Goal: Task Accomplishment & Management: Use online tool/utility

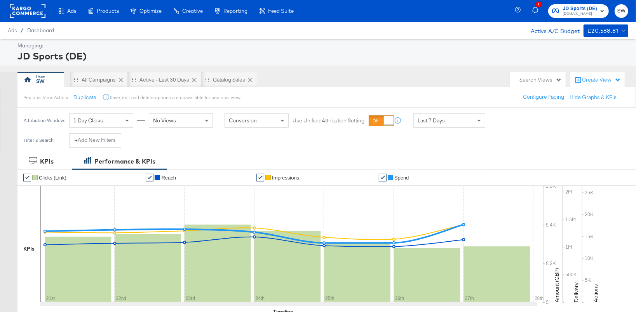
click at [582, 12] on span "ao.com" at bounding box center [580, 14] width 34 height 6
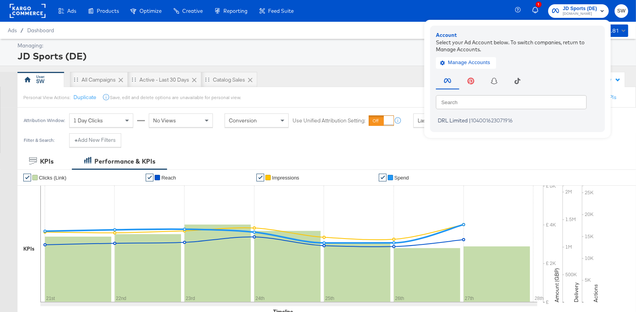
click at [28, 11] on rect at bounding box center [28, 11] width 36 height 14
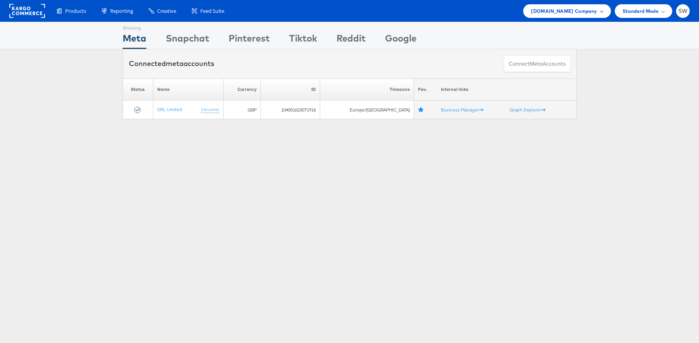
click at [587, 12] on span "ao.com Company" at bounding box center [564, 11] width 66 height 8
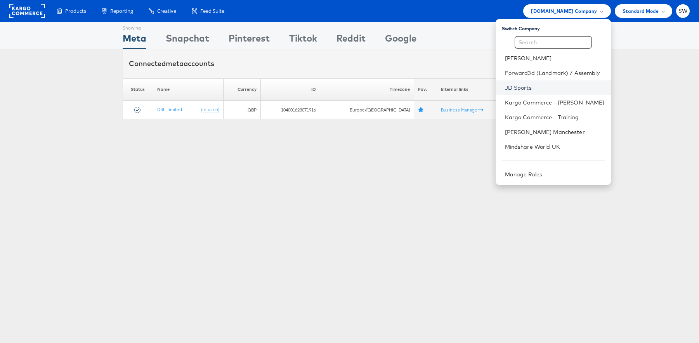
click at [532, 90] on link "JD Sports" at bounding box center [555, 88] width 100 height 8
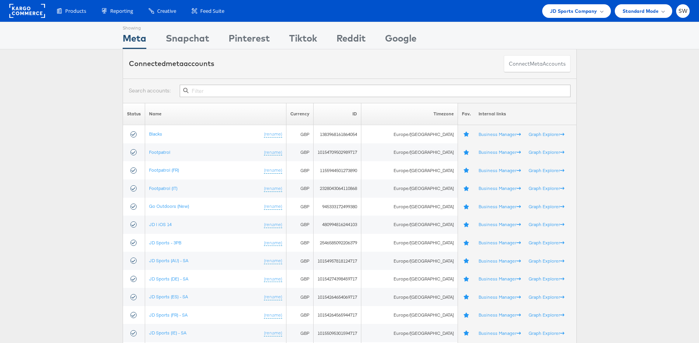
click at [228, 90] on input "text" at bounding box center [375, 91] width 391 height 12
click at [206, 94] on input "text" at bounding box center [375, 91] width 391 height 12
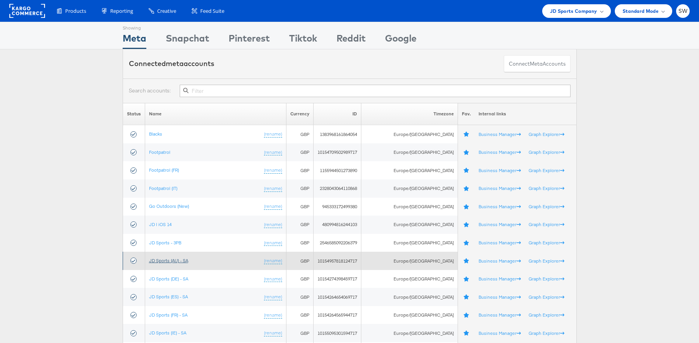
click at [188, 261] on link "JD Sports (AU) - SA" at bounding box center [168, 260] width 39 height 6
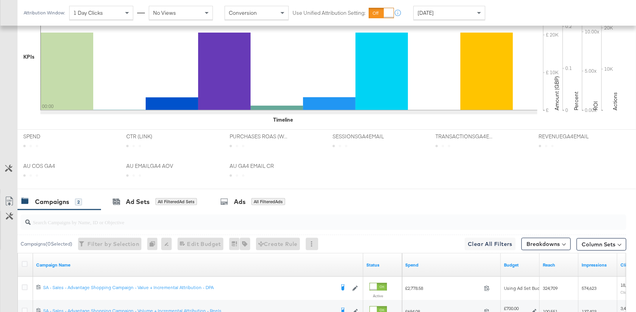
scroll to position [318, 0]
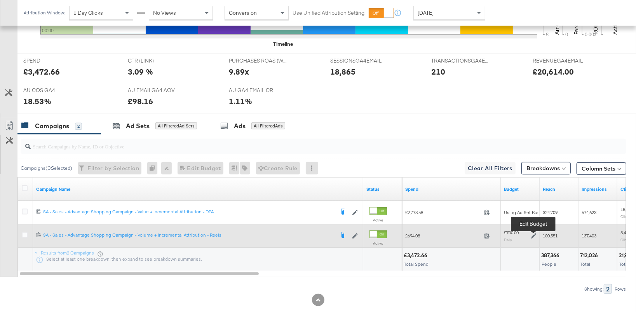
click at [533, 234] on icon at bounding box center [533, 235] width 5 height 5
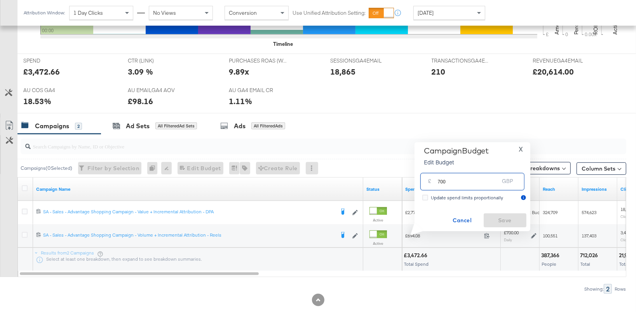
drag, startPoint x: 454, startPoint y: 179, endPoint x: 449, endPoint y: 179, distance: 5.1
click at [450, 179] on input "700" at bounding box center [468, 178] width 61 height 17
type input "600"
click at [506, 218] on span "Save" at bounding box center [504, 220] width 36 height 10
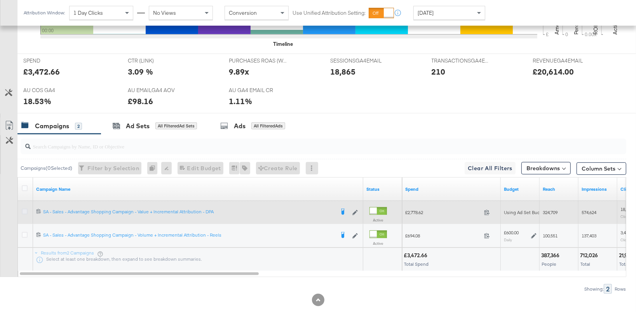
click at [24, 210] on icon at bounding box center [25, 211] width 6 height 6
click at [0, 0] on input "checkbox" at bounding box center [0, 0] width 0 height 0
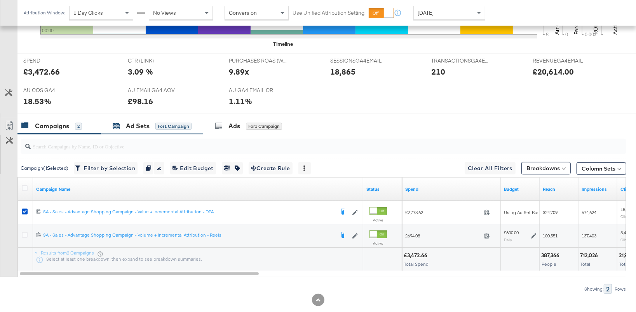
click at [171, 126] on div "for 1 Campaign" at bounding box center [173, 126] width 36 height 7
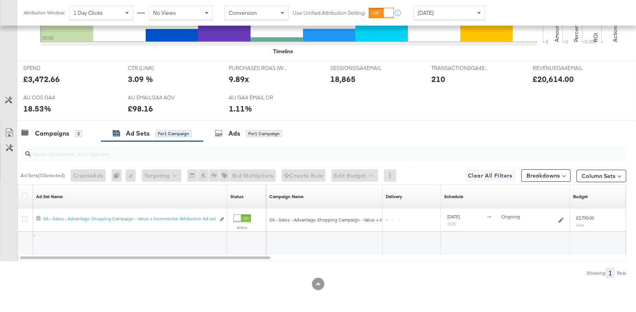
scroll to position [310, 0]
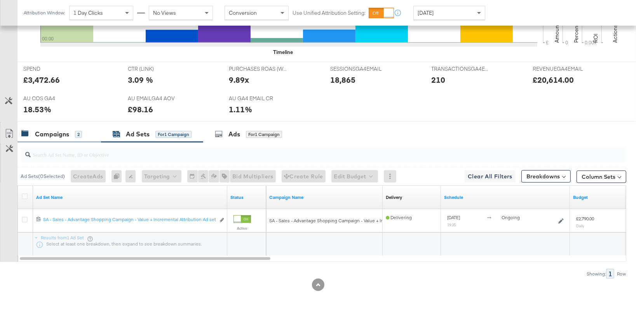
click at [76, 133] on div "2" at bounding box center [78, 134] width 7 height 7
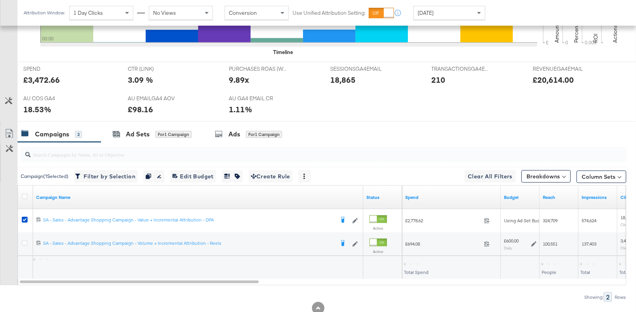
scroll to position [318, 0]
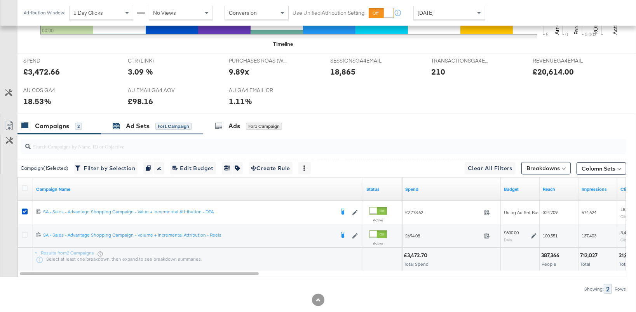
click at [163, 125] on div "for 1 Campaign" at bounding box center [173, 126] width 36 height 7
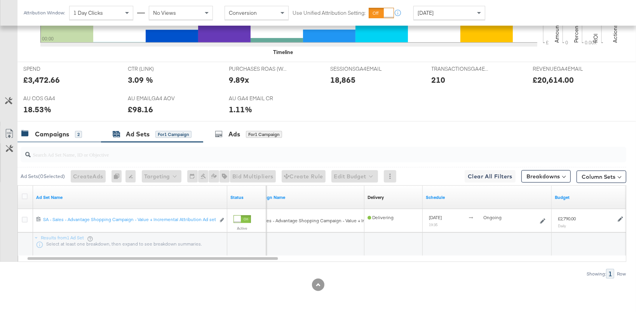
click at [57, 128] on div "Campaigns 2" at bounding box center [58, 134] width 83 height 17
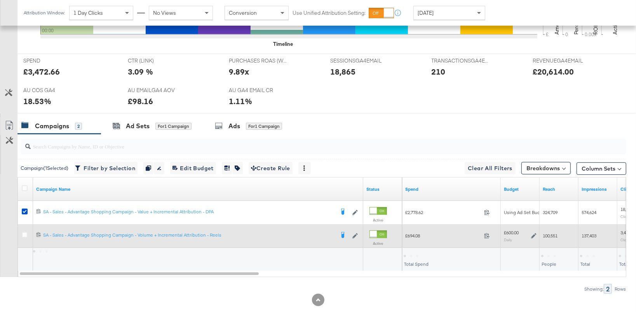
click at [533, 234] on icon at bounding box center [533, 235] width 5 height 5
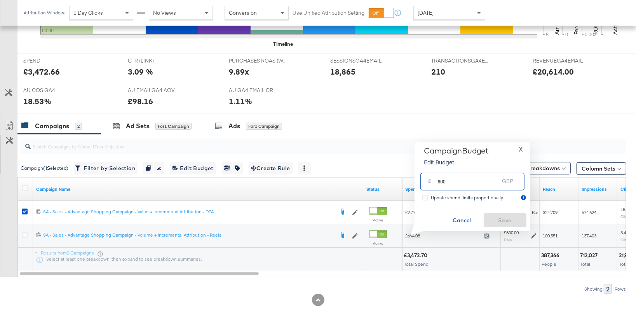
drag, startPoint x: 460, startPoint y: 183, endPoint x: 433, endPoint y: 183, distance: 27.2
click at [433, 183] on div "£ 600 GBP" at bounding box center [472, 181] width 104 height 17
type input "700"
click at [516, 219] on span "Save" at bounding box center [504, 220] width 36 height 10
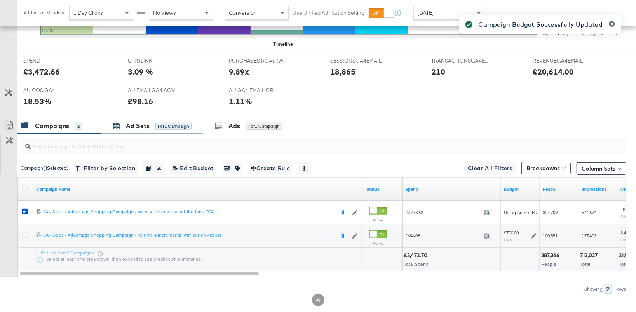
click at [143, 127] on div "Ad Sets" at bounding box center [138, 126] width 24 height 9
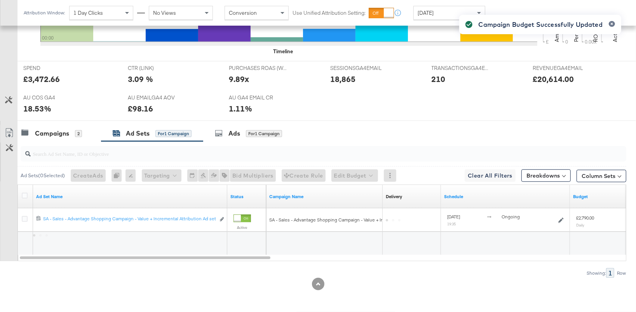
scroll to position [310, 0]
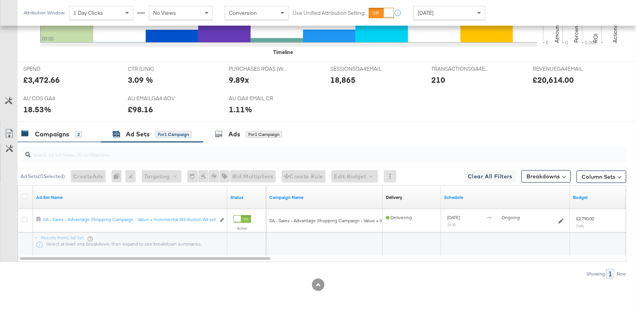
click at [78, 139] on div "Campaigns 2" at bounding box center [58, 134] width 83 height 17
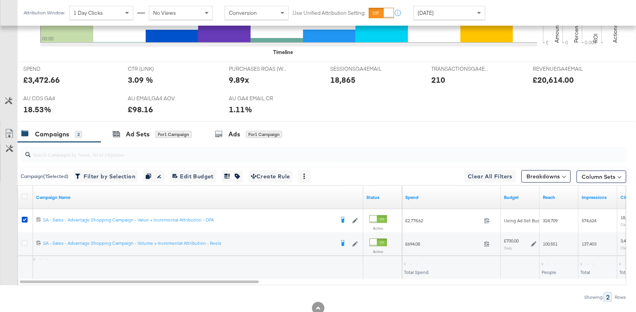
scroll to position [318, 0]
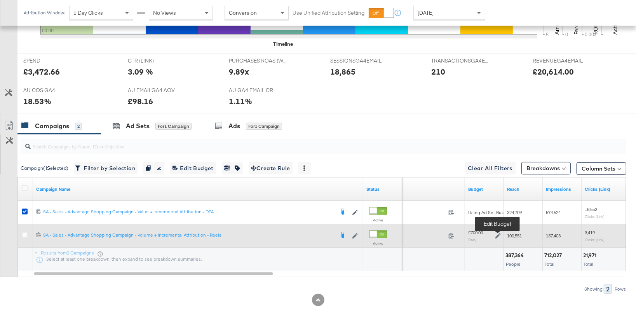
click at [497, 235] on icon at bounding box center [497, 235] width 5 height 5
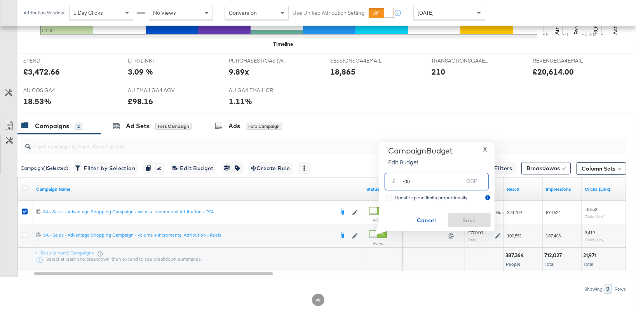
drag, startPoint x: 434, startPoint y: 180, endPoint x: 400, endPoint y: 179, distance: 34.2
click at [400, 180] on div "£ 700 GBP" at bounding box center [436, 181] width 104 height 17
type input "800"
click at [464, 222] on span "Save" at bounding box center [469, 220] width 36 height 10
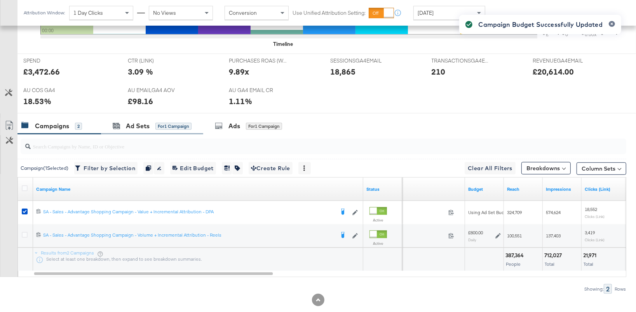
click at [127, 131] on div "Ad Sets for 1 Campaign" at bounding box center [152, 126] width 102 height 17
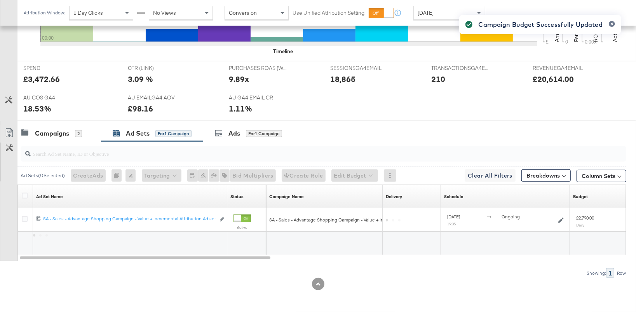
scroll to position [310, 0]
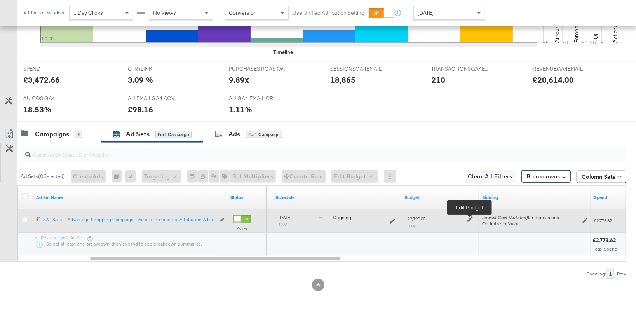
click at [468, 219] on icon at bounding box center [469, 218] width 5 height 5
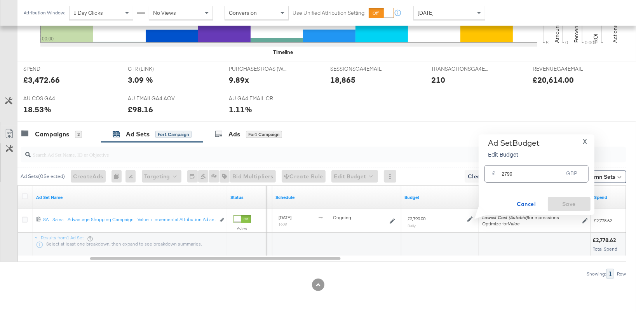
click at [507, 172] on input "2790" at bounding box center [532, 170] width 61 height 17
type input "3190"
click at [567, 206] on span "Save" at bounding box center [569, 204] width 36 height 10
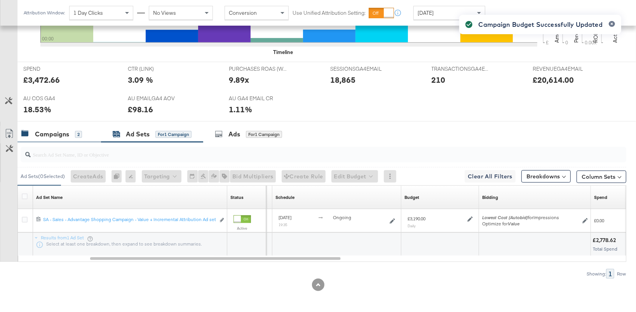
click at [76, 140] on div "Campaigns 2" at bounding box center [58, 134] width 83 height 17
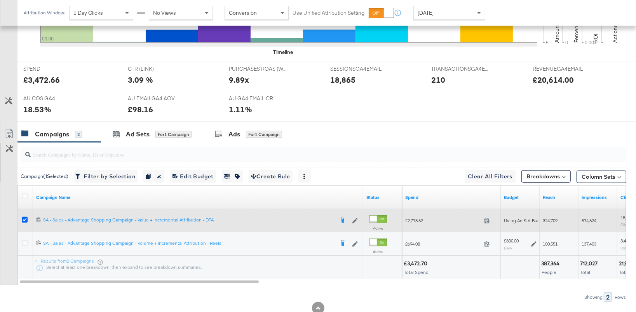
click at [26, 218] on icon at bounding box center [25, 220] width 6 height 6
click at [0, 0] on input "checkbox" at bounding box center [0, 0] width 0 height 0
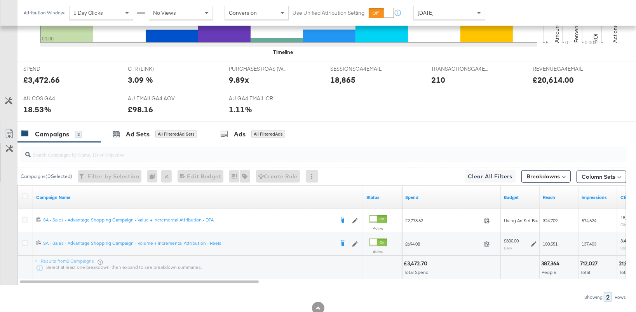
click at [452, 10] on div "[DATE]" at bounding box center [448, 12] width 71 height 13
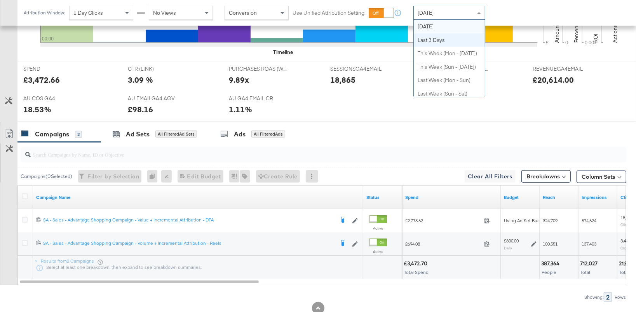
scroll to position [0, 0]
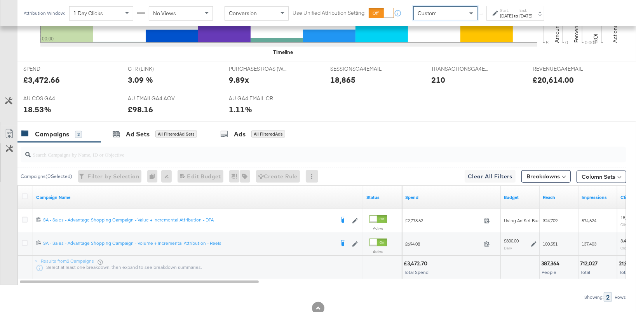
click at [505, 17] on div "[DATE]" at bounding box center [506, 16] width 13 height 6
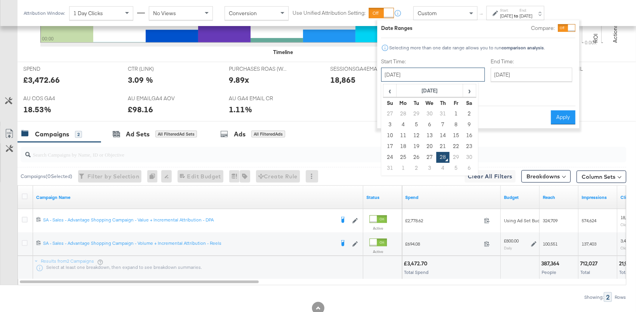
click at [421, 80] on input "[DATE]" at bounding box center [433, 75] width 104 height 14
click at [389, 156] on td "24" at bounding box center [389, 157] width 13 height 11
type input "[DATE]"
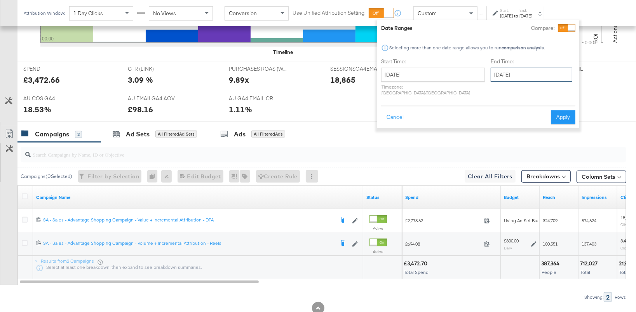
click at [500, 72] on input "[DATE]" at bounding box center [531, 75] width 82 height 14
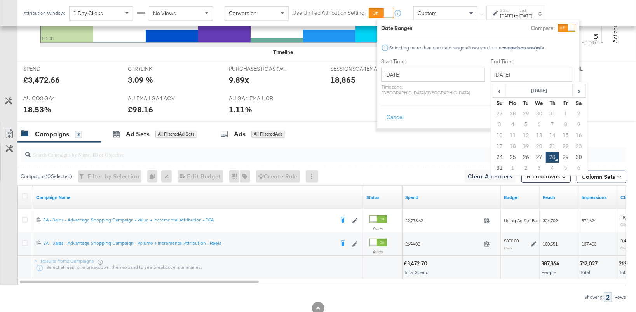
click at [532, 156] on td "27" at bounding box center [538, 157] width 13 height 11
type input "[DATE]"
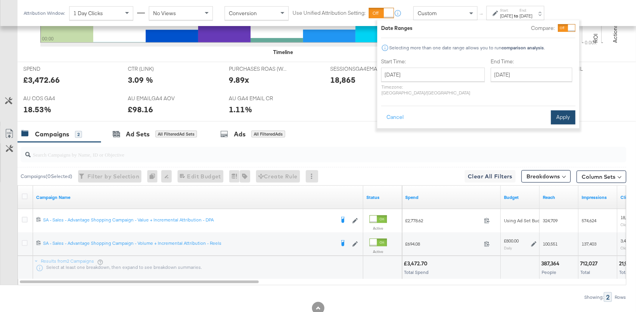
click at [569, 110] on button "Apply" at bounding box center [563, 117] width 24 height 14
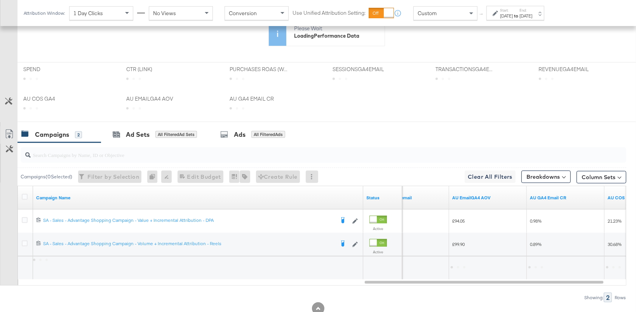
scroll to position [311, 0]
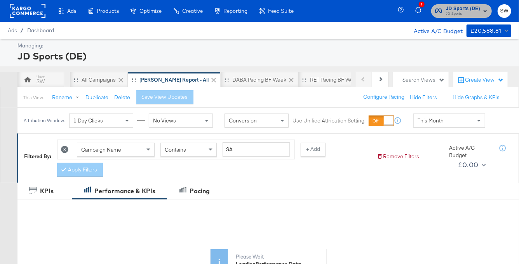
click at [469, 9] on span "JD Sports (DE)" at bounding box center [463, 9] width 34 height 8
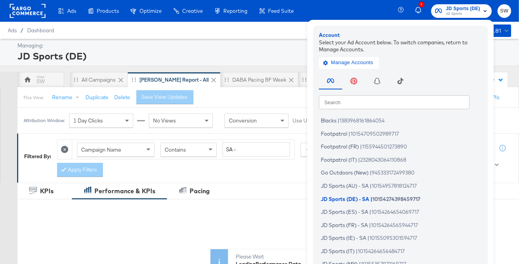
click at [268, 44] on div "Managing:" at bounding box center [263, 45] width 492 height 7
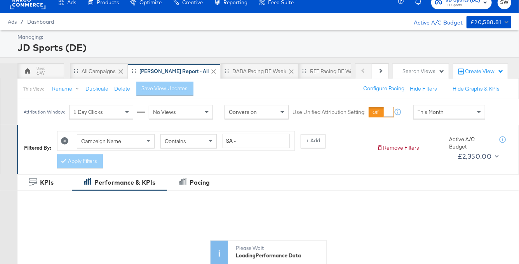
scroll to position [9, 0]
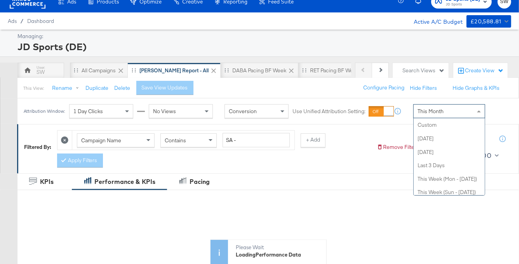
click at [447, 117] on div "This Month" at bounding box center [448, 110] width 71 height 13
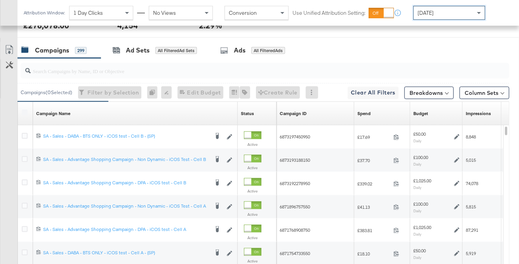
scroll to position [386, 0]
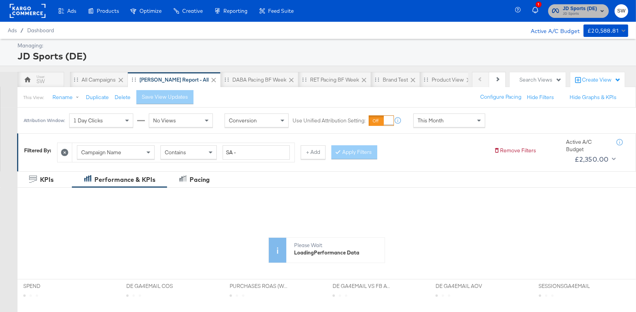
click at [588, 15] on span "JD Sports" at bounding box center [580, 14] width 34 height 6
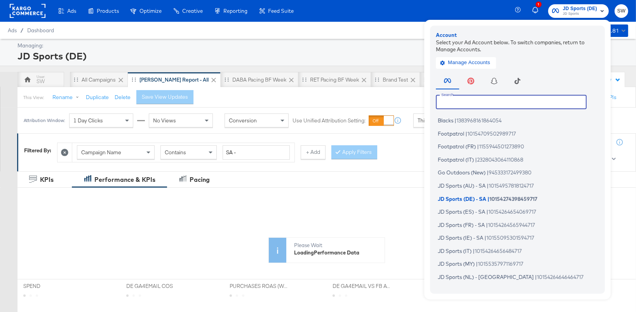
click at [486, 103] on input "text" at bounding box center [511, 102] width 151 height 14
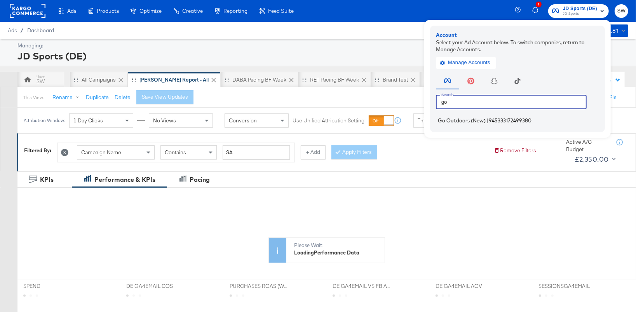
type input "go"
click at [496, 119] on span "945333172499380" at bounding box center [509, 120] width 43 height 6
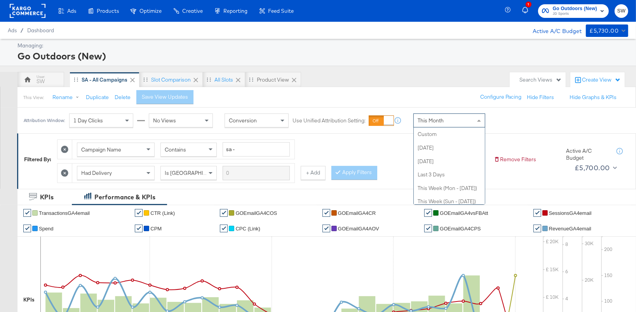
click at [471, 118] on div "This Month" at bounding box center [448, 120] width 71 height 13
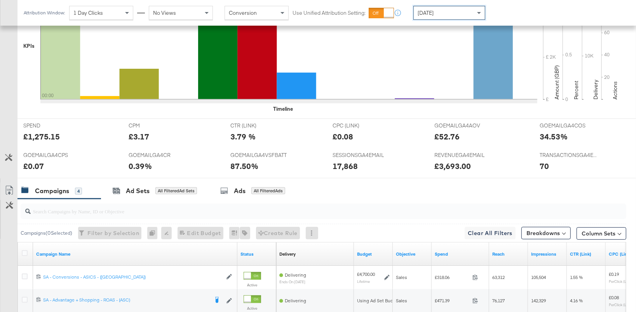
scroll to position [380, 0]
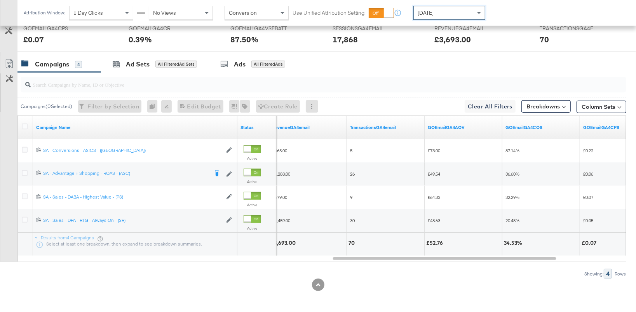
click at [460, 16] on div "[DATE]" at bounding box center [448, 12] width 71 height 13
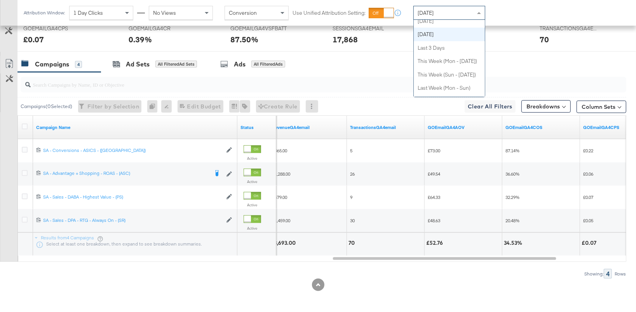
scroll to position [19, 0]
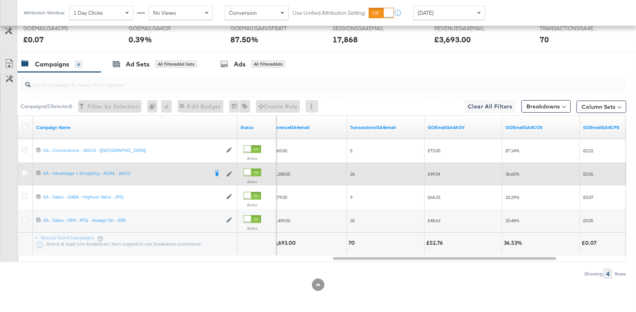
click at [27, 172] on div at bounding box center [26, 174] width 8 height 8
click at [26, 172] on icon at bounding box center [25, 173] width 6 height 6
click at [0, 0] on input "checkbox" at bounding box center [0, 0] width 0 height 0
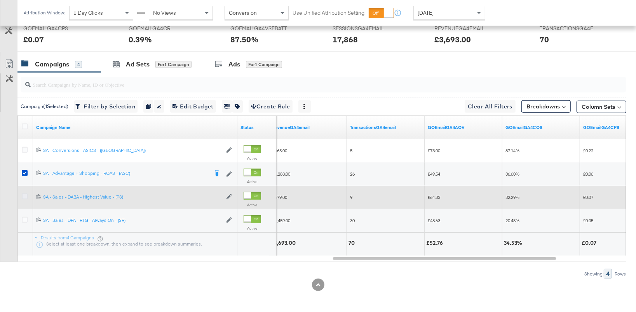
click at [24, 195] on icon at bounding box center [25, 196] width 6 height 6
click at [0, 0] on input "checkbox" at bounding box center [0, 0] width 0 height 0
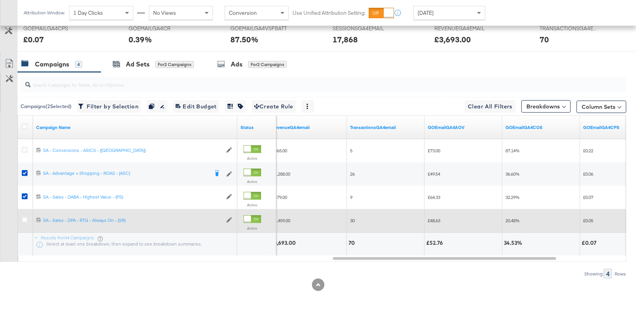
click at [24, 215] on div at bounding box center [26, 221] width 14 height 14
click at [25, 219] on icon at bounding box center [25, 220] width 6 height 6
click at [0, 0] on input "checkbox" at bounding box center [0, 0] width 0 height 0
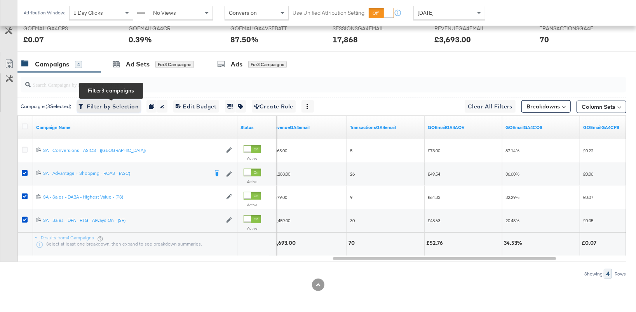
click at [101, 106] on span "Filter by Selection Filter 3 campaigns" at bounding box center [109, 107] width 59 height 10
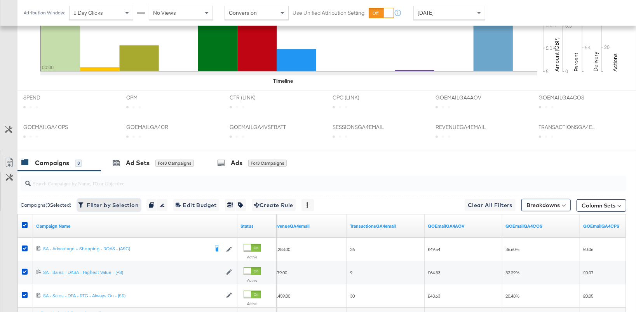
scroll to position [339, 0]
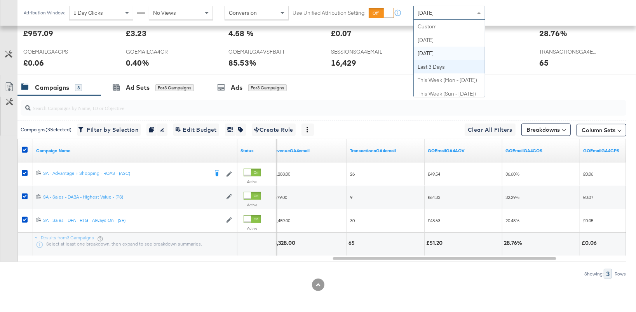
click at [452, 11] on div "[DATE]" at bounding box center [448, 12] width 71 height 13
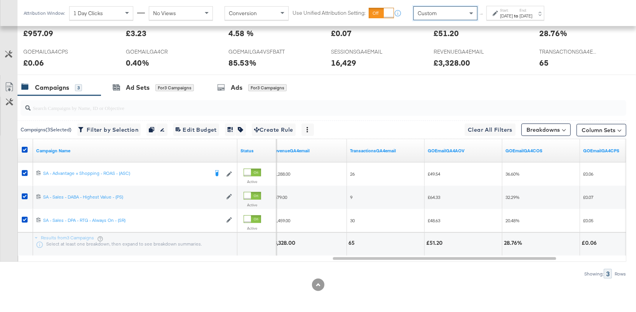
click at [497, 15] on icon at bounding box center [494, 12] width 5 height 5
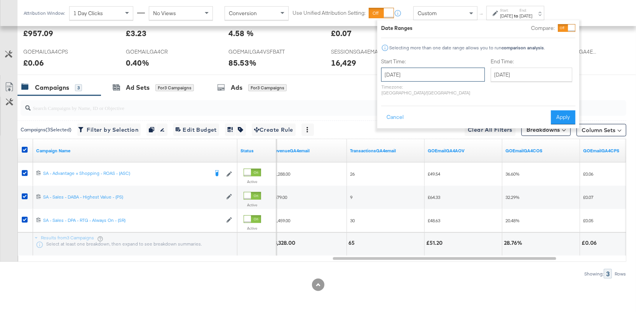
click at [428, 75] on input "[DATE]" at bounding box center [433, 75] width 104 height 14
click at [386, 158] on td "24" at bounding box center [389, 157] width 13 height 11
type input "[DATE]"
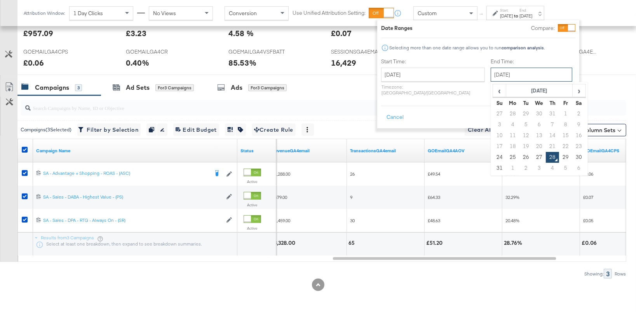
click at [507, 73] on input "[DATE]" at bounding box center [531, 75] width 82 height 14
click at [532, 153] on td "27" at bounding box center [538, 157] width 13 height 11
type input "[DATE]"
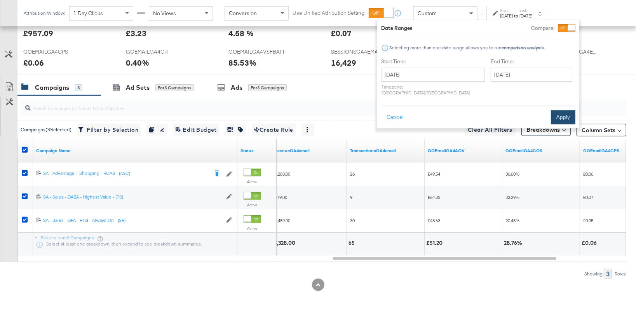
click at [561, 110] on button "Apply" at bounding box center [563, 117] width 24 height 14
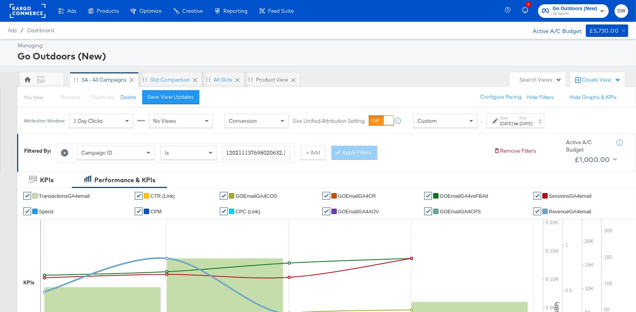
click at [572, 12] on span "JD Sports" at bounding box center [574, 14] width 44 height 6
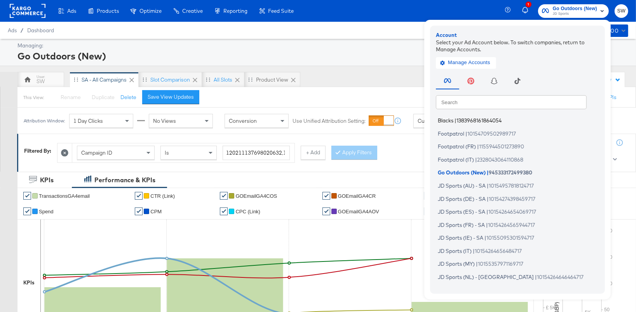
click at [476, 121] on span "1383968161864054" at bounding box center [478, 120] width 45 height 6
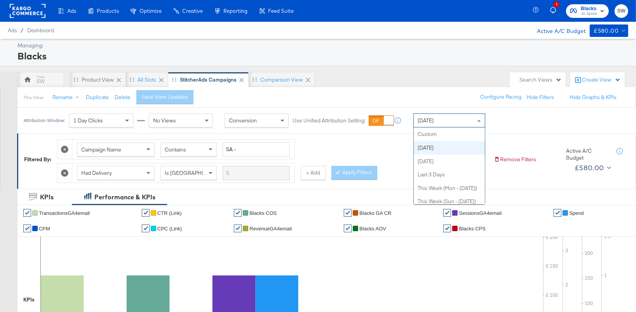
click at [475, 118] on span at bounding box center [480, 120] width 10 height 13
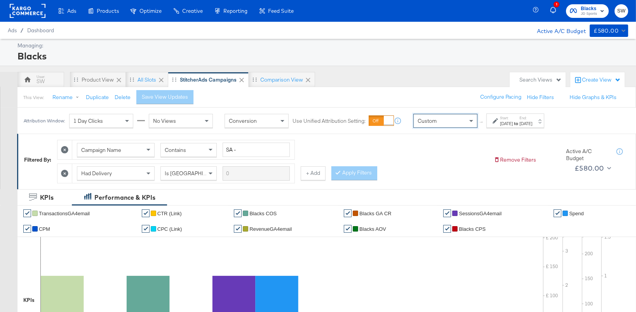
click at [500, 121] on div "[DATE]" at bounding box center [506, 123] width 13 height 6
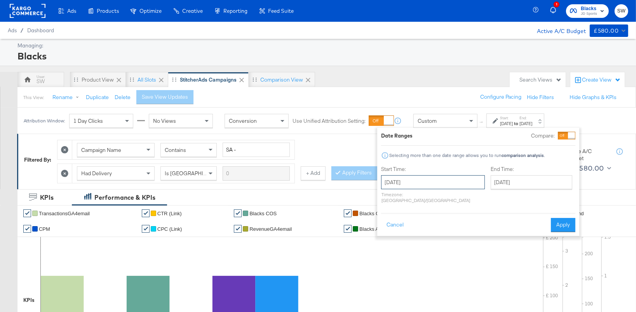
click at [444, 177] on input "[DATE]" at bounding box center [433, 182] width 104 height 14
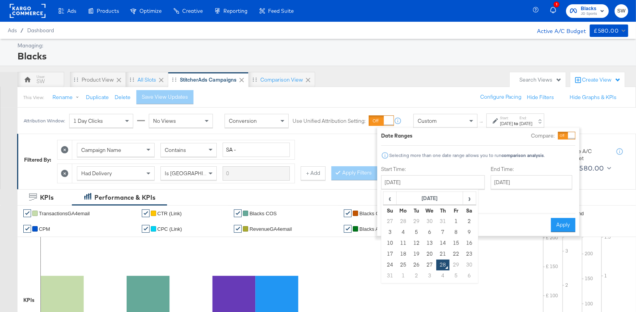
click at [475, 151] on div "Date Ranges Compare: Selecting more than one date range allows you to run compa…" at bounding box center [478, 182] width 194 height 100
click at [398, 218] on button "Cancel" at bounding box center [395, 225] width 28 height 14
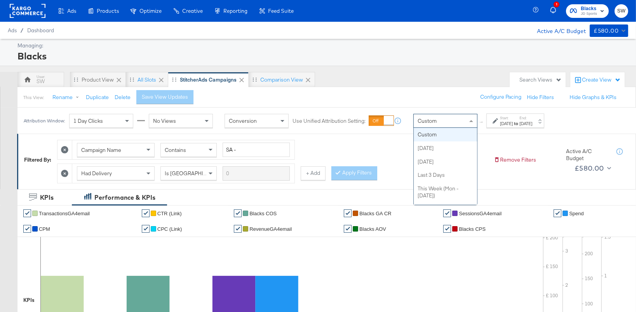
click at [452, 122] on div "Custom" at bounding box center [444, 120] width 63 height 13
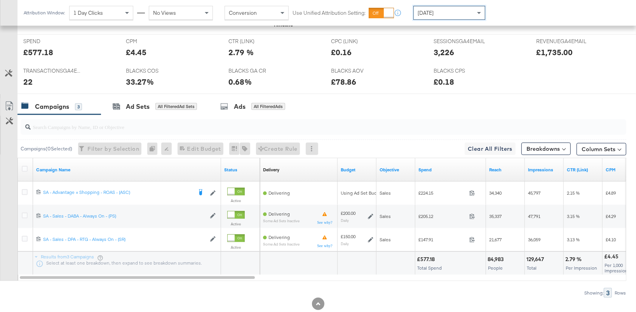
scroll to position [338, 0]
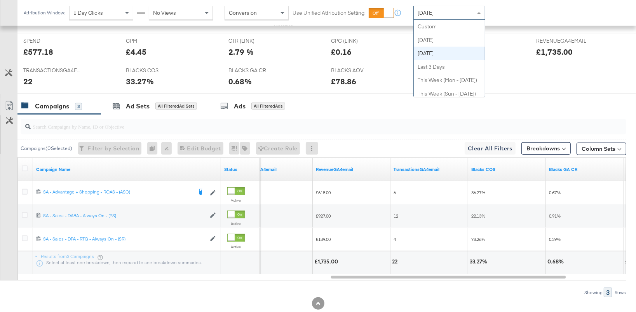
click at [448, 14] on div "[DATE]" at bounding box center [448, 12] width 71 height 13
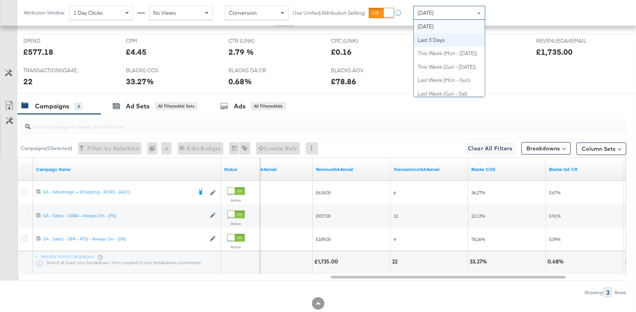
scroll to position [0, 0]
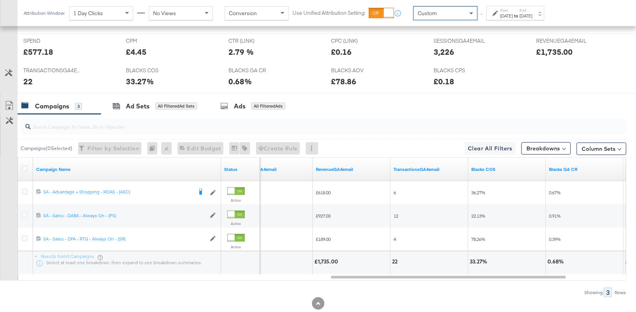
click at [500, 17] on div "[DATE]" at bounding box center [506, 16] width 13 height 6
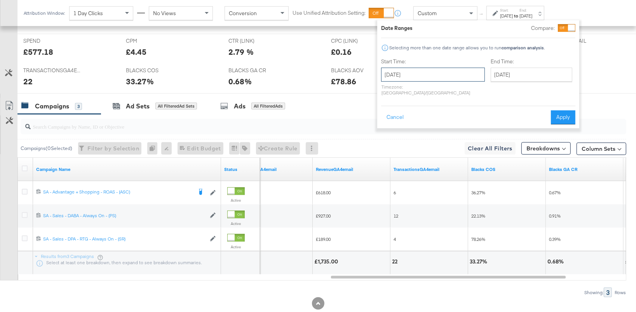
click at [424, 75] on input "[DATE]" at bounding box center [433, 75] width 104 height 14
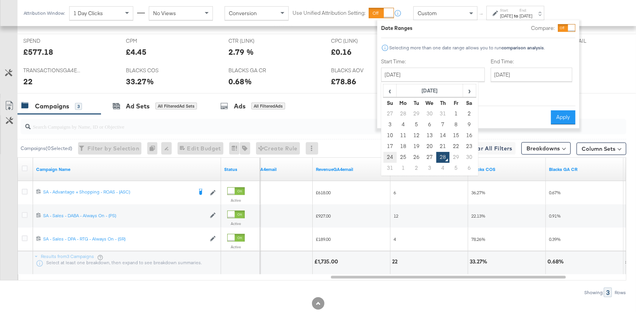
click at [385, 155] on td "24" at bounding box center [389, 157] width 13 height 11
type input "[DATE]"
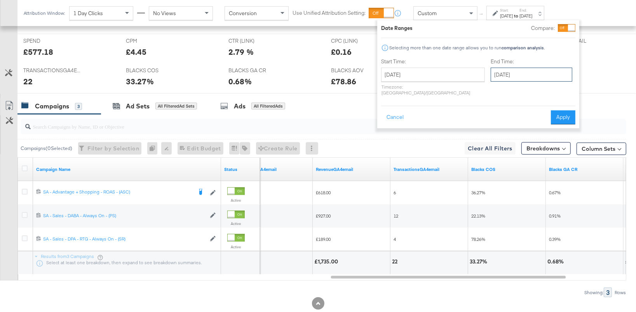
click at [506, 72] on input "[DATE]" at bounding box center [531, 75] width 82 height 14
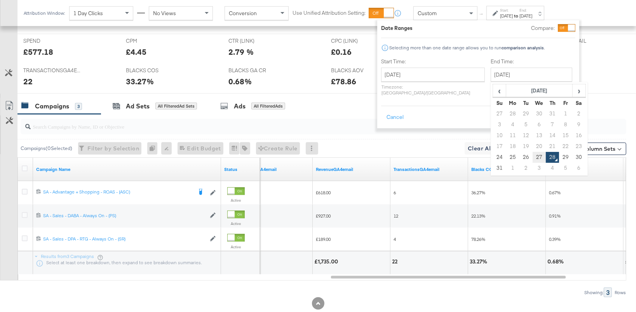
click at [532, 158] on td "27" at bounding box center [538, 157] width 13 height 11
type input "August 27th 2025"
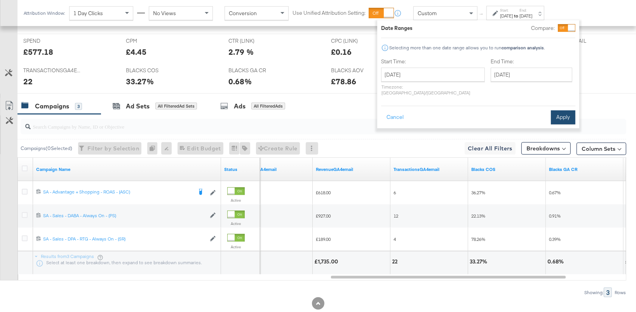
click at [562, 113] on button "Apply" at bounding box center [563, 117] width 24 height 14
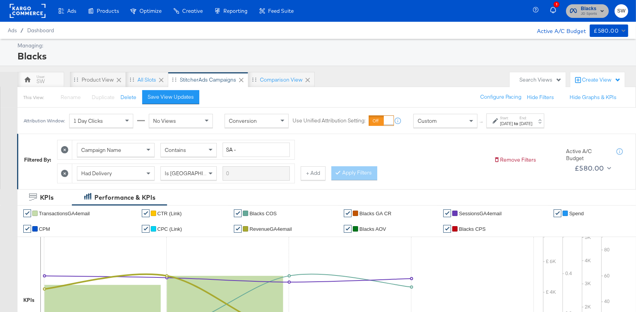
click at [594, 15] on span "JD Sports" at bounding box center [588, 14] width 16 height 6
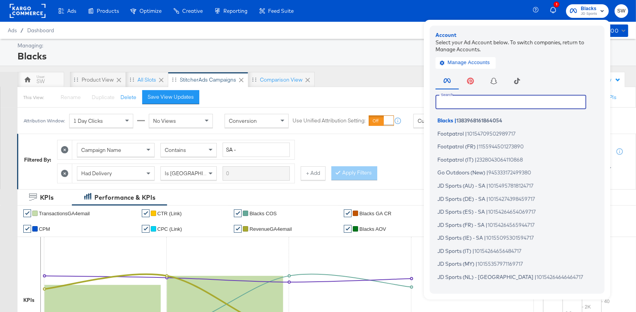
click at [512, 103] on input "text" at bounding box center [510, 102] width 151 height 14
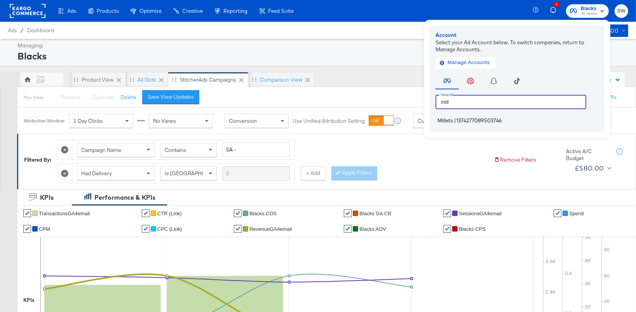
type input "mill"
click at [498, 121] on span "1374277089503746" at bounding box center [479, 120] width 46 height 6
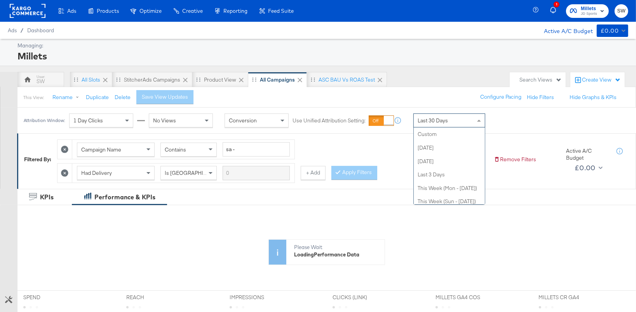
click at [455, 124] on div "Last 30 Days" at bounding box center [448, 120] width 71 height 13
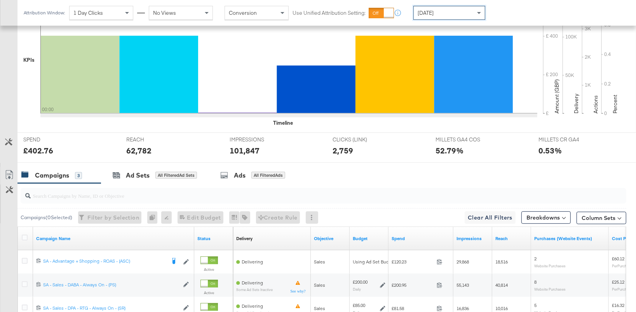
scroll to position [312, 0]
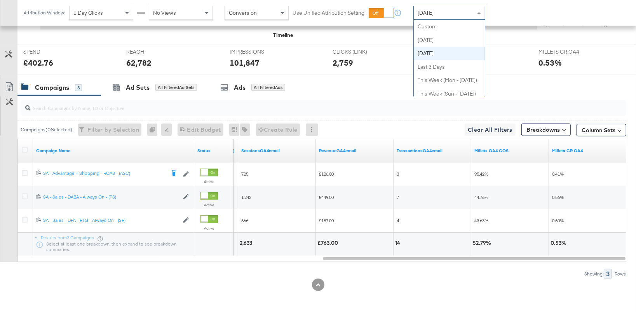
click at [454, 15] on div "[DATE]" at bounding box center [448, 12] width 71 height 13
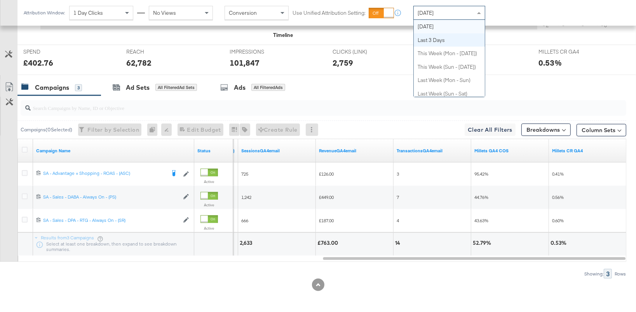
scroll to position [0, 0]
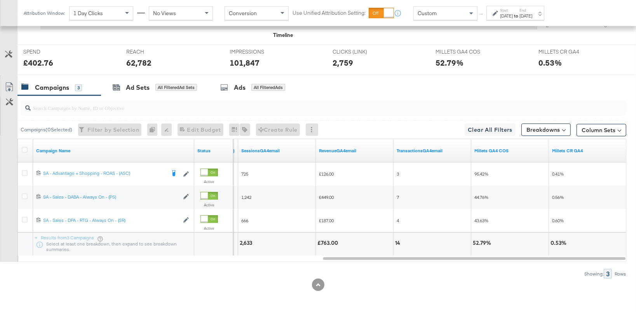
click at [507, 16] on div "[DATE]" at bounding box center [506, 16] width 13 height 6
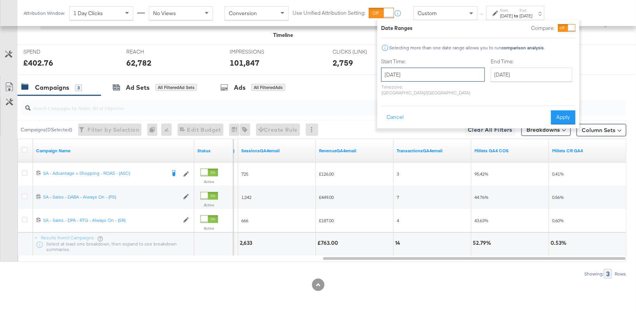
click at [438, 79] on input "[DATE]" at bounding box center [433, 75] width 104 height 14
click at [391, 156] on td "24" at bounding box center [389, 157] width 13 height 11
type input "[DATE]"
click at [517, 74] on input "[DATE]" at bounding box center [531, 75] width 82 height 14
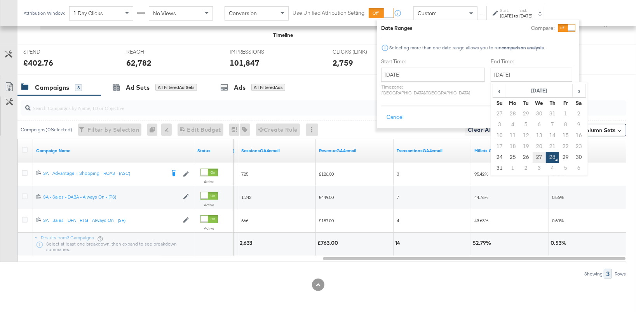
click at [532, 155] on td "27" at bounding box center [538, 157] width 13 height 11
type input "[DATE]"
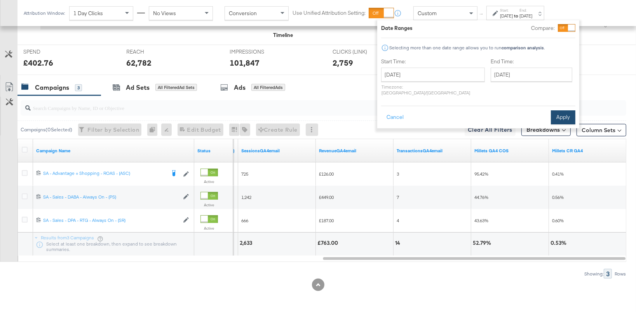
click at [562, 110] on button "Apply" at bounding box center [563, 117] width 24 height 14
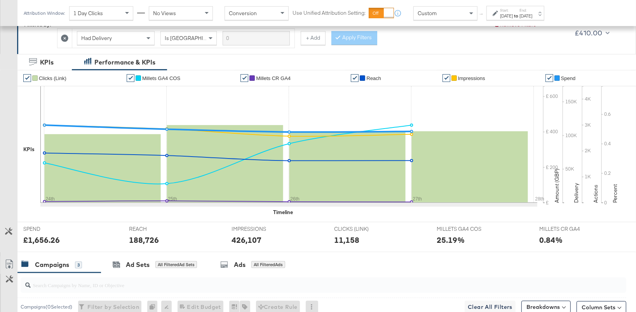
scroll to position [135, 0]
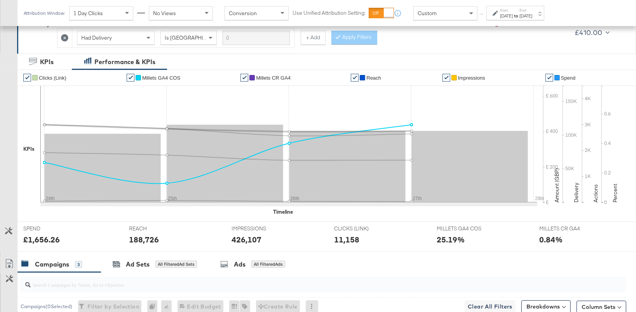
click at [180, 78] on li "✔ Millets GA4 COS" at bounding box center [181, 78] width 108 height 16
click at [176, 76] on span "Millets GA4 COS" at bounding box center [161, 78] width 38 height 6
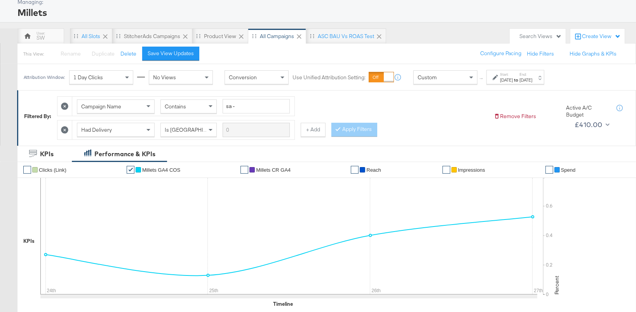
scroll to position [0, 0]
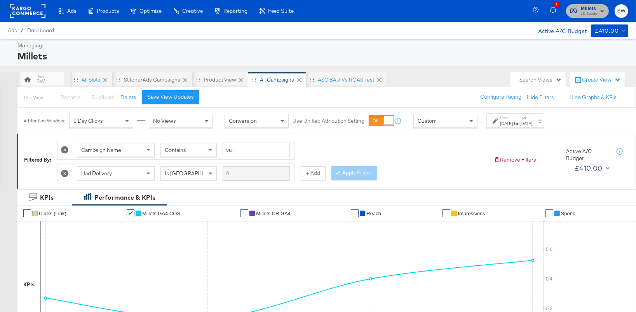
click at [595, 11] on span "JD Sports" at bounding box center [588, 14] width 16 height 6
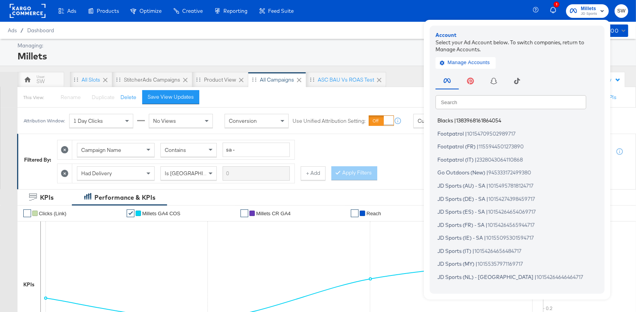
click at [500, 118] on span "1383968161864054" at bounding box center [478, 120] width 45 height 6
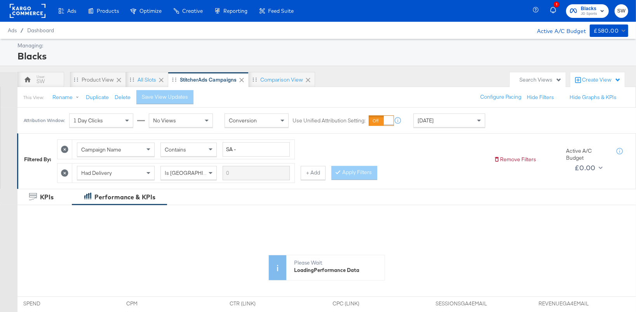
click at [459, 122] on div "[DATE]" at bounding box center [448, 120] width 71 height 13
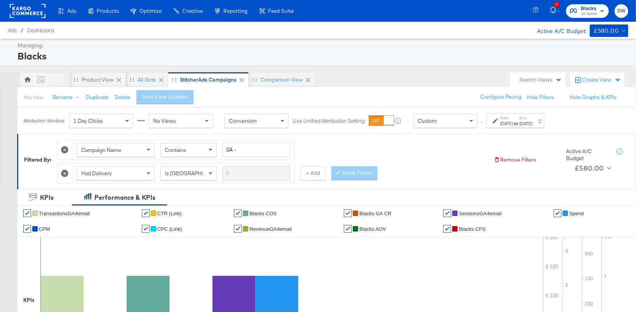
click at [492, 124] on div "Start: [DATE] to End: [DATE]" at bounding box center [515, 120] width 58 height 14
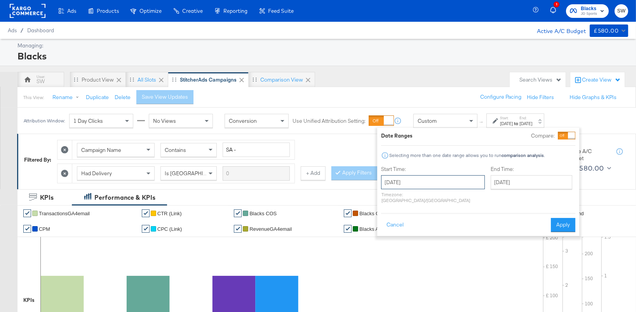
click at [448, 175] on input "[DATE]" at bounding box center [433, 182] width 104 height 14
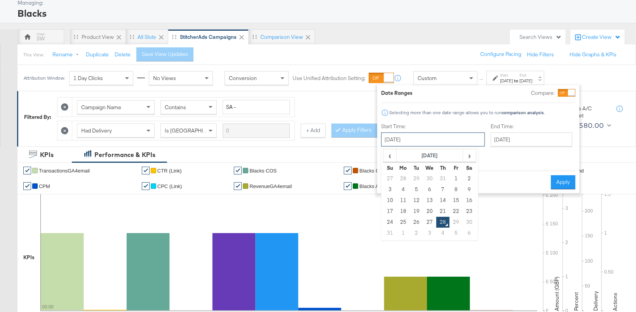
scroll to position [48, 0]
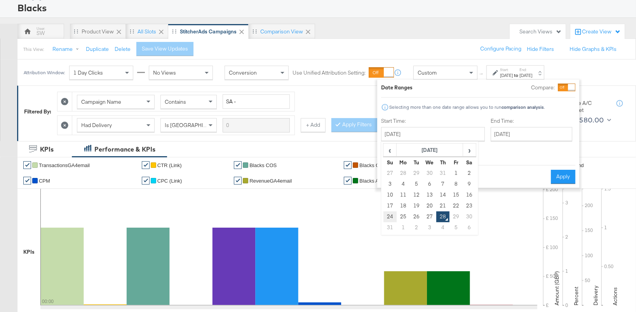
click at [388, 217] on td "24" at bounding box center [389, 216] width 13 height 11
type input "[DATE]"
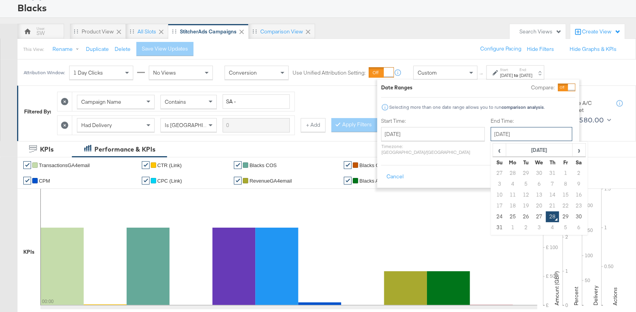
click at [501, 133] on input "[DATE]" at bounding box center [531, 134] width 82 height 14
click at [532, 216] on td "27" at bounding box center [538, 216] width 13 height 11
type input "[DATE]"
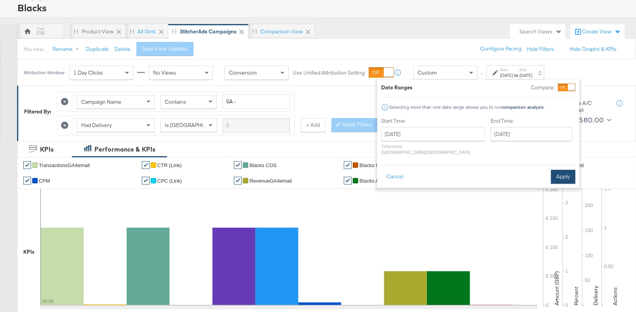
click at [567, 173] on button "Apply" at bounding box center [563, 177] width 24 height 14
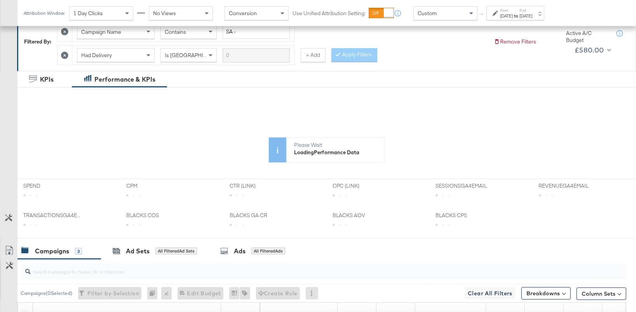
scroll to position [158, 0]
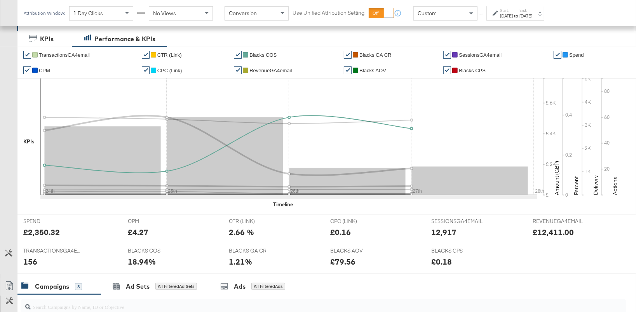
click at [266, 53] on span "Blacks COS" at bounding box center [262, 55] width 27 height 6
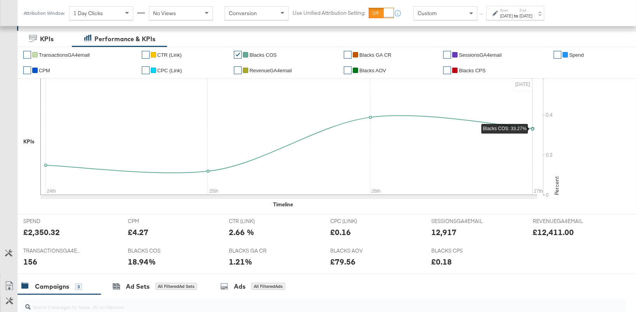
scroll to position [0, 0]
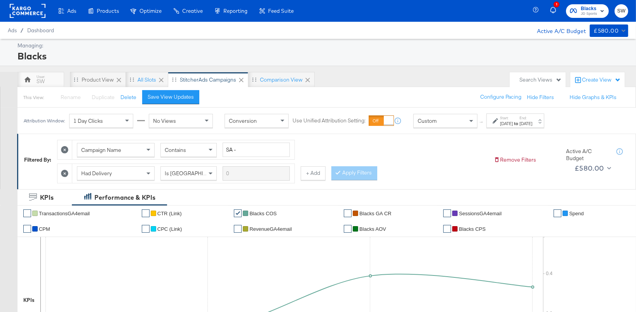
click at [589, 2] on div "1 Blacks JD Sports SW" at bounding box center [585, 11] width 100 height 22
click at [589, 13] on span "JD Sports" at bounding box center [588, 14] width 16 height 6
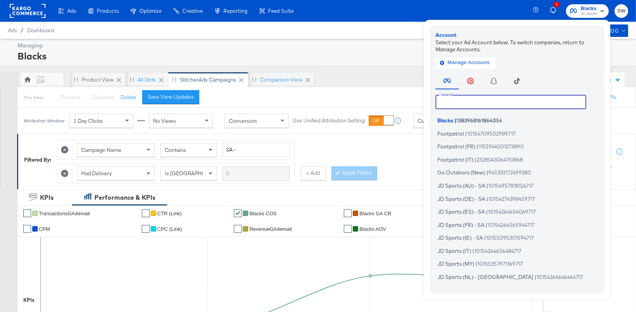
click at [501, 103] on input "text" at bounding box center [510, 102] width 151 height 14
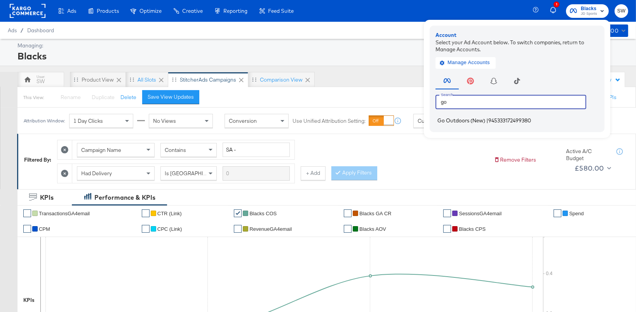
type input "go"
click at [495, 122] on span "945333172499380" at bounding box center [509, 120] width 43 height 6
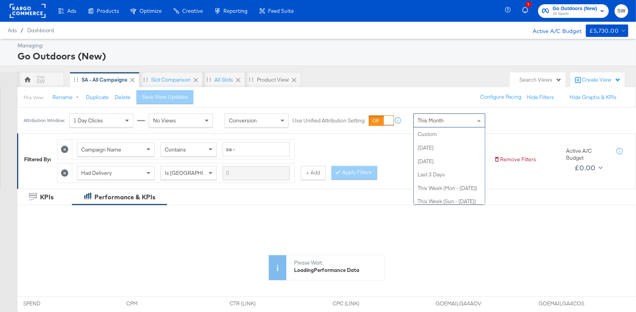
click at [452, 126] on div "This Month" at bounding box center [448, 120] width 71 height 13
click at [512, 122] on div "[DATE]" at bounding box center [506, 123] width 13 height 6
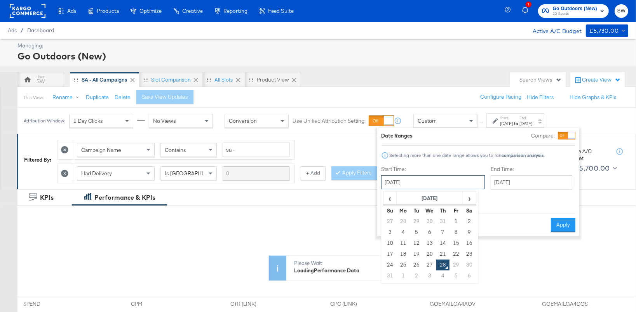
click at [441, 178] on input "[DATE]" at bounding box center [433, 182] width 104 height 14
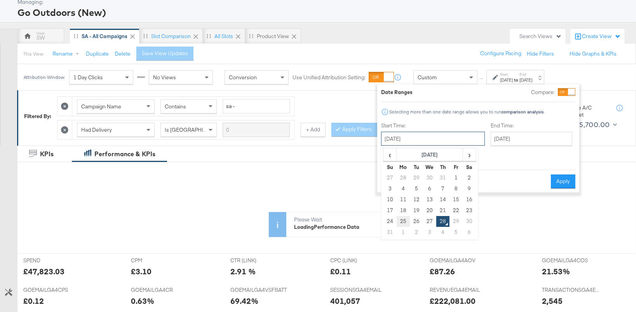
scroll to position [48, 0]
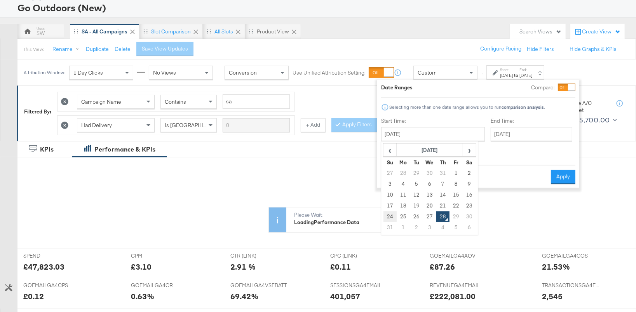
click at [389, 215] on td "24" at bounding box center [389, 216] width 13 height 11
type input "[DATE]"
click at [515, 124] on label "End Time:" at bounding box center [532, 120] width 85 height 7
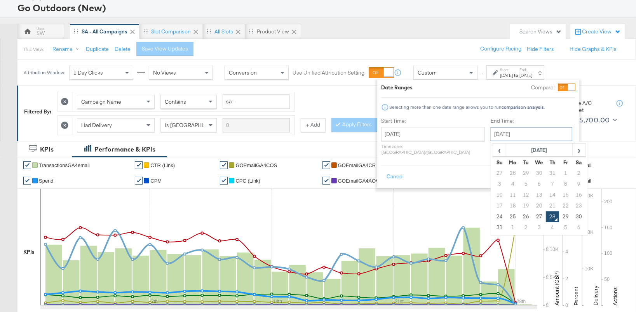
click at [515, 133] on input "August 28th 2025" at bounding box center [531, 134] width 82 height 14
click at [532, 216] on td "27" at bounding box center [538, 216] width 13 height 11
type input "August 27th 2025"
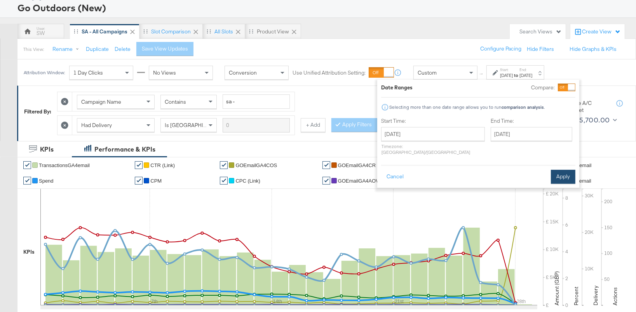
click at [560, 173] on button "Apply" at bounding box center [563, 177] width 24 height 14
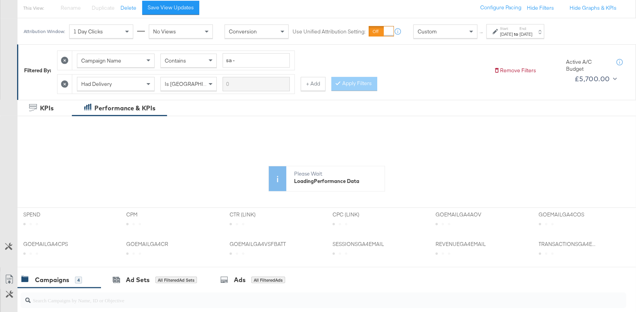
scroll to position [113, 0]
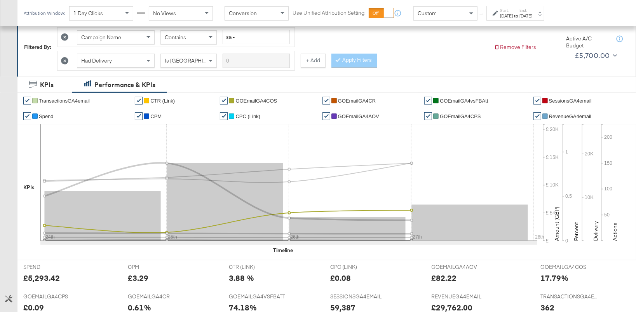
click at [277, 101] on li "✔ GOEmailGA4COS" at bounding box center [268, 101] width 96 height 16
click at [267, 101] on span "GOEmailGA4COS" at bounding box center [256, 101] width 42 height 6
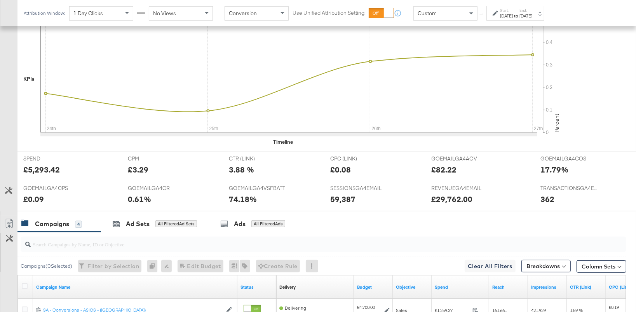
scroll to position [380, 0]
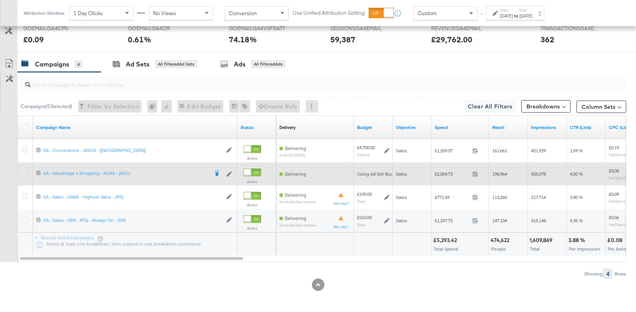
click at [25, 171] on icon at bounding box center [25, 173] width 6 height 6
click at [0, 0] on input "checkbox" at bounding box center [0, 0] width 0 height 0
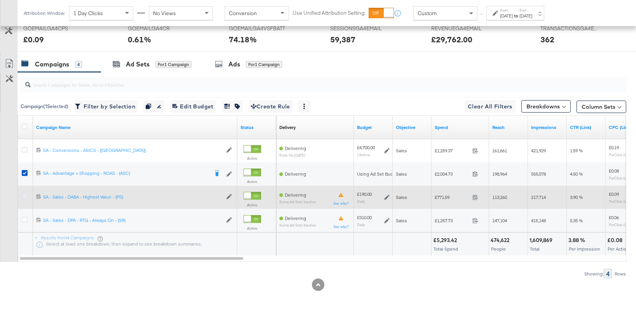
click at [25, 196] on icon at bounding box center [25, 196] width 6 height 6
click at [0, 0] on input "checkbox" at bounding box center [0, 0] width 0 height 0
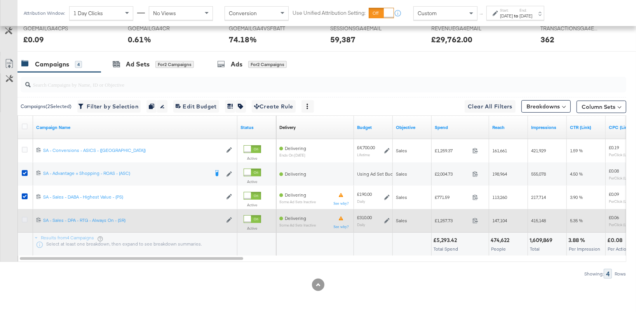
click at [26, 218] on icon at bounding box center [25, 220] width 6 height 6
click at [0, 0] on input "checkbox" at bounding box center [0, 0] width 0 height 0
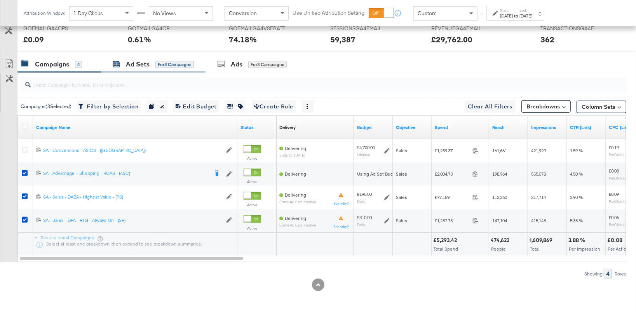
click at [147, 60] on div "Ad Sets" at bounding box center [138, 64] width 24 height 9
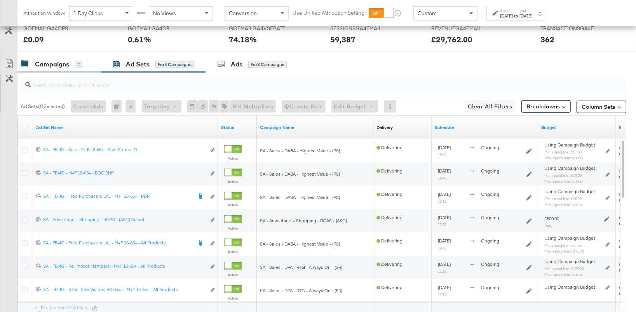
click at [65, 66] on div "Campaigns" at bounding box center [52, 64] width 34 height 9
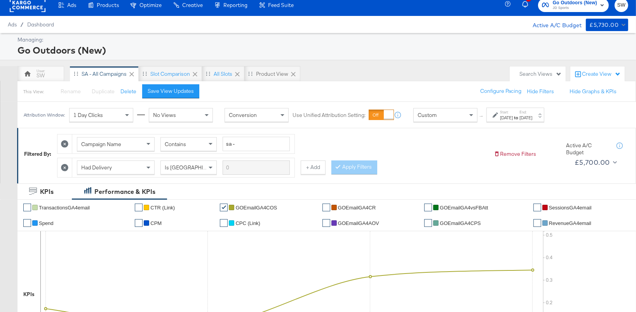
scroll to position [0, 0]
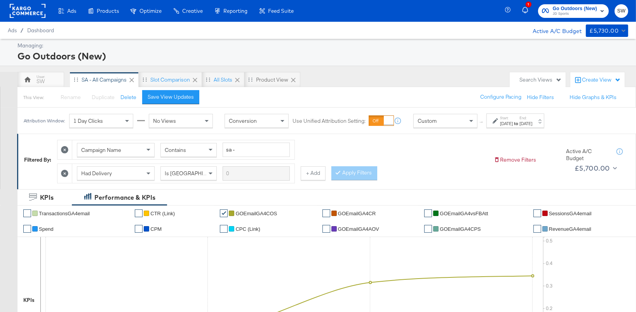
click at [598, 12] on rect "button" at bounding box center [601, 10] width 9 height 9
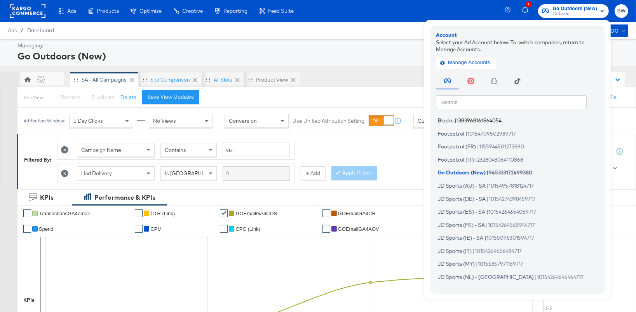
click at [476, 118] on span "1383968161864054" at bounding box center [478, 120] width 45 height 6
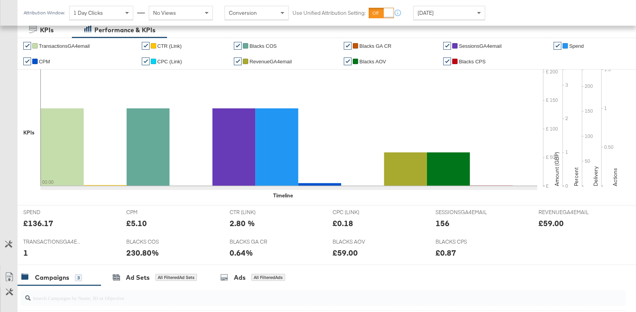
scroll to position [357, 0]
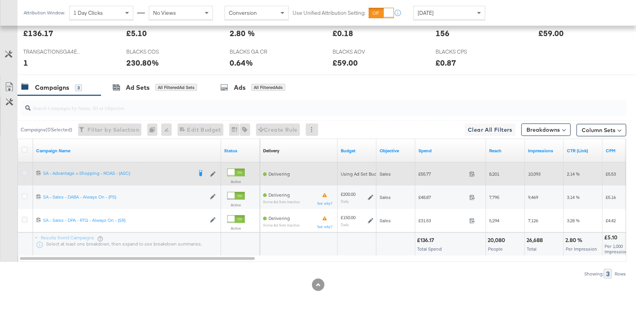
click at [25, 173] on icon at bounding box center [25, 173] width 6 height 6
click at [0, 0] on input "checkbox" at bounding box center [0, 0] width 0 height 0
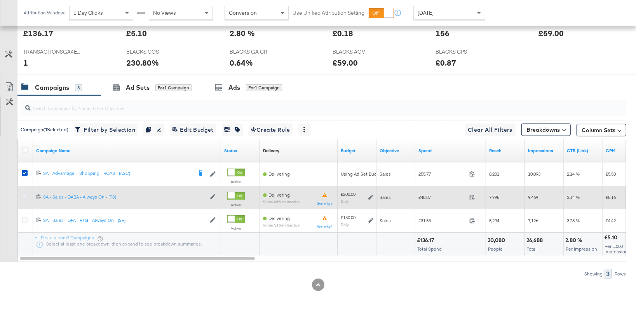
click at [26, 196] on icon at bounding box center [25, 196] width 6 height 6
click at [0, 0] on input "checkbox" at bounding box center [0, 0] width 0 height 0
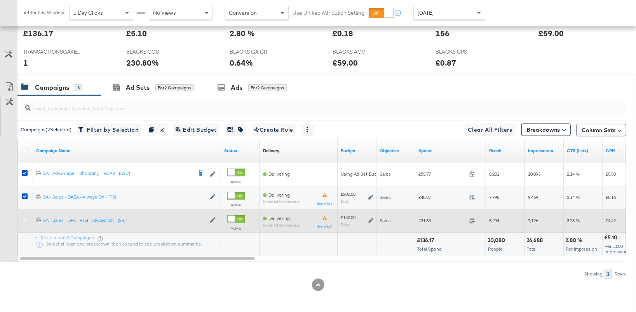
click at [25, 218] on icon at bounding box center [25, 220] width 6 height 6
click at [0, 0] on input "checkbox" at bounding box center [0, 0] width 0 height 0
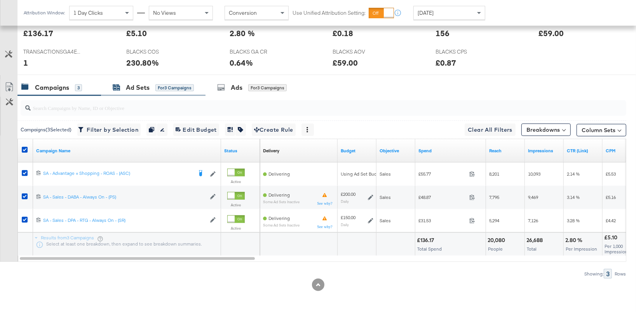
click at [132, 86] on div "Ad Sets" at bounding box center [138, 87] width 24 height 9
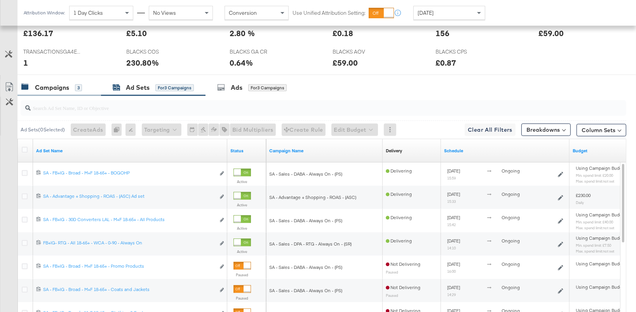
click at [49, 86] on div "Campaigns" at bounding box center [52, 87] width 34 height 9
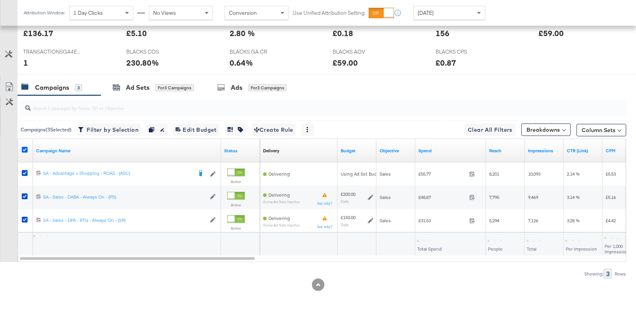
click at [24, 148] on icon at bounding box center [25, 150] width 6 height 6
click at [0, 0] on input "checkbox" at bounding box center [0, 0] width 0 height 0
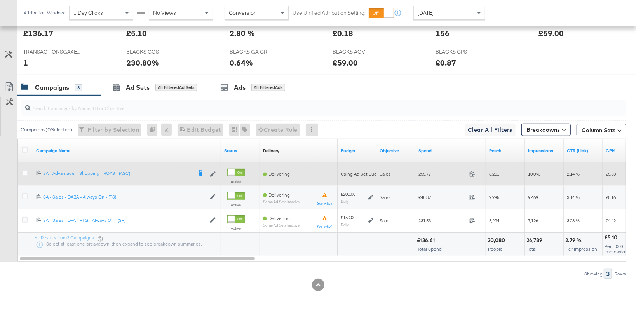
click at [23, 175] on div at bounding box center [26, 174] width 8 height 8
click at [25, 173] on icon at bounding box center [25, 173] width 6 height 6
click at [0, 0] on input "checkbox" at bounding box center [0, 0] width 0 height 0
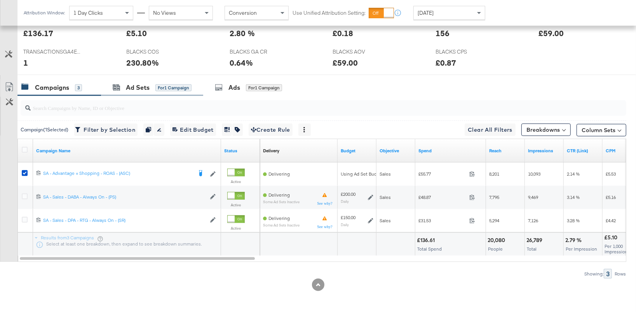
click at [145, 80] on div "Ad Sets for 1 Campaign" at bounding box center [152, 87] width 102 height 17
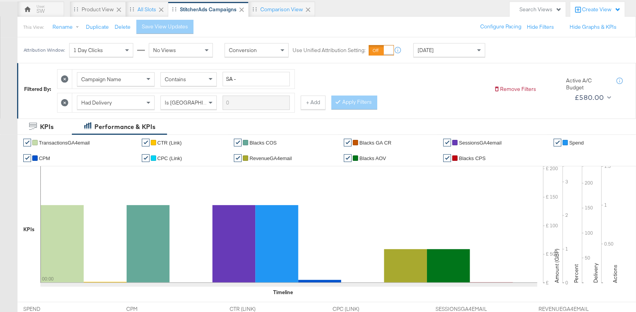
scroll to position [0, 0]
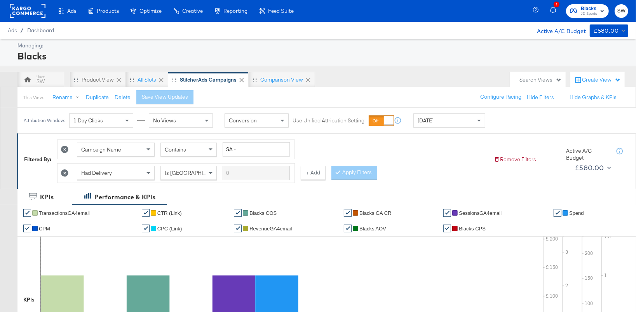
click at [589, 11] on span "JD Sports" at bounding box center [588, 14] width 16 height 6
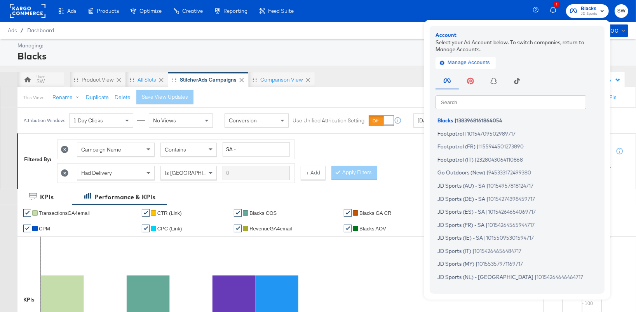
click at [532, 102] on input "text" at bounding box center [510, 102] width 151 height 14
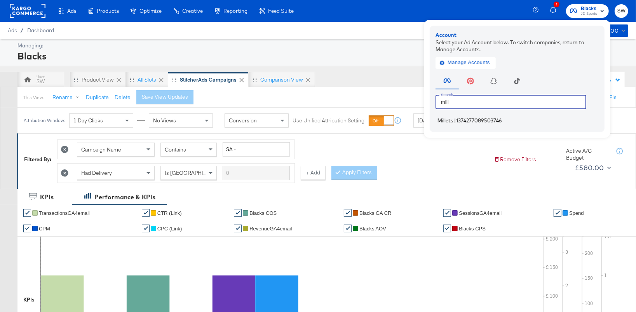
type input "mill"
click at [509, 120] on li "Millets | 1374277089503746" at bounding box center [518, 120] width 167 height 11
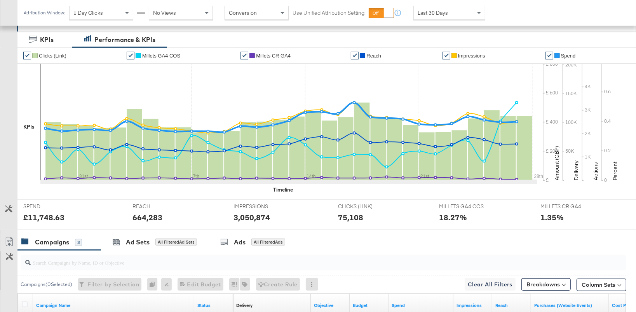
scroll to position [312, 0]
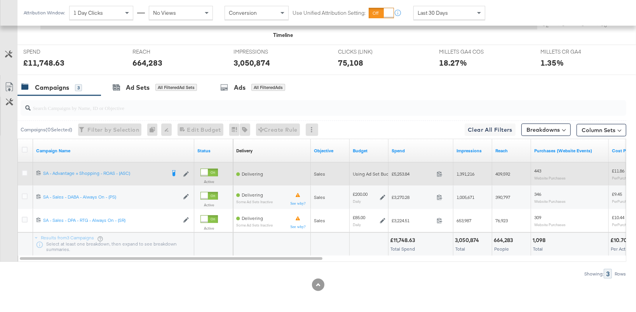
click at [27, 170] on label at bounding box center [25, 173] width 6 height 6
click at [0, 0] on input "checkbox" at bounding box center [0, 0] width 0 height 0
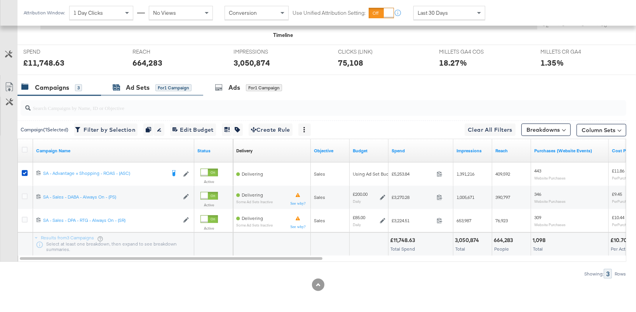
click at [157, 89] on div "for 1 Campaign" at bounding box center [173, 87] width 36 height 7
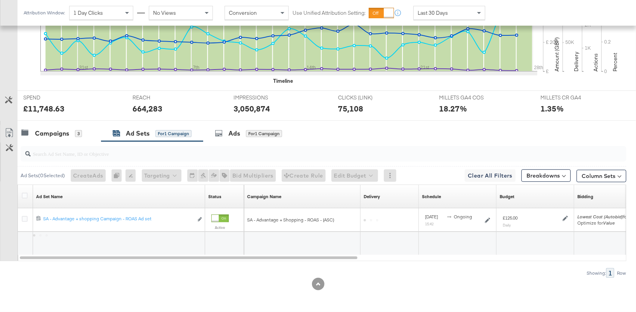
scroll to position [265, 0]
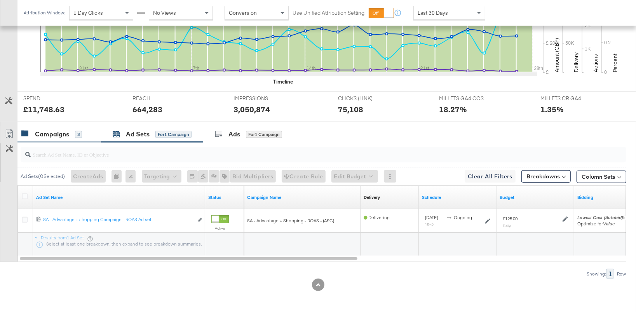
click at [78, 132] on div "3" at bounding box center [78, 134] width 7 height 7
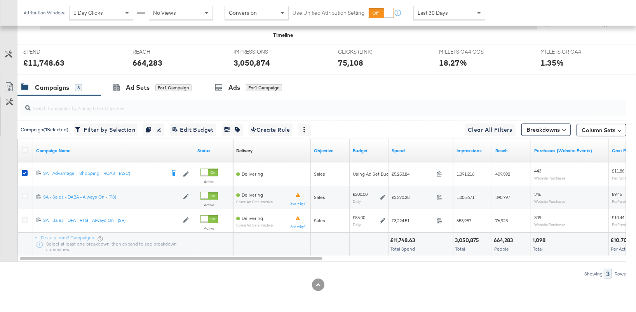
scroll to position [0, 0]
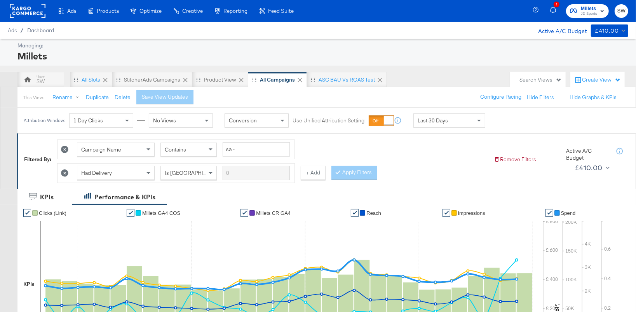
click at [33, 14] on rect at bounding box center [28, 11] width 36 height 14
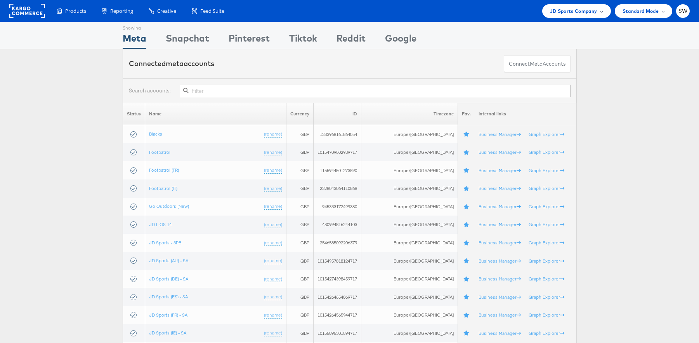
click at [595, 9] on span "JD Sports Company" at bounding box center [573, 11] width 47 height 8
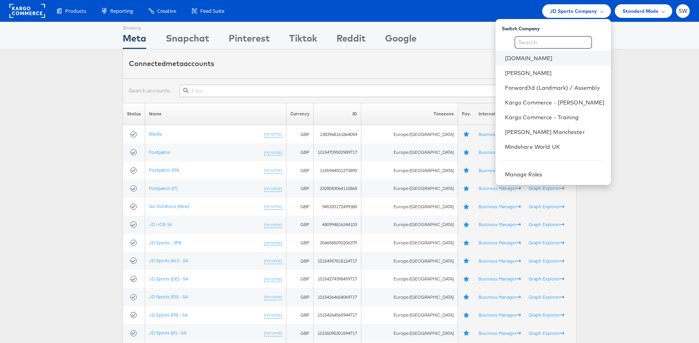
click at [525, 60] on link "[DOMAIN_NAME]" at bounding box center [555, 58] width 100 height 8
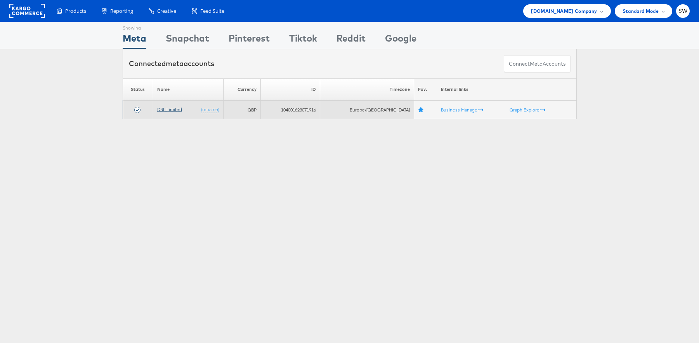
click at [171, 108] on link "DRL Limited" at bounding box center [169, 109] width 25 height 6
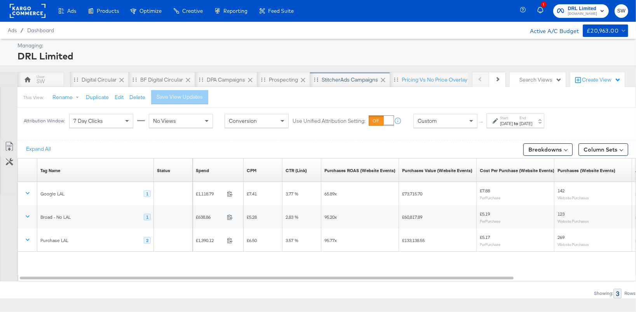
click at [351, 78] on div "StitcherAds Campaigns" at bounding box center [349, 79] width 56 height 7
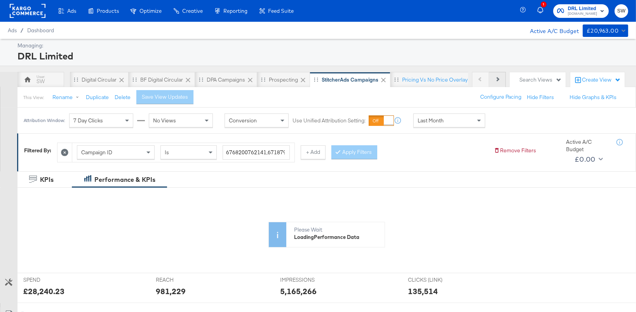
click at [502, 79] on button "Next" at bounding box center [497, 80] width 17 height 16
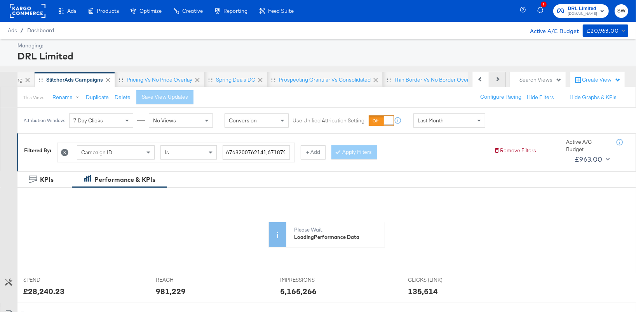
click at [502, 79] on button "Next" at bounding box center [497, 80] width 17 height 16
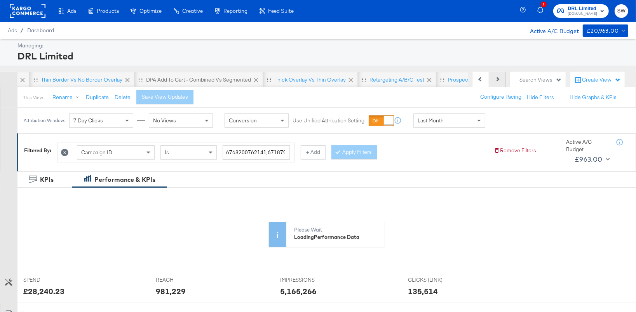
click at [502, 79] on button "Next" at bounding box center [497, 80] width 17 height 16
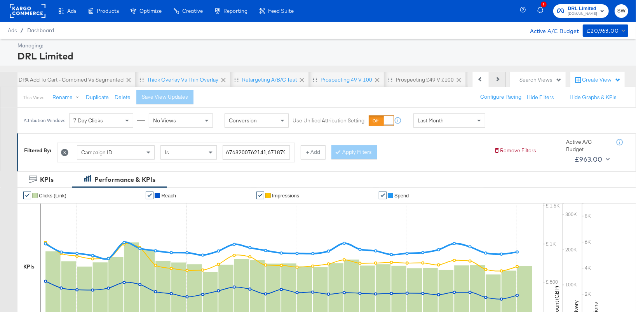
click at [502, 79] on button "Next" at bounding box center [497, 80] width 17 height 16
click at [502, 81] on button "Next" at bounding box center [497, 80] width 17 height 16
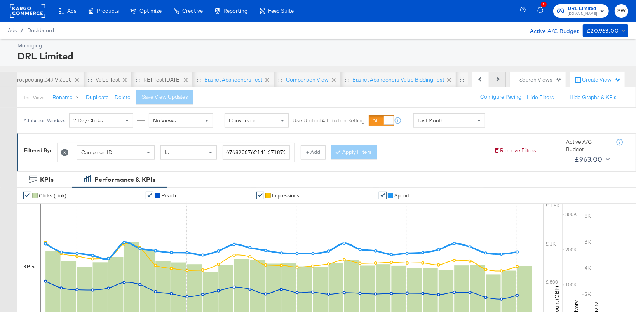
click at [502, 81] on button "Next" at bounding box center [497, 80] width 17 height 16
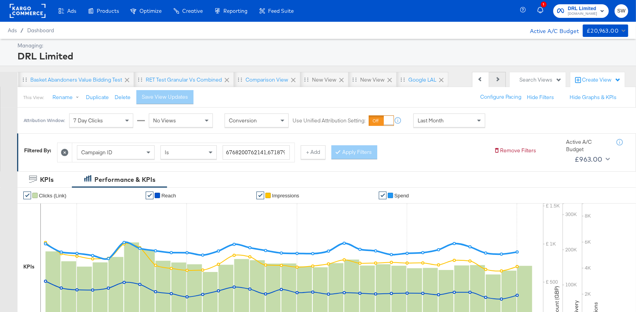
click at [502, 81] on button "Next" at bounding box center [497, 80] width 17 height 16
click at [420, 81] on div "Google LAL" at bounding box center [422, 79] width 28 height 7
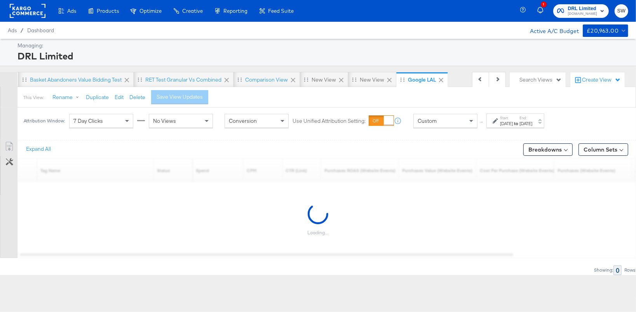
click at [532, 126] on div "[DATE]" at bounding box center [525, 123] width 13 height 6
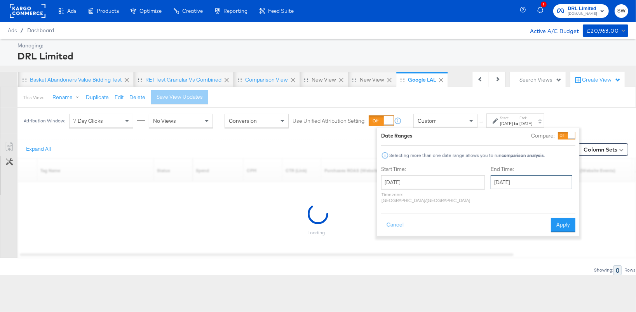
click at [515, 188] on input "[DATE]" at bounding box center [531, 182] width 82 height 14
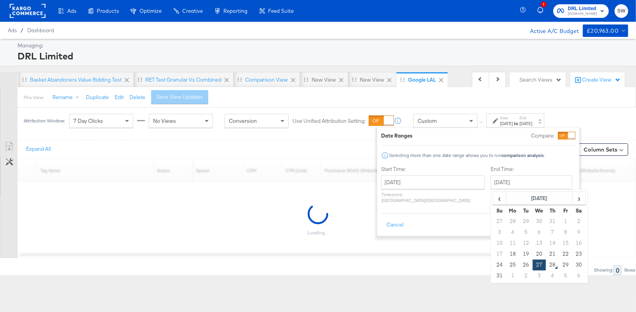
click at [603, 106] on div "This View: Rename Duplicate Edit Delete Save View Updates" at bounding box center [326, 97] width 618 height 21
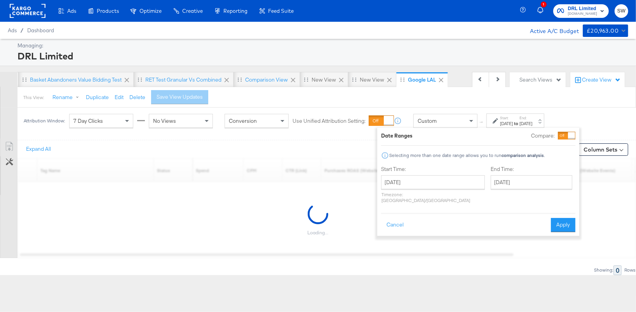
click at [603, 106] on div "This View: Rename Duplicate Edit Delete Save View Updates" at bounding box center [326, 97] width 618 height 21
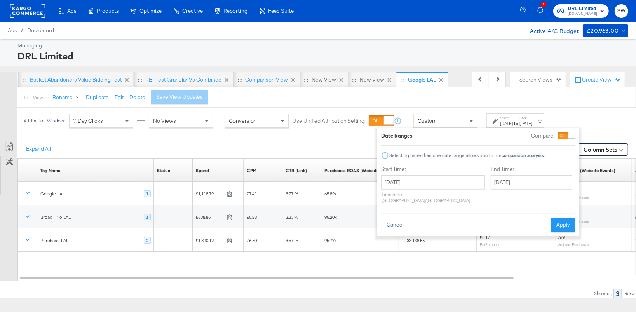
click at [395, 218] on button "Cancel" at bounding box center [395, 225] width 28 height 14
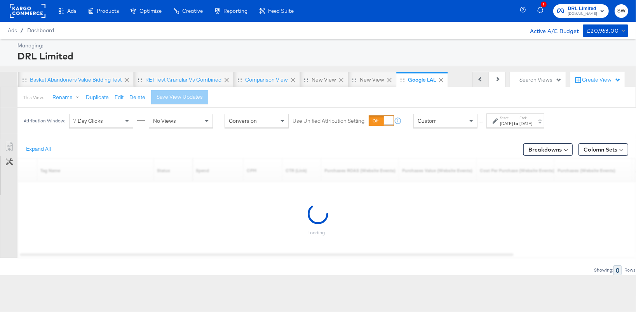
click at [485, 76] on button "Previous" at bounding box center [480, 80] width 17 height 16
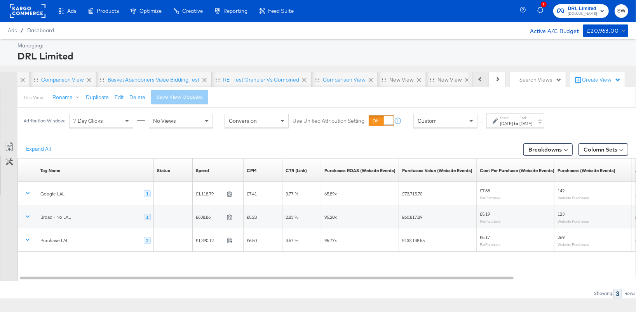
click at [484, 76] on button "Previous" at bounding box center [480, 80] width 17 height 16
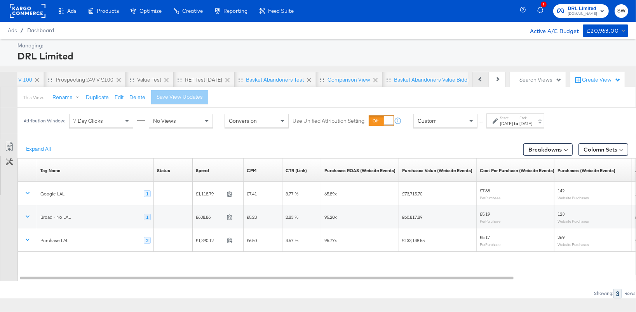
click at [484, 76] on button "Previous" at bounding box center [480, 80] width 17 height 16
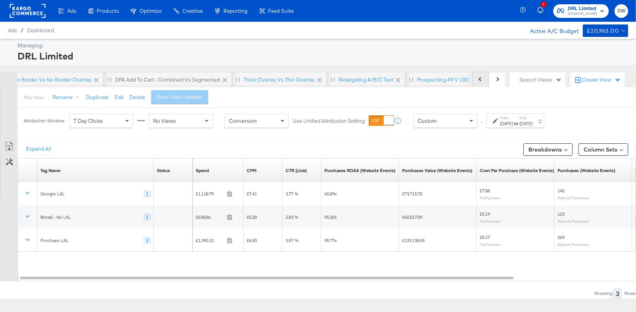
click at [484, 77] on button "Previous" at bounding box center [480, 80] width 17 height 16
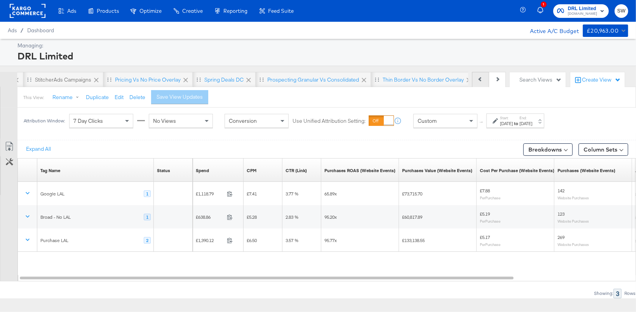
click at [484, 77] on button "Previous" at bounding box center [480, 80] width 17 height 16
click at [227, 76] on div "StitcherAds Campaigns" at bounding box center [218, 79] width 56 height 7
click at [228, 80] on div "StitcherAds Campaigns" at bounding box center [218, 79] width 56 height 7
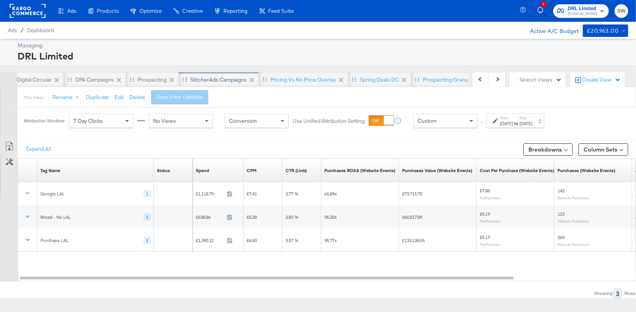
click at [228, 80] on div "StitcherAds Campaigns" at bounding box center [218, 79] width 56 height 7
click at [221, 73] on div "StitcherAds Campaigns" at bounding box center [219, 80] width 80 height 16
click at [229, 89] on div "This View: Rename Duplicate Edit Delete Save View Updates" at bounding box center [326, 97] width 618 height 21
click at [229, 88] on div "This View: Rename Duplicate Edit Delete Save View Updates" at bounding box center [326, 97] width 618 height 21
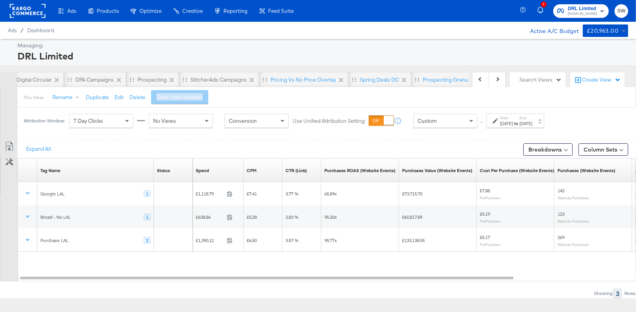
click at [229, 88] on div "This View: Rename Duplicate Edit Delete Save View Updates" at bounding box center [326, 97] width 618 height 21
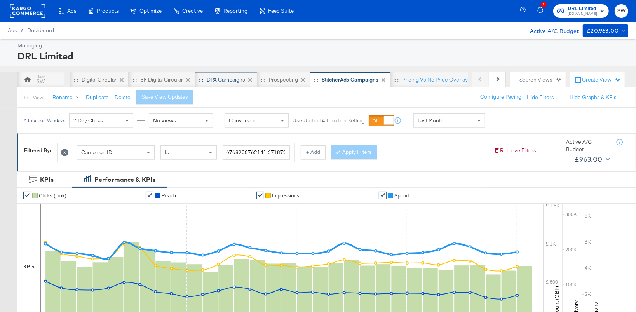
click at [207, 77] on div "DPA Campaigns" at bounding box center [226, 79] width 38 height 7
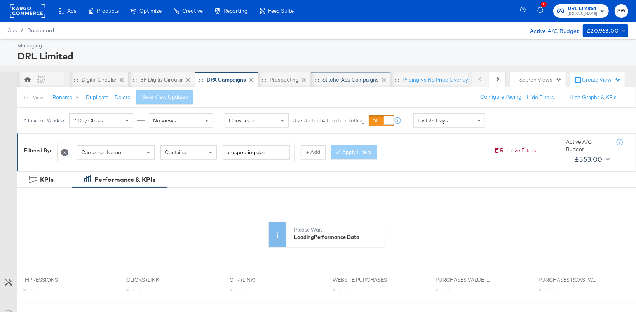
click at [337, 76] on div "StitcherAds Campaigns" at bounding box center [350, 79] width 56 height 7
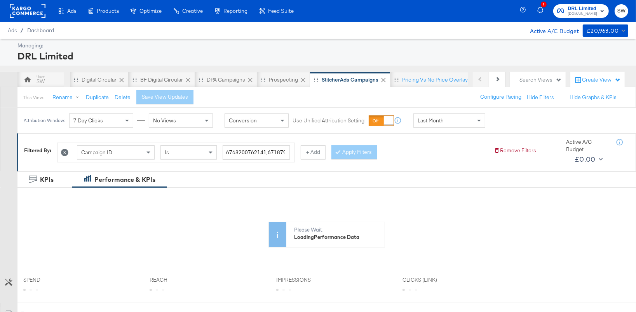
click at [440, 122] on span "Last Month" at bounding box center [430, 120] width 26 height 7
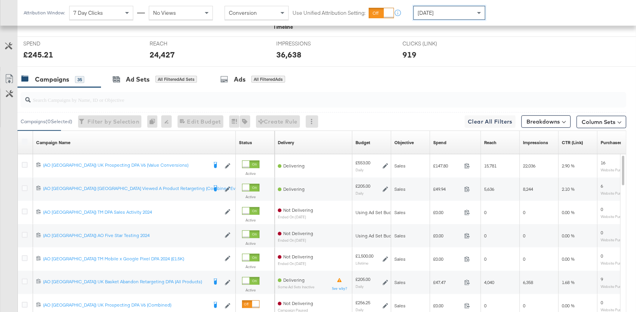
scroll to position [312, 0]
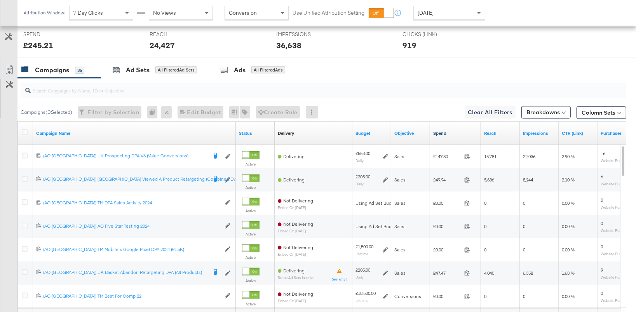
click at [441, 135] on link "Spend" at bounding box center [455, 133] width 45 height 6
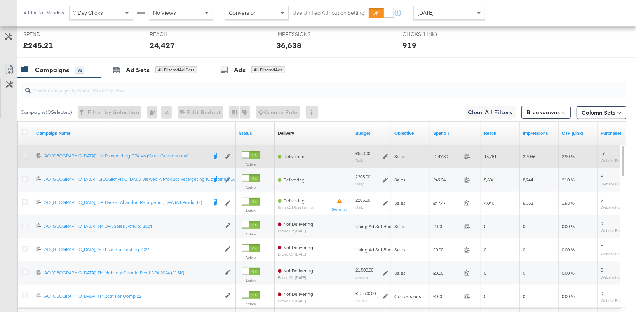
click at [25, 155] on icon at bounding box center [25, 156] width 6 height 6
click at [0, 0] on input "checkbox" at bounding box center [0, 0] width 0 height 0
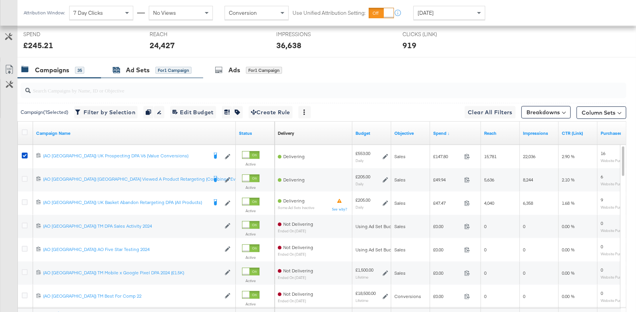
click at [165, 73] on div "Ad Sets for 1 Campaign" at bounding box center [152, 70] width 79 height 9
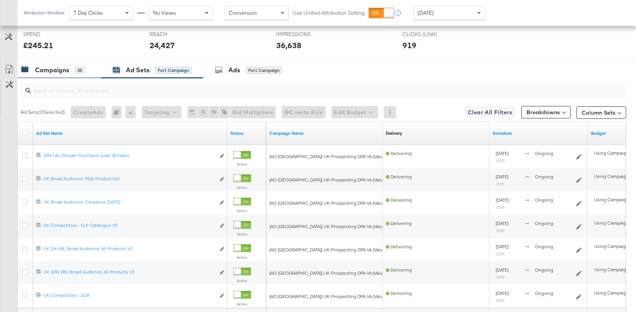
click at [74, 73] on div "Campaigns 35" at bounding box center [52, 70] width 63 height 9
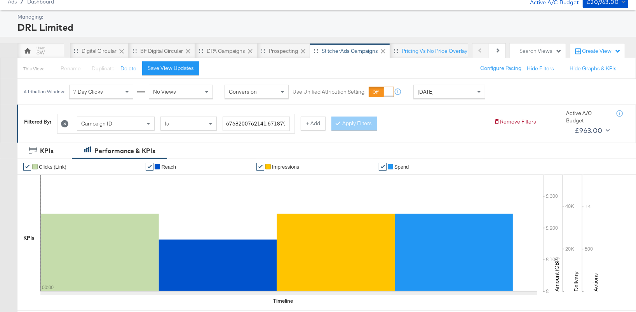
scroll to position [0, 0]
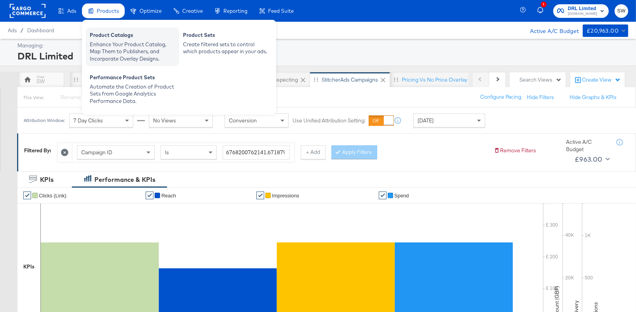
click at [115, 51] on div "Enhance Your Product Catalog, Map Them to Publishers, and Incorporate Overlay D…" at bounding box center [132, 52] width 85 height 22
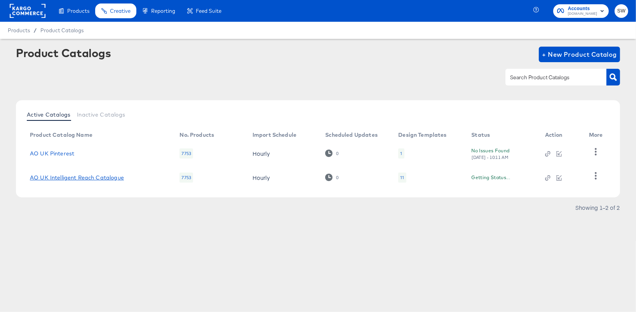
click at [112, 178] on link "AO UK Intelligent Reach Catalogue" at bounding box center [77, 177] width 94 height 6
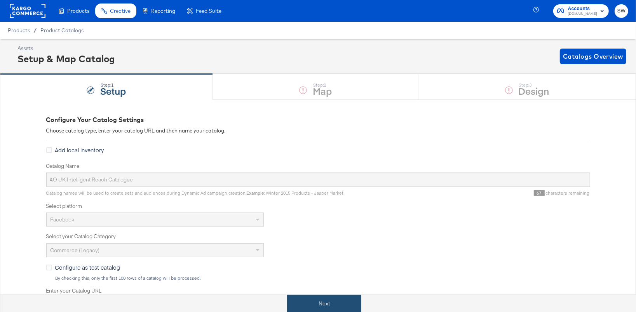
click at [332, 295] on button "Next" at bounding box center [324, 303] width 74 height 17
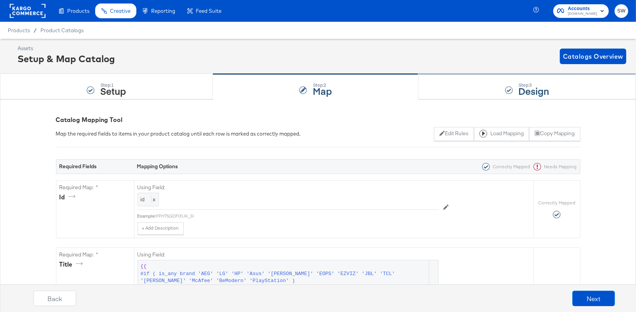
click at [477, 94] on div "Step: 3 Design" at bounding box center [526, 87] width 217 height 26
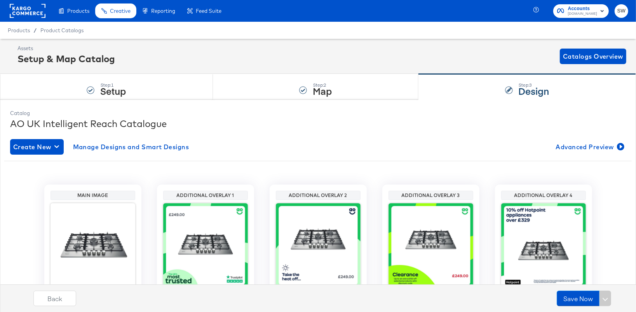
click at [38, 14] on rect at bounding box center [28, 11] width 36 height 14
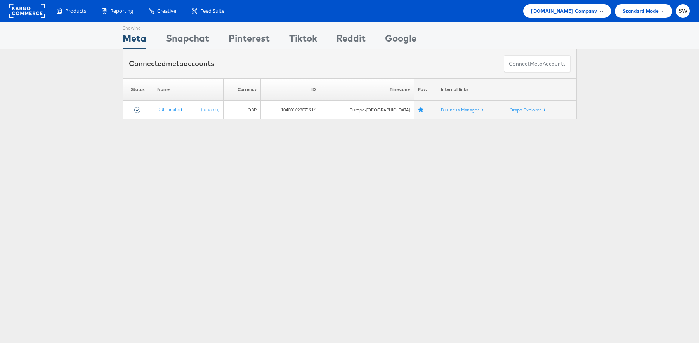
click at [588, 10] on span "[DOMAIN_NAME] Company" at bounding box center [564, 11] width 66 height 8
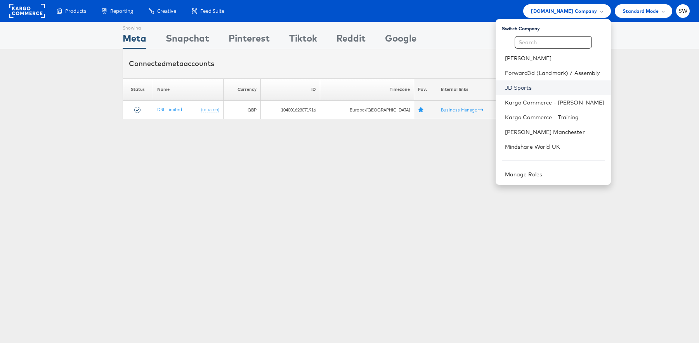
click at [518, 86] on link "JD Sports" at bounding box center [555, 88] width 100 height 8
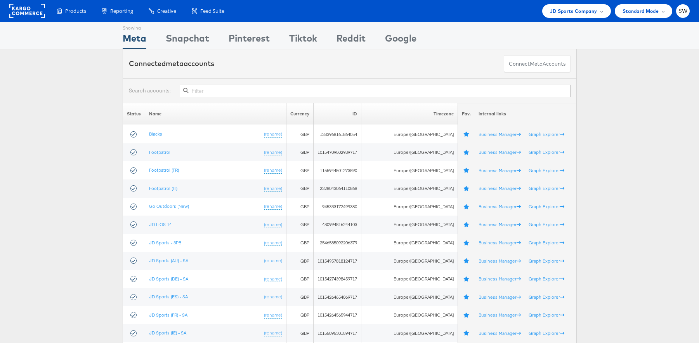
click at [213, 90] on input "text" at bounding box center [375, 91] width 391 height 12
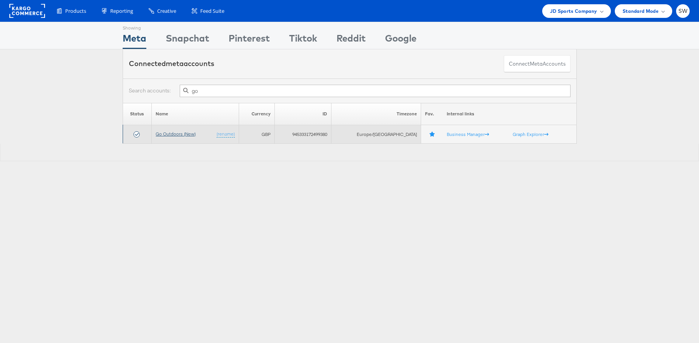
type input "go"
click at [168, 132] on link "Go Outdoors (New)" at bounding box center [176, 134] width 40 height 6
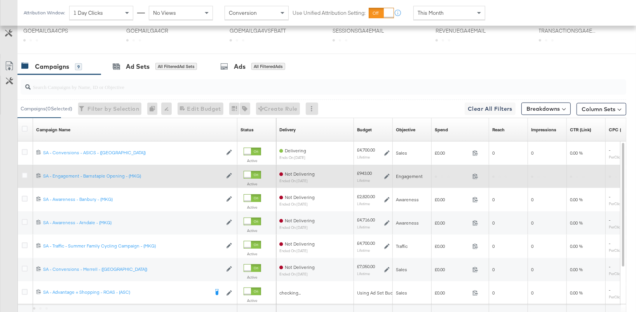
scroll to position [303, 0]
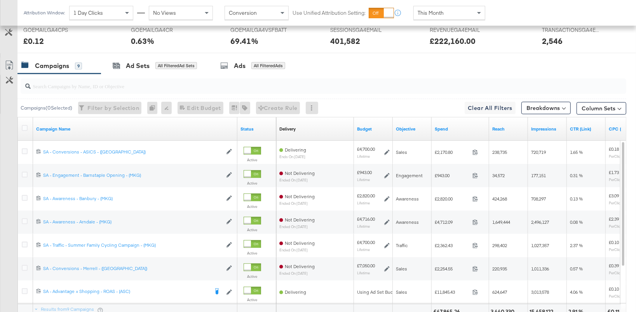
click at [439, 132] on div "Spend" at bounding box center [459, 129] width 57 height 12
click at [441, 129] on link "Spend" at bounding box center [459, 129] width 51 height 6
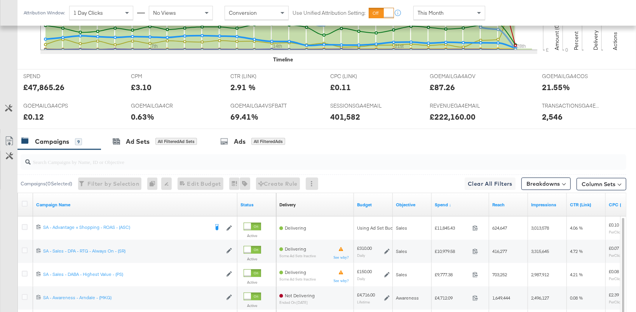
scroll to position [379, 0]
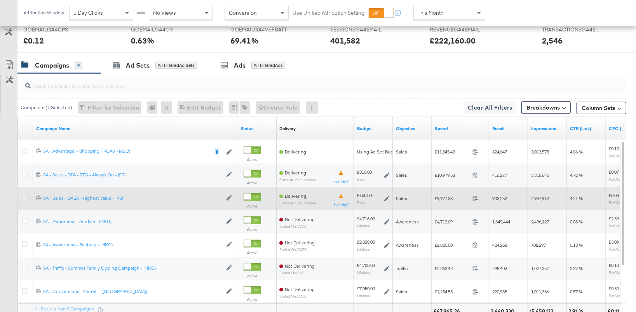
click at [27, 199] on icon at bounding box center [25, 198] width 6 height 6
click at [0, 0] on input "checkbox" at bounding box center [0, 0] width 0 height 0
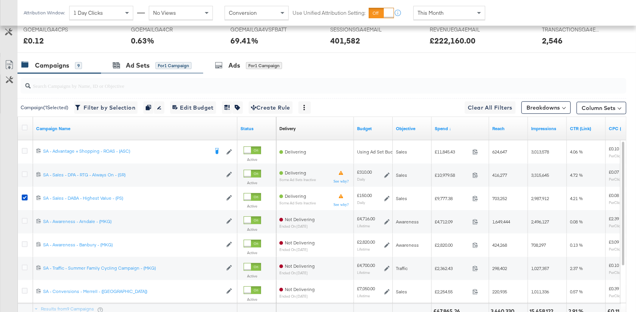
click at [154, 71] on div "Ad Sets for 1 Campaign" at bounding box center [152, 65] width 102 height 17
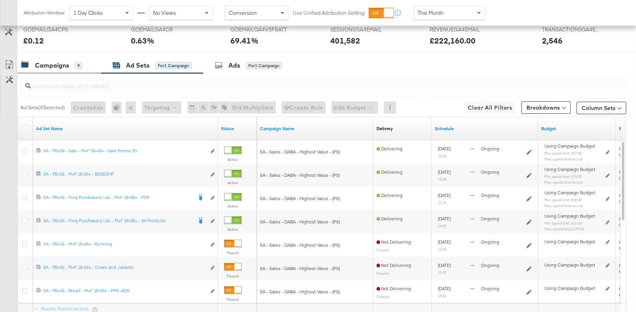
click at [52, 65] on div "Campaigns" at bounding box center [52, 65] width 34 height 9
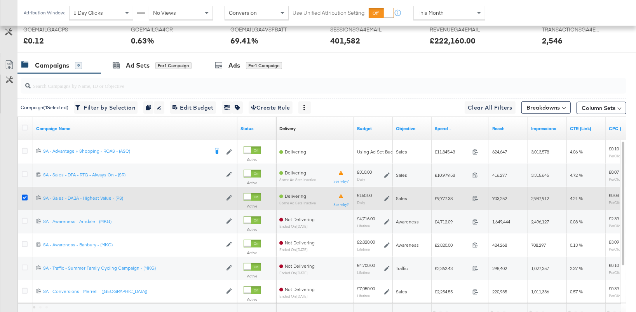
click at [26, 195] on icon at bounding box center [25, 198] width 6 height 6
click at [0, 0] on input "checkbox" at bounding box center [0, 0] width 0 height 0
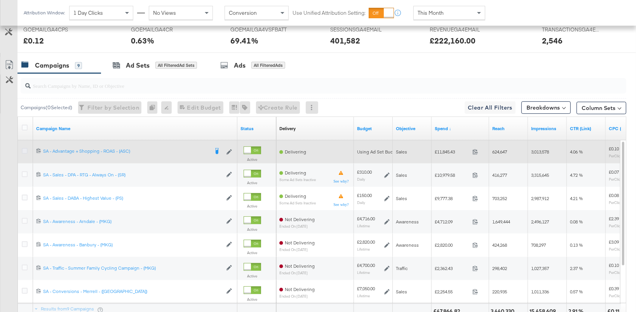
click at [26, 148] on icon at bounding box center [25, 151] width 6 height 6
click at [0, 0] on input "checkbox" at bounding box center [0, 0] width 0 height 0
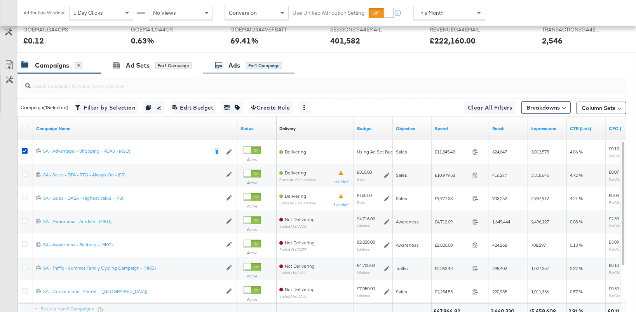
click at [250, 67] on div "for 1 Campaign" at bounding box center [264, 65] width 36 height 7
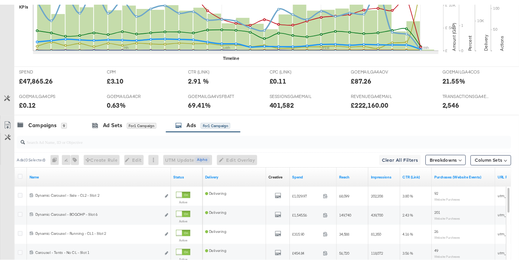
scroll to position [0, 0]
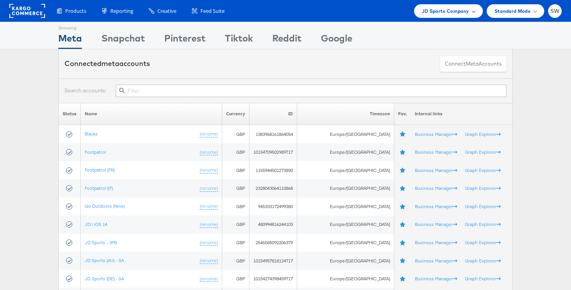
click at [470, 9] on div "JD Sports Company" at bounding box center [448, 11] width 53 height 8
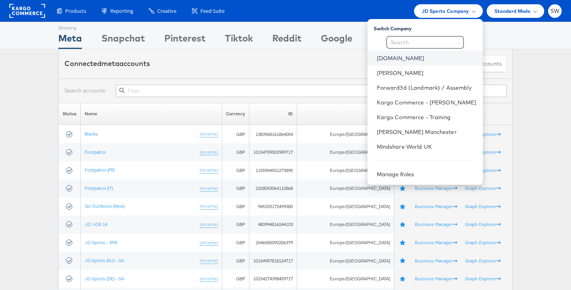
click at [403, 58] on link "ao.com" at bounding box center [427, 58] width 100 height 8
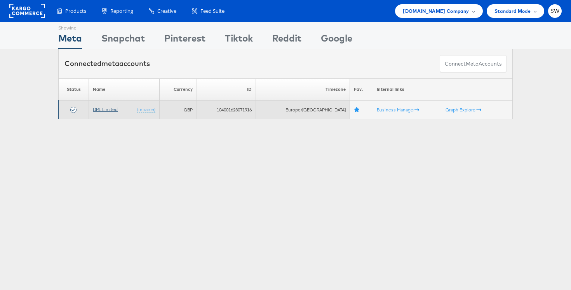
click at [111, 110] on link "DRL Limited" at bounding box center [105, 109] width 25 height 6
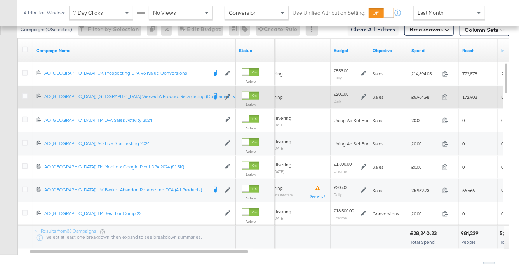
scroll to position [406, 0]
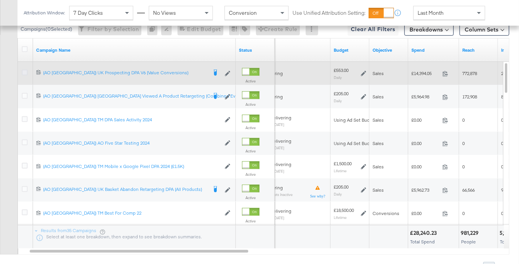
click at [24, 71] on icon at bounding box center [25, 72] width 6 height 6
click at [0, 0] on input "checkbox" at bounding box center [0, 0] width 0 height 0
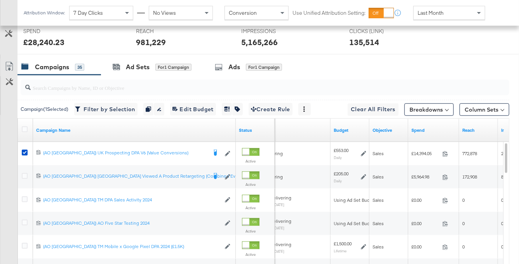
scroll to position [281, 0]
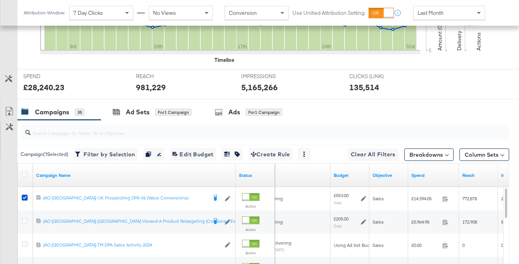
click at [140, 127] on input "search" at bounding box center [248, 129] width 435 height 15
click at [140, 114] on div "Ad Sets" at bounding box center [138, 112] width 24 height 9
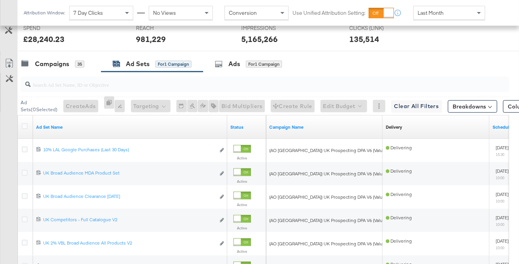
scroll to position [330, 0]
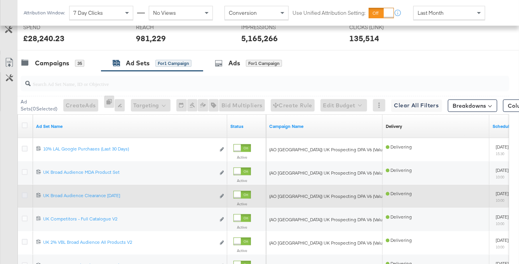
click at [23, 195] on icon at bounding box center [25, 195] width 6 height 6
click at [0, 0] on input "checkbox" at bounding box center [0, 0] width 0 height 0
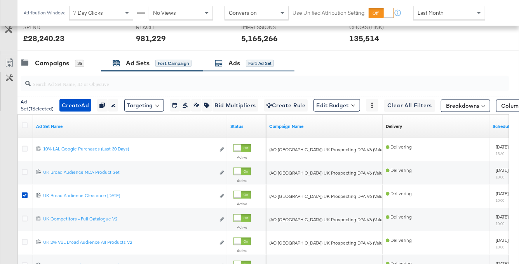
click at [244, 64] on div "Ads for 1 Ad Set" at bounding box center [244, 63] width 59 height 9
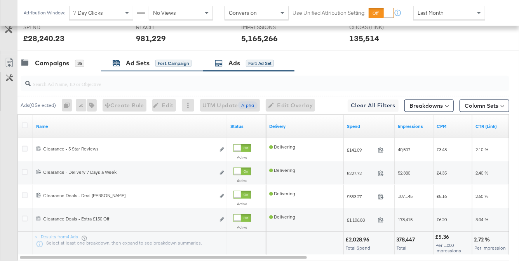
click at [162, 64] on div "for 1 Campaign" at bounding box center [173, 63] width 36 height 7
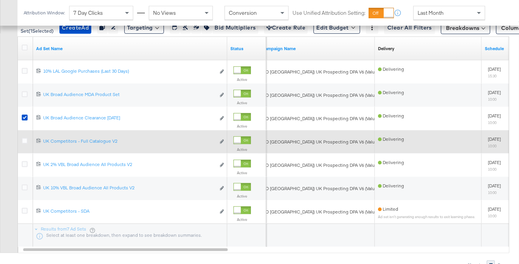
scroll to position [398, 0]
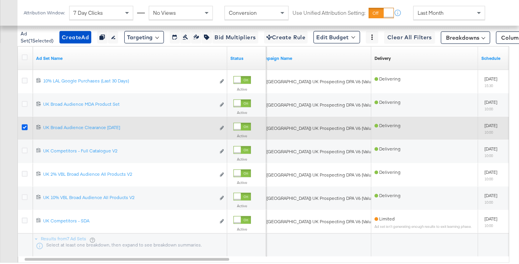
click at [24, 127] on icon at bounding box center [25, 127] width 6 height 6
click at [0, 0] on input "checkbox" at bounding box center [0, 0] width 0 height 0
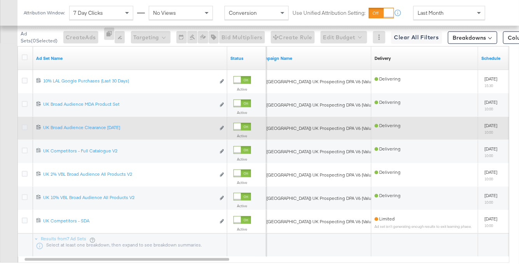
click at [24, 127] on icon at bounding box center [25, 127] width 6 height 6
click at [0, 0] on input "checkbox" at bounding box center [0, 0] width 0 height 0
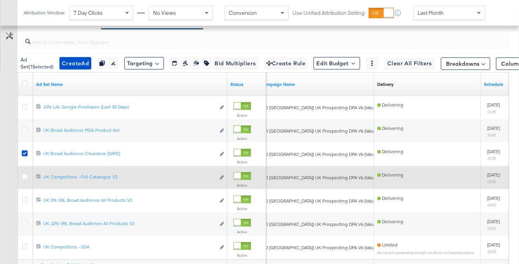
scroll to position [372, 0]
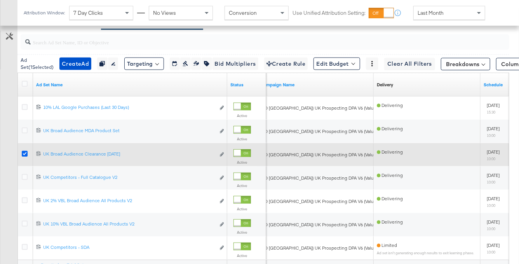
click at [23, 153] on icon at bounding box center [25, 154] width 6 height 6
click at [0, 0] on input "checkbox" at bounding box center [0, 0] width 0 height 0
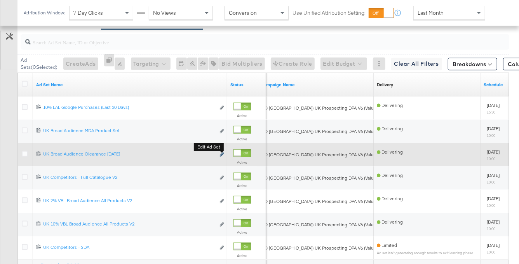
click at [222, 154] on icon "link" at bounding box center [222, 154] width 4 height 4
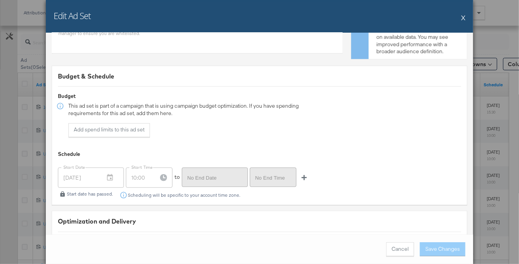
scroll to position [1714, 0]
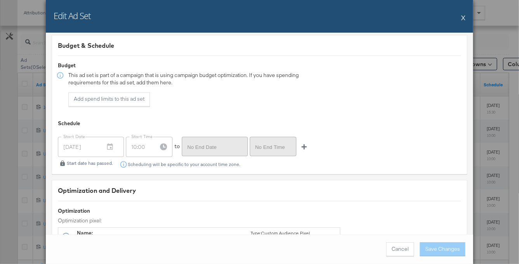
click at [462, 18] on button "X" at bounding box center [463, 18] width 4 height 16
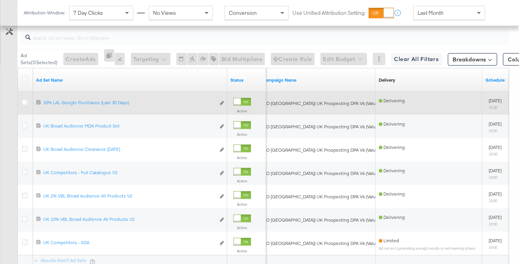
scroll to position [377, 0]
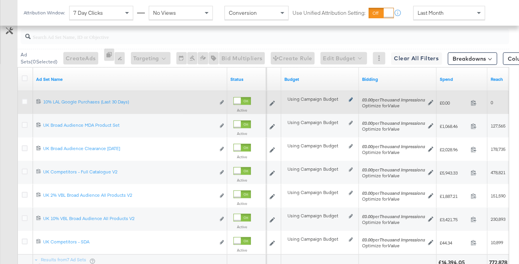
click at [349, 98] on icon at bounding box center [351, 99] width 4 height 4
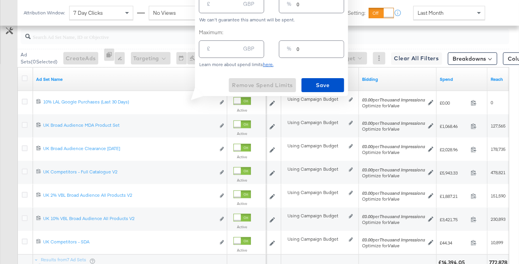
click at [343, 64] on div "Learn more about spend limits here." at bounding box center [271, 64] width 145 height 5
click at [358, 74] on div "Budget" at bounding box center [320, 79] width 78 height 12
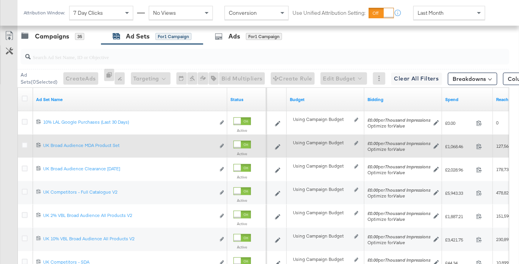
scroll to position [353, 0]
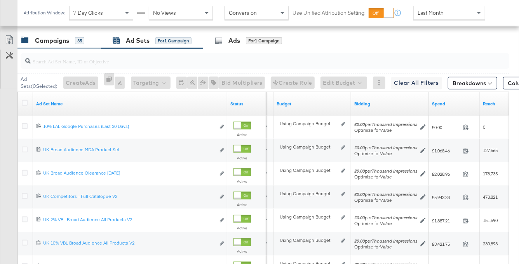
click at [68, 42] on div "Campaigns" at bounding box center [52, 40] width 34 height 9
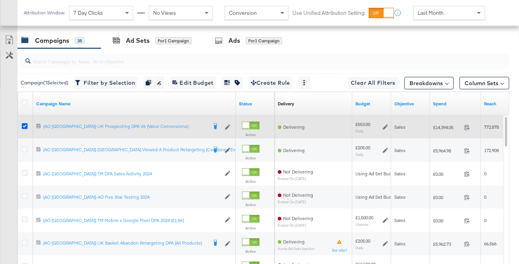
click at [22, 124] on icon at bounding box center [25, 126] width 6 height 6
click at [0, 0] on input "checkbox" at bounding box center [0, 0] width 0 height 0
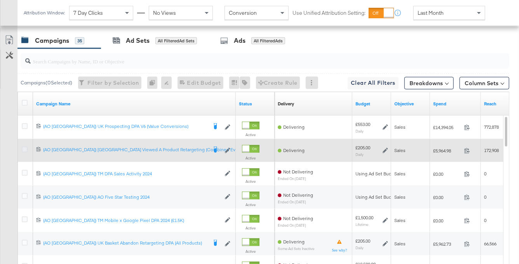
click at [24, 149] on icon at bounding box center [25, 149] width 6 height 6
click at [0, 0] on input "checkbox" at bounding box center [0, 0] width 0 height 0
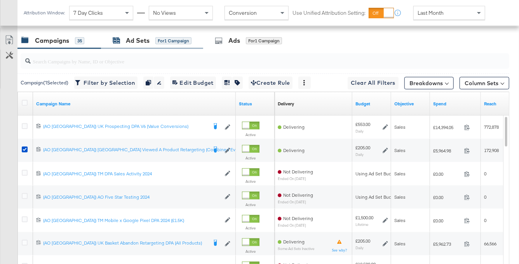
click at [138, 44] on div "Ad Sets" at bounding box center [138, 40] width 24 height 9
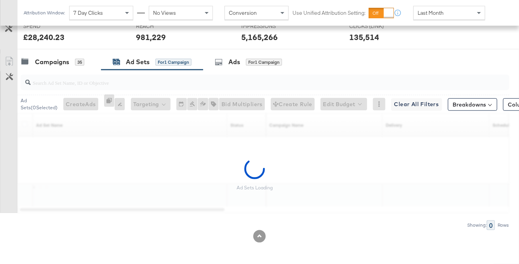
scroll to position [330, 0]
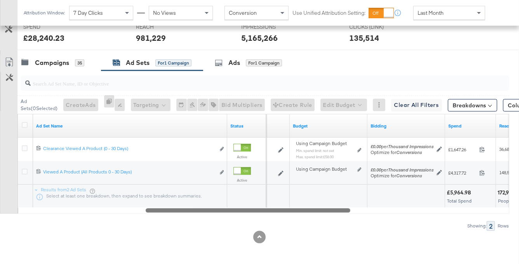
drag, startPoint x: 308, startPoint y: 210, endPoint x: 295, endPoint y: 209, distance: 12.8
click at [295, 209] on div at bounding box center [248, 210] width 205 height 7
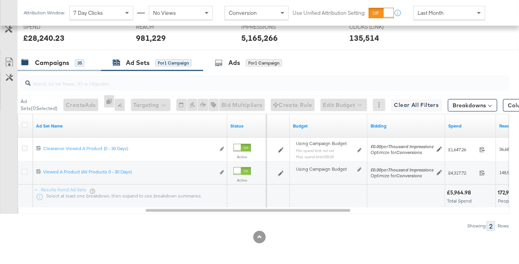
click at [71, 62] on div "Campaigns 35" at bounding box center [52, 62] width 63 height 9
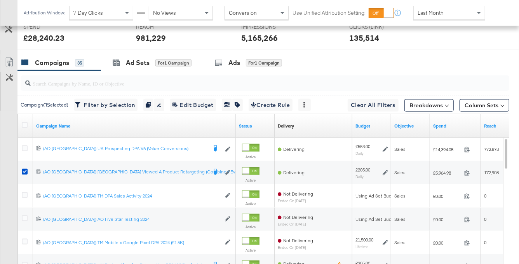
scroll to position [353, 0]
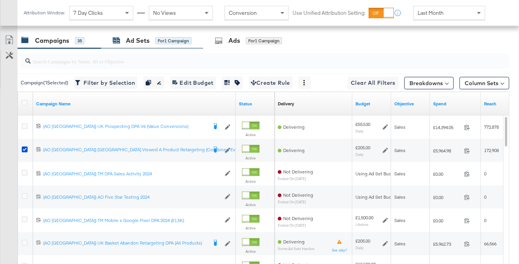
click at [153, 40] on div "Ad Sets for 1 Campaign" at bounding box center [152, 40] width 79 height 9
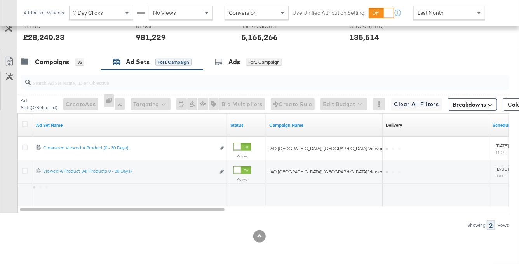
scroll to position [330, 0]
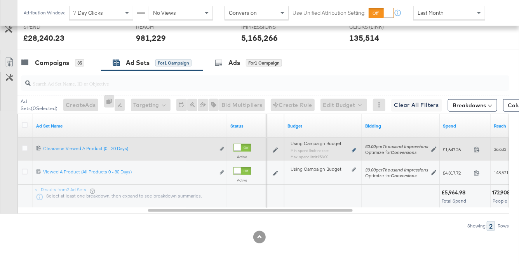
click at [354, 149] on icon at bounding box center [354, 150] width 4 height 4
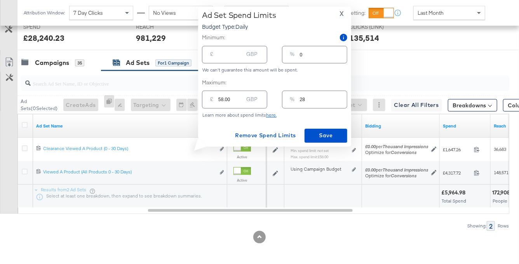
click at [340, 14] on span "X" at bounding box center [341, 13] width 4 height 11
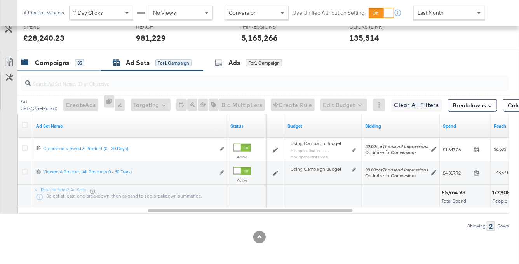
click at [67, 61] on div "Campaigns" at bounding box center [52, 62] width 34 height 9
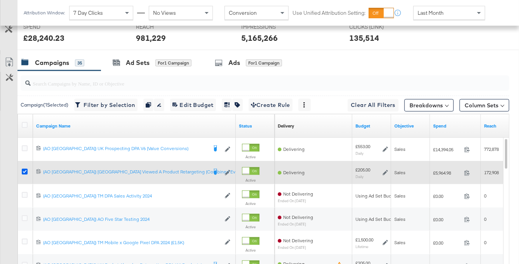
click at [25, 172] on icon at bounding box center [25, 171] width 6 height 6
click at [0, 0] on input "checkbox" at bounding box center [0, 0] width 0 height 0
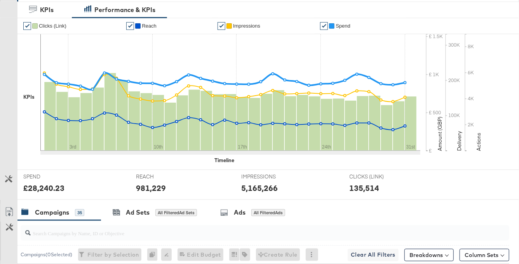
scroll to position [0, 0]
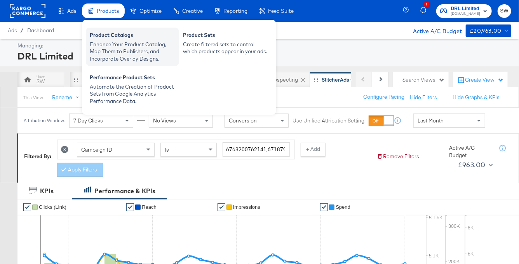
click at [115, 50] on div "Enhance Your Product Catalog, Map Them to Publishers, and Incorporate Overlay D…" at bounding box center [132, 52] width 85 height 22
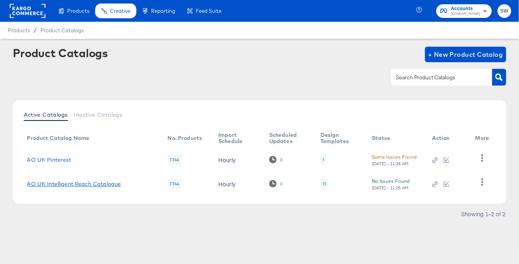
click at [118, 182] on link "AO UK Intelligent Reach Catalogue" at bounding box center [74, 184] width 94 height 6
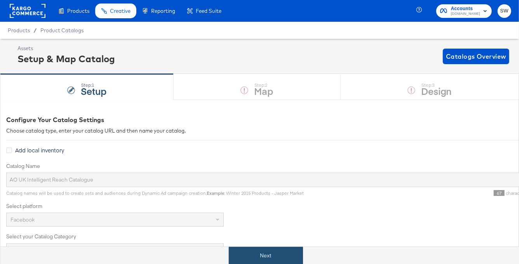
click at [255, 250] on button "Next" at bounding box center [266, 255] width 74 height 17
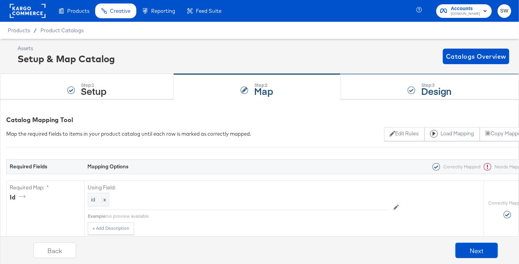
click at [459, 90] on div "Step: 3 Design" at bounding box center [429, 87] width 178 height 26
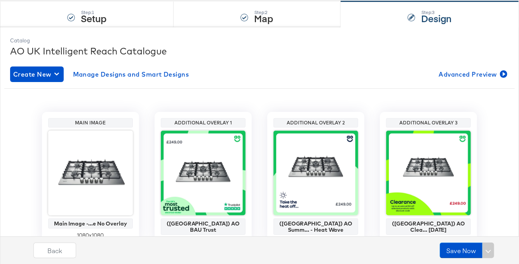
scroll to position [107, 0]
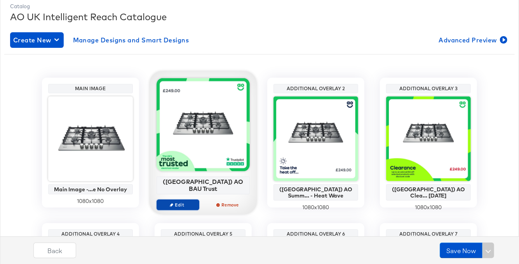
click at [179, 201] on span "Edit" at bounding box center [178, 204] width 36 height 6
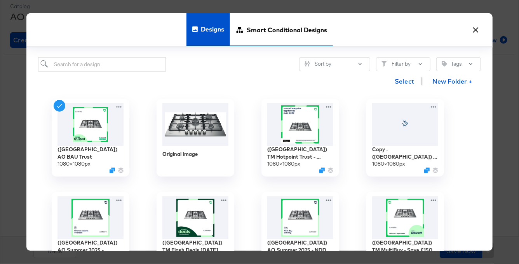
click at [251, 29] on span "Smart Conditional Designs" at bounding box center [287, 29] width 80 height 34
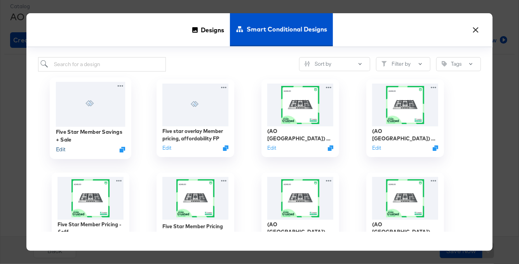
click at [62, 151] on button "Edit" at bounding box center [60, 148] width 9 height 7
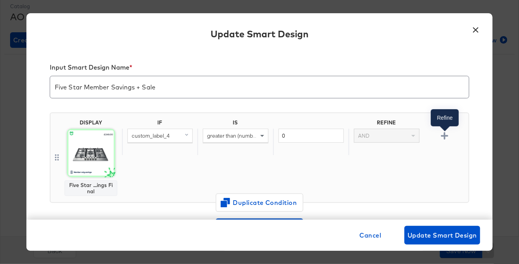
click at [445, 135] on icon "button" at bounding box center [444, 135] width 7 height 7
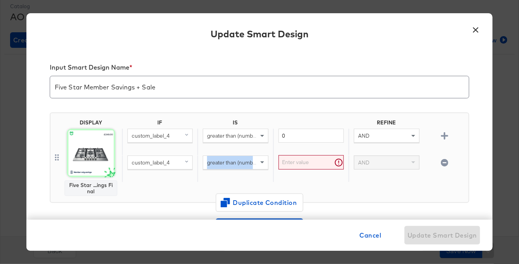
drag, startPoint x: 228, startPoint y: 184, endPoint x: 247, endPoint y: 180, distance: 19.8
click at [247, 180] on div "IF IS REFINE custom_label_4 greater than (number) (custom) 0 AND custom_label_4…" at bounding box center [293, 157] width 343 height 76
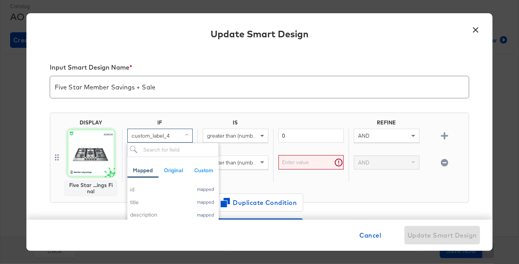
click at [182, 132] on div "custom_label_4" at bounding box center [160, 135] width 64 height 13
click at [189, 146] on input "search" at bounding box center [172, 149] width 91 height 14
type input "brand"
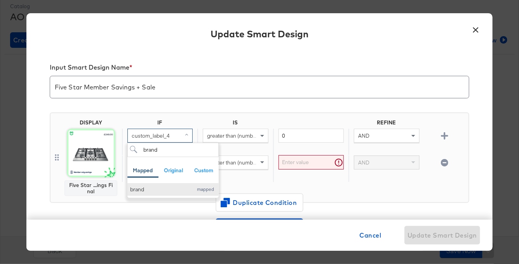
click at [154, 190] on div "brand" at bounding box center [159, 189] width 59 height 7
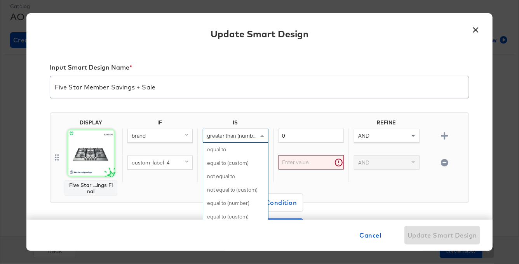
click at [235, 135] on span "greater than (number) (custom)" at bounding box center [244, 135] width 75 height 7
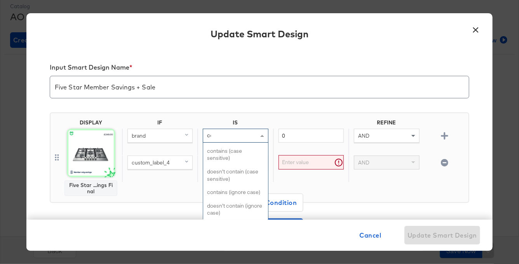
scroll to position [0, 0]
type input "conta"
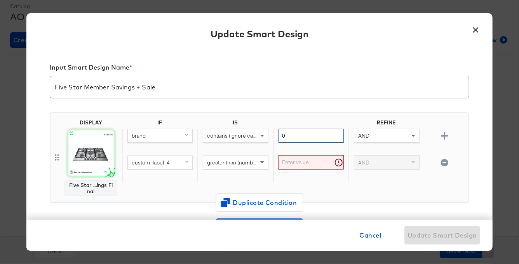
click at [306, 137] on input "0" at bounding box center [310, 136] width 65 height 14
type input "hotpoint"
click at [165, 156] on div "custom_label_4" at bounding box center [160, 162] width 64 height 13
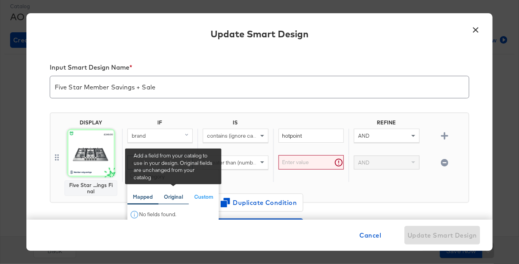
type input "category"
click at [165, 196] on div "Original" at bounding box center [173, 196] width 19 height 7
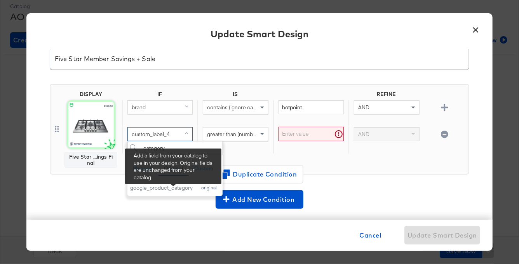
scroll to position [29, 0]
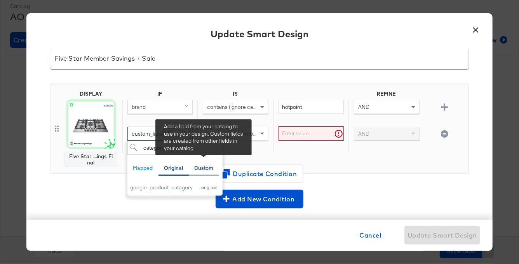
click at [206, 168] on div "Custom" at bounding box center [203, 167] width 19 height 7
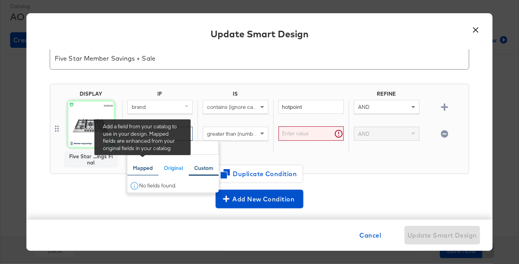
click at [149, 167] on div "Mapped" at bounding box center [143, 167] width 20 height 7
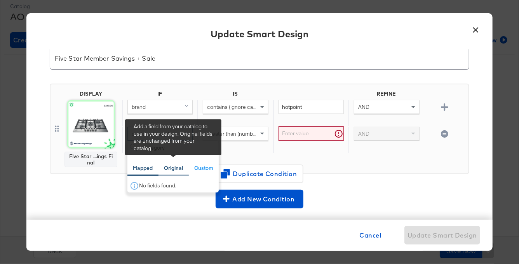
click at [175, 173] on div "Original" at bounding box center [173, 167] width 30 height 15
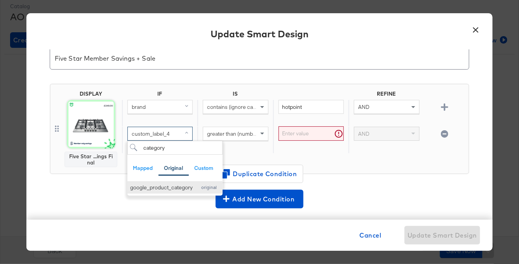
click at [175, 186] on div "google_product_category" at bounding box center [161, 187] width 63 height 7
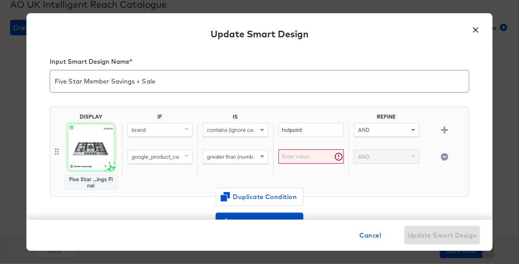
scroll to position [5, 0]
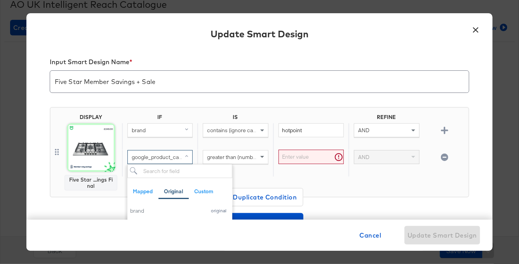
click at [165, 156] on span "google_product_category (original)" at bounding box center [174, 156] width 84 height 7
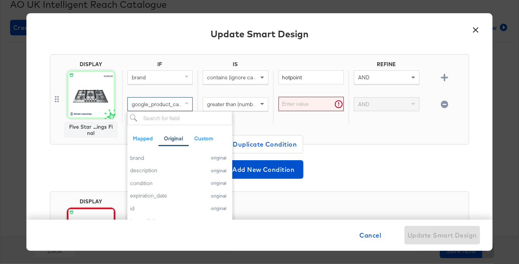
scroll to position [61, 0]
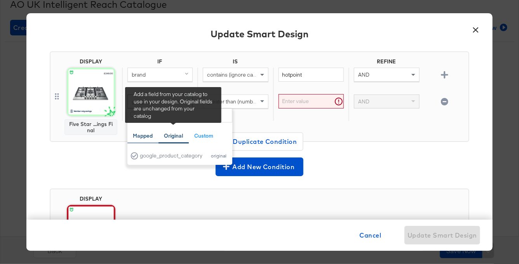
type input "cat"
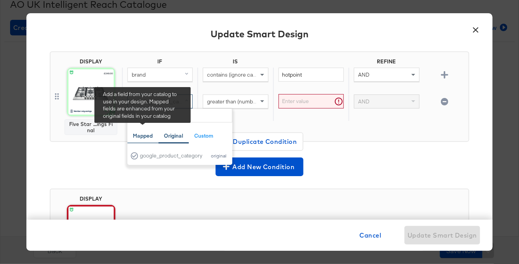
click at [149, 133] on div "Mapped" at bounding box center [143, 135] width 20 height 7
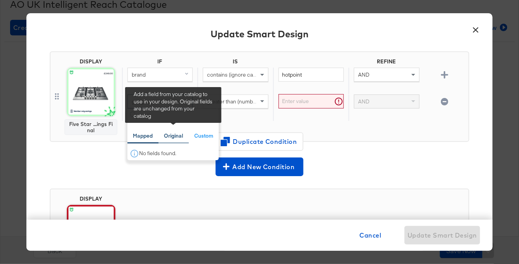
click at [170, 134] on div "Original" at bounding box center [173, 135] width 19 height 7
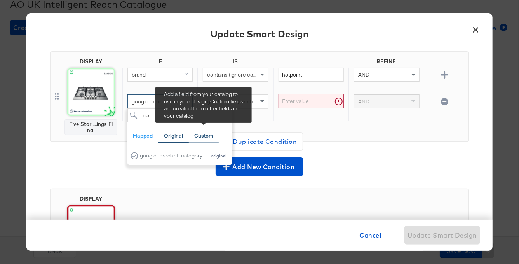
click at [195, 134] on div "Custom" at bounding box center [203, 135] width 19 height 7
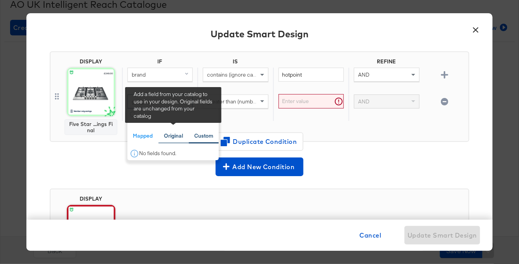
click at [176, 133] on div "Original" at bounding box center [173, 135] width 19 height 7
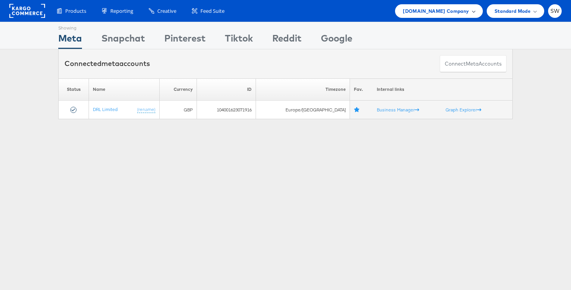
click at [461, 12] on span "[DOMAIN_NAME] Company" at bounding box center [436, 11] width 66 height 8
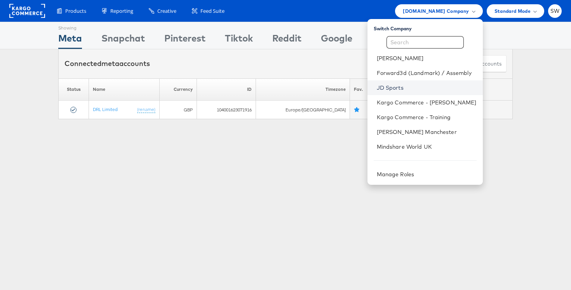
click at [400, 90] on link "JD Sports" at bounding box center [427, 88] width 100 height 8
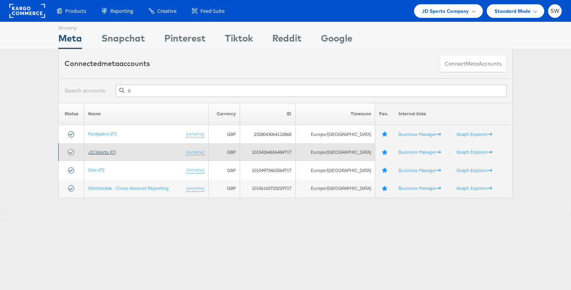
type input "it"
click at [113, 151] on link "JD Sports (IT)" at bounding box center [102, 152] width 28 height 6
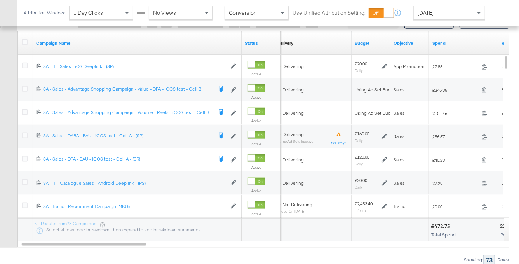
scroll to position [372, 0]
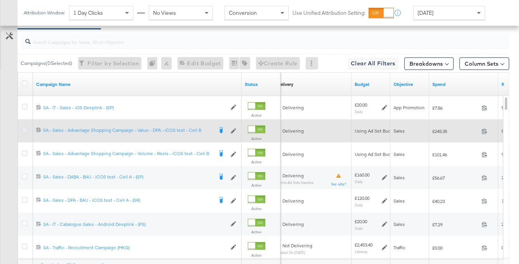
click at [25, 129] on icon at bounding box center [25, 130] width 6 height 6
click at [0, 0] on input "checkbox" at bounding box center [0, 0] width 0 height 0
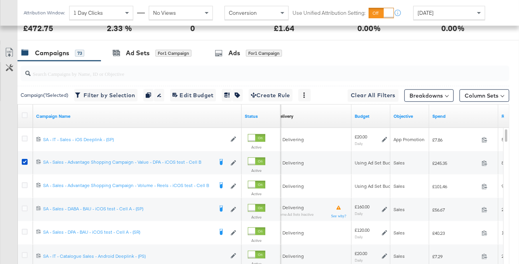
scroll to position [334, 0]
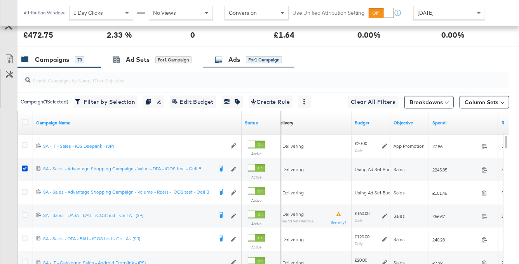
click at [228, 56] on div "Ads for 1 Campaign" at bounding box center [248, 59] width 67 height 9
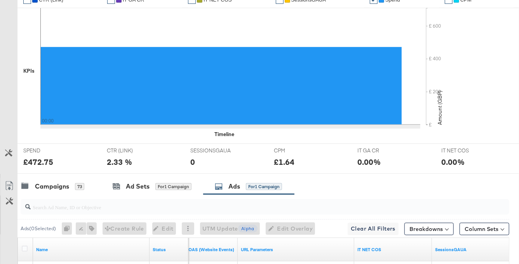
scroll to position [0, 0]
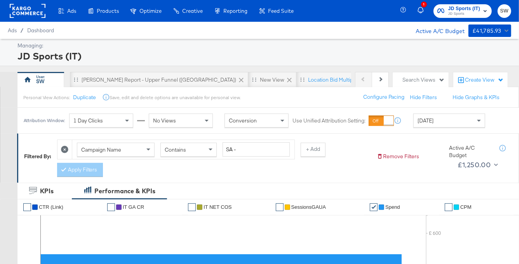
click at [466, 7] on span "JD Sports (IT)" at bounding box center [464, 9] width 32 height 8
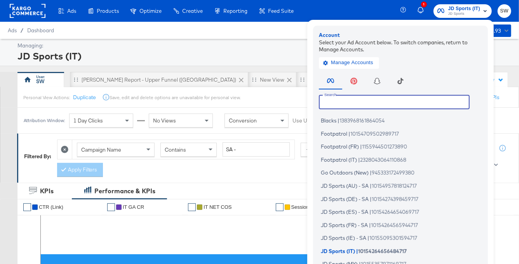
click at [367, 99] on input "text" at bounding box center [394, 102] width 151 height 14
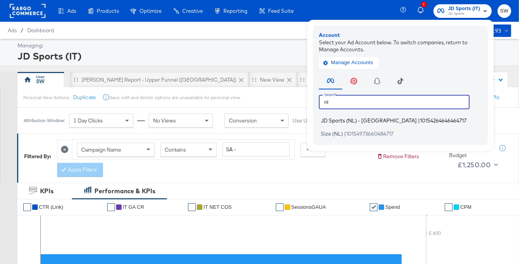
type input "nl"
click at [418, 120] on span "|" at bounding box center [419, 120] width 2 height 6
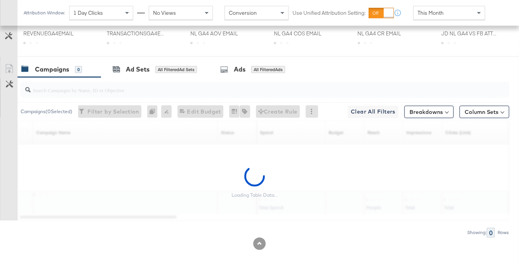
scroll to position [300, 0]
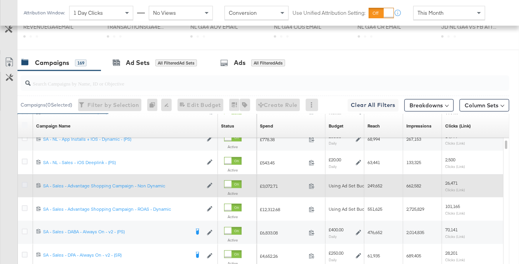
click at [24, 183] on icon at bounding box center [25, 185] width 6 height 6
click at [0, 0] on input "checkbox" at bounding box center [0, 0] width 0 height 0
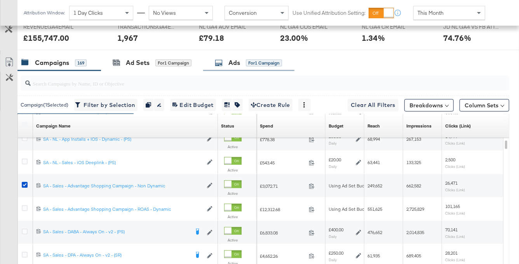
click at [233, 58] on div "Ads" at bounding box center [234, 62] width 12 height 9
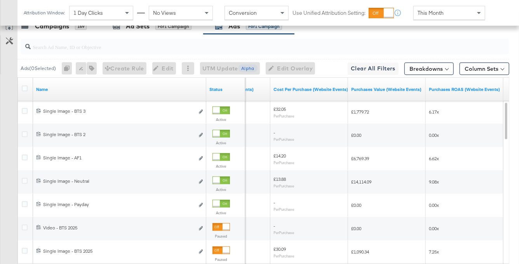
scroll to position [408, 0]
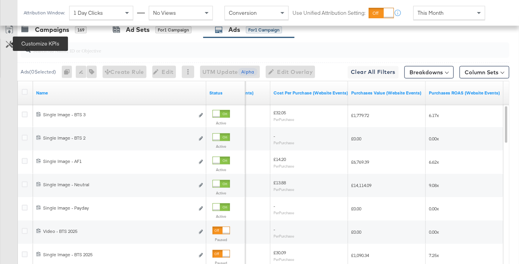
click at [9, 43] on icon at bounding box center [9, 44] width 7 height 7
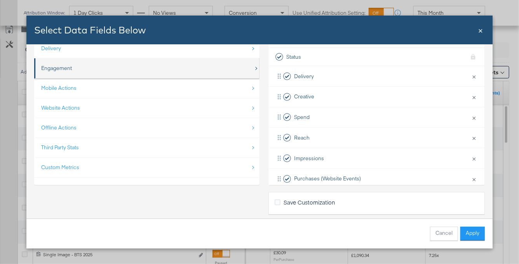
scroll to position [66, 0]
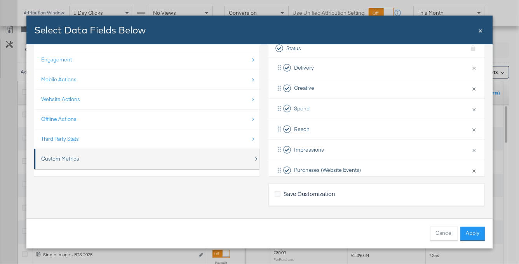
click at [163, 153] on div "Custom Metrics" at bounding box center [147, 159] width 212 height 16
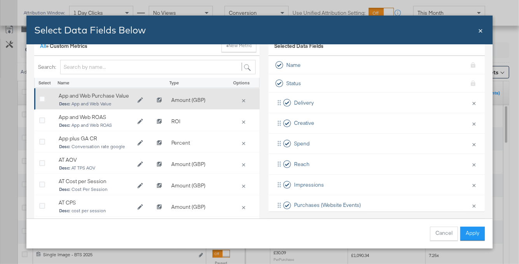
scroll to position [0, 0]
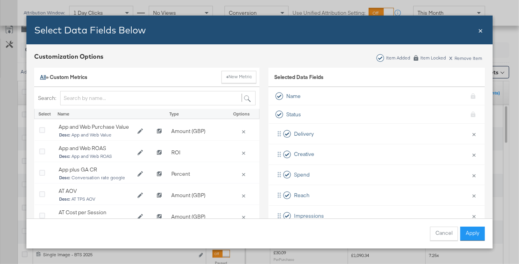
click at [43, 74] on link "All" at bounding box center [43, 76] width 6 height 7
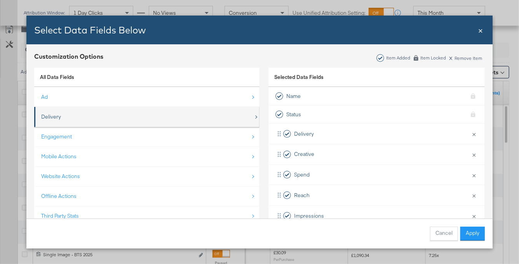
click at [91, 123] on div "Delivery" at bounding box center [147, 117] width 212 height 16
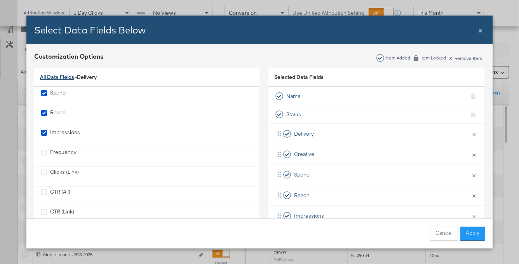
click at [62, 75] on link "All Data Fields" at bounding box center [57, 76] width 34 height 7
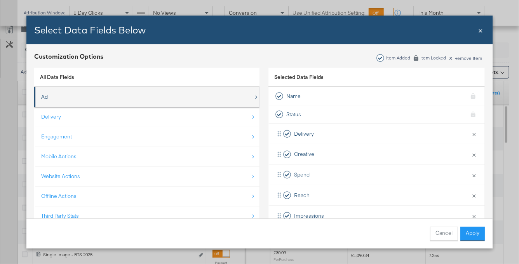
click at [71, 94] on div "Ad" at bounding box center [147, 97] width 212 height 16
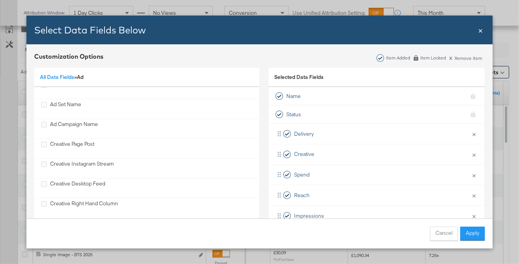
scroll to position [263, 0]
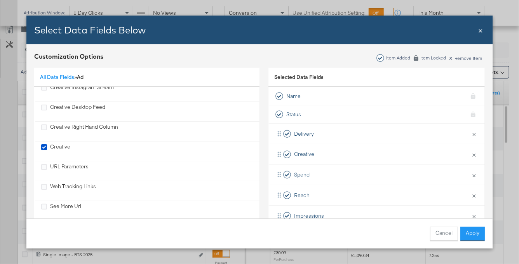
click at [73, 166] on div "URL Parameters" at bounding box center [69, 171] width 38 height 16
click at [467, 237] on button "Apply" at bounding box center [472, 233] width 24 height 14
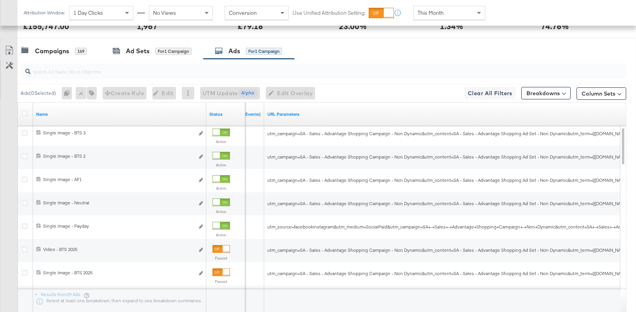
scroll to position [375, 0]
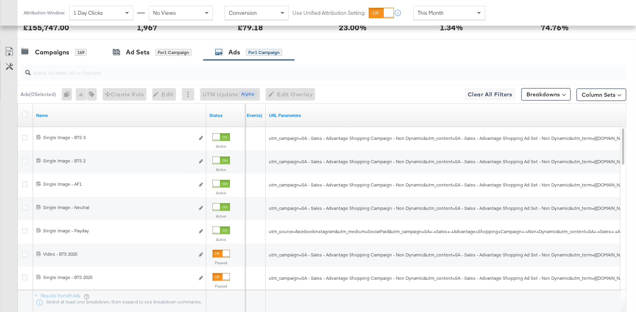
drag, startPoint x: 266, startPoint y: 106, endPoint x: 614, endPoint y: 246, distance: 375.4
drag, startPoint x: 266, startPoint y: 176, endPoint x: 33, endPoint y: 162, distance: 234.1
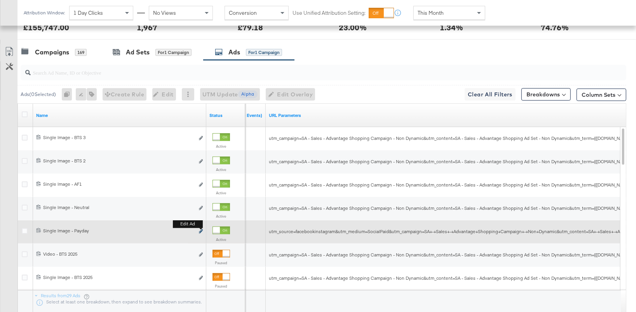
click at [200, 231] on icon "link" at bounding box center [201, 231] width 4 height 4
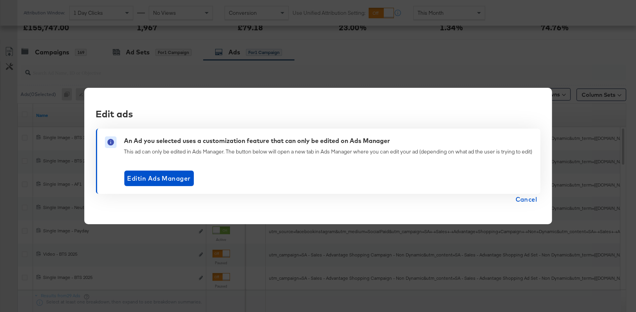
click at [518, 198] on span "Cancel" at bounding box center [526, 199] width 22 height 11
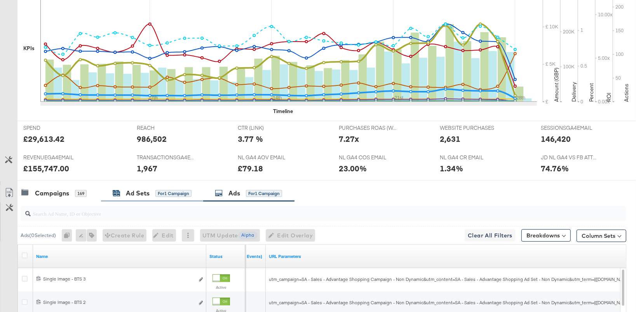
scroll to position [0, 0]
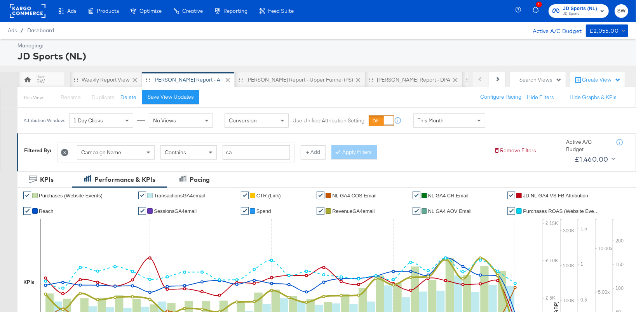
click at [36, 14] on rect at bounding box center [28, 11] width 36 height 14
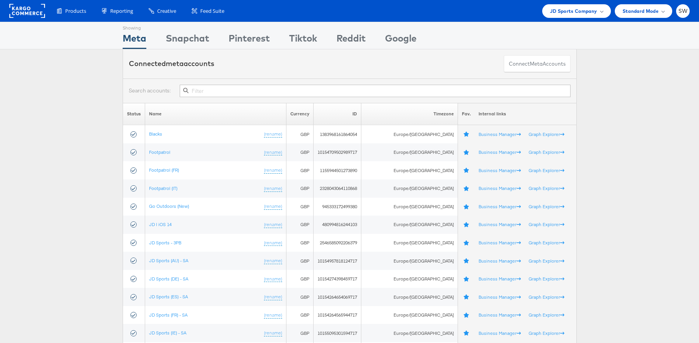
click at [287, 87] on input "text" at bounding box center [375, 91] width 391 height 12
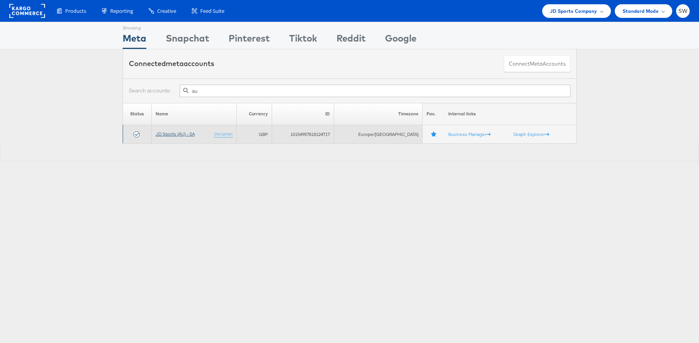
type input "au"
click at [189, 134] on link "JD Sports (AU) - SA" at bounding box center [175, 134] width 39 height 6
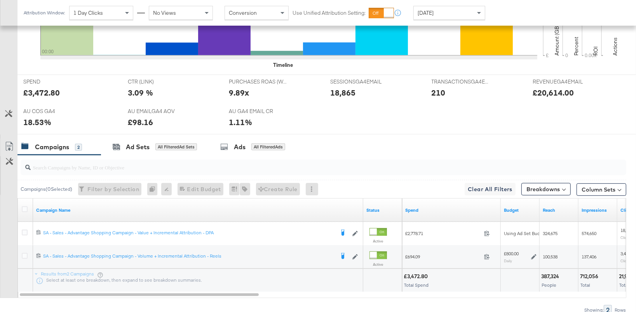
scroll to position [334, 0]
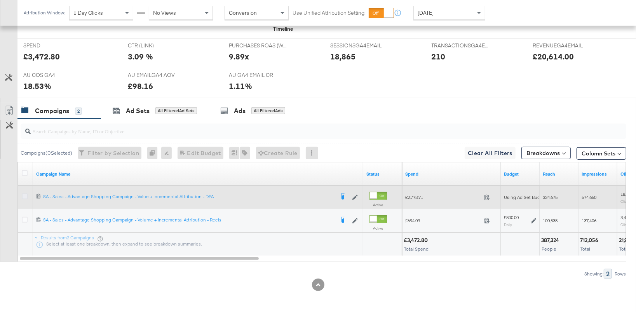
click at [24, 196] on icon at bounding box center [25, 196] width 6 height 6
click at [0, 0] on input "checkbox" at bounding box center [0, 0] width 0 height 0
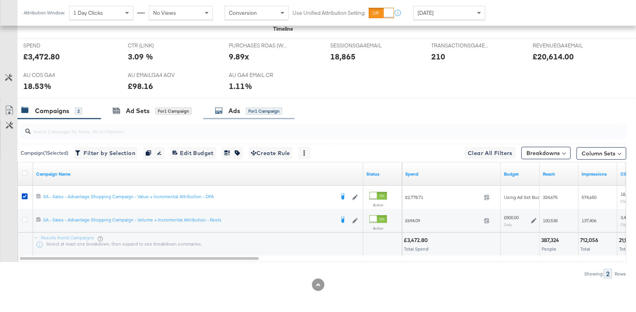
click at [248, 109] on div "for 1 Campaign" at bounding box center [264, 111] width 36 height 7
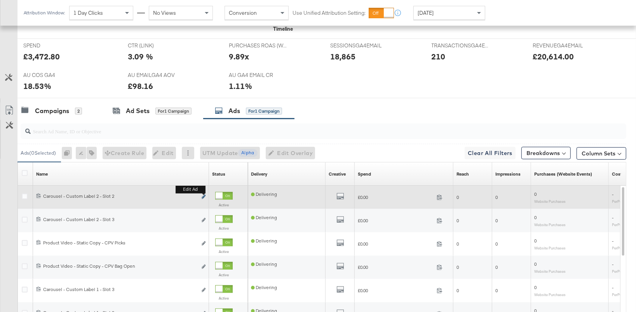
click at [201, 196] on icon "link" at bounding box center [203, 197] width 4 height 4
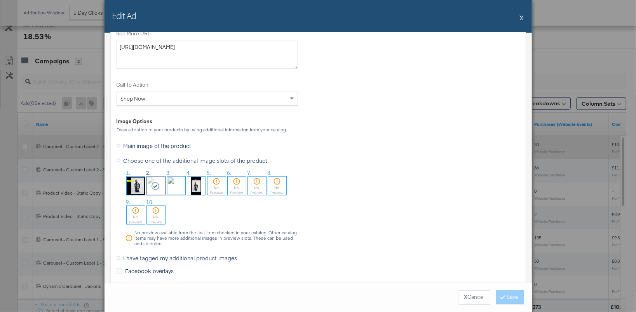
scroll to position [757, 0]
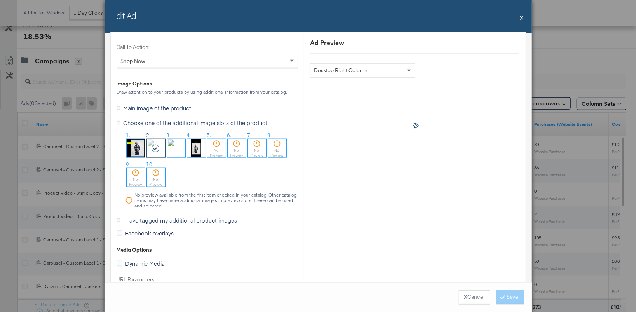
click at [196, 221] on span "I have tagged my additional product images" at bounding box center [180, 220] width 114 height 8
click at [0, 0] on input "I have tagged my additional product images" at bounding box center [0, 0] width 0 height 0
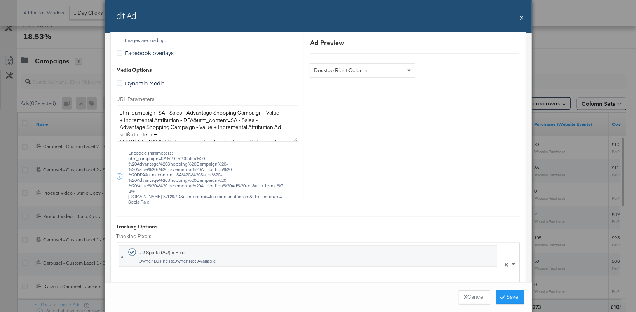
scroll to position [646, 0]
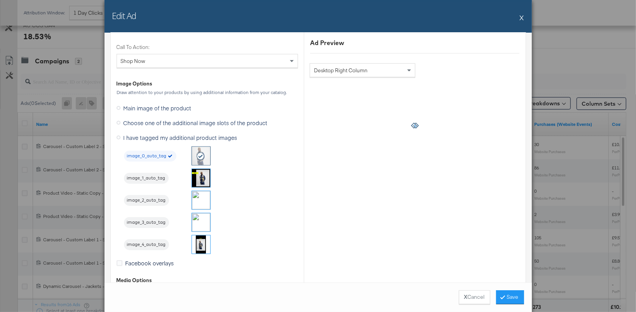
click at [132, 124] on span "Choose one of the additional image slots of the product" at bounding box center [195, 123] width 144 height 8
click input "Choose one of the additional image slots of the product"
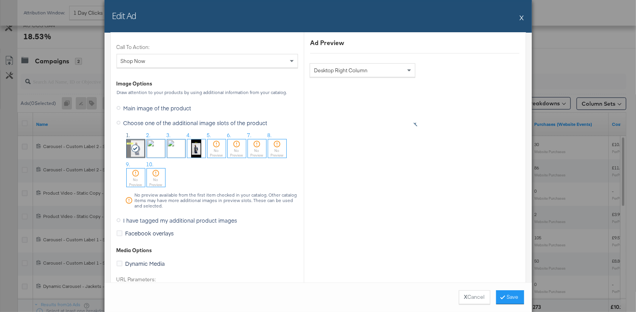
click div "Edit Ad X"
click button "X"
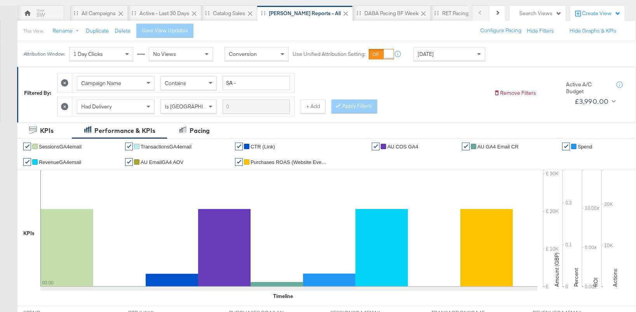
scroll to position [0, 0]
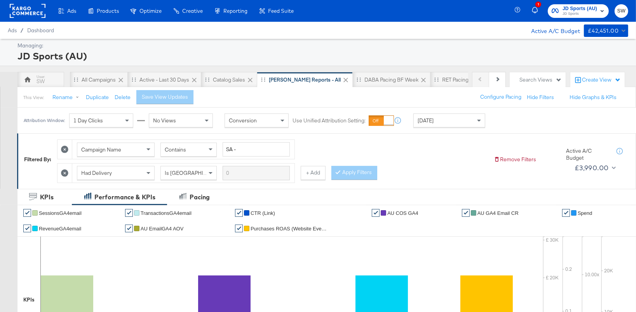
click rect
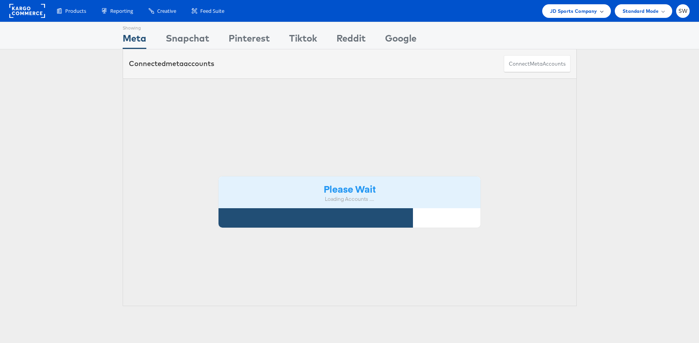
click at [594, 7] on span "JD Sports Company" at bounding box center [573, 11] width 47 height 8
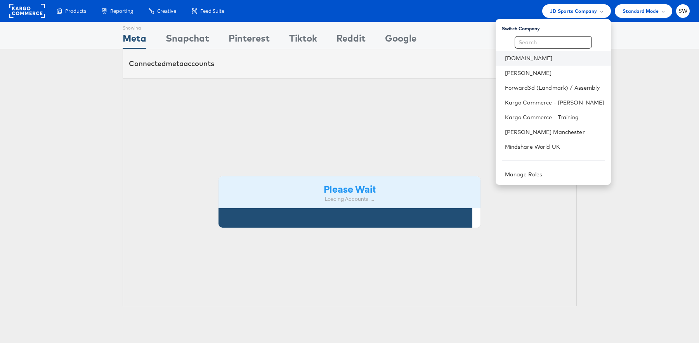
click at [526, 52] on li "[DOMAIN_NAME]" at bounding box center [553, 58] width 115 height 15
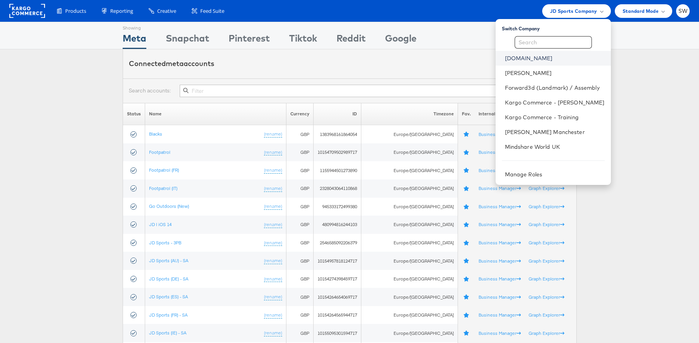
click at [527, 57] on link "[DOMAIN_NAME]" at bounding box center [555, 58] width 100 height 8
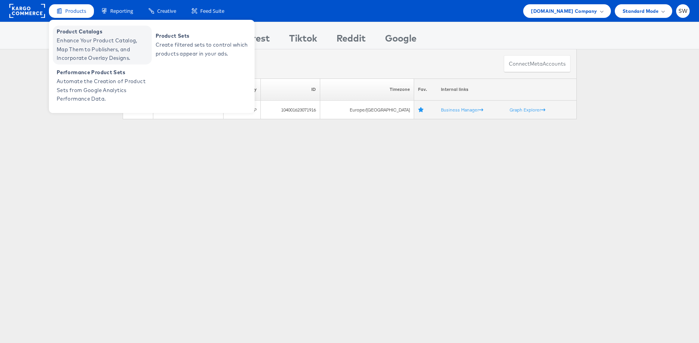
click at [73, 36] on span "Enhance Your Product Catalog, Map Them to Publishers, and Incorporate Overlay D…" at bounding box center [103, 49] width 93 height 26
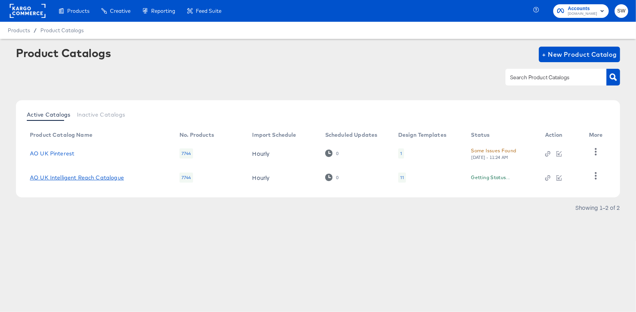
click at [114, 174] on link "AO UK Intelligent Reach Catalogue" at bounding box center [77, 177] width 94 height 6
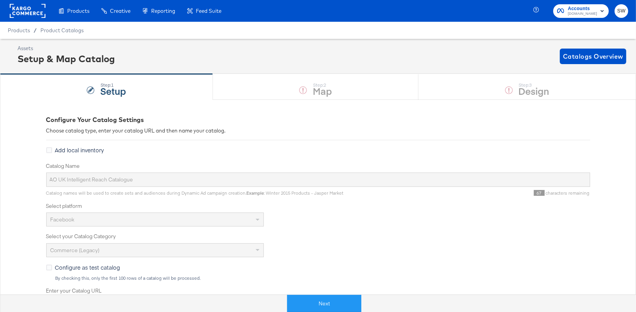
click at [27, 14] on rect at bounding box center [28, 11] width 36 height 14
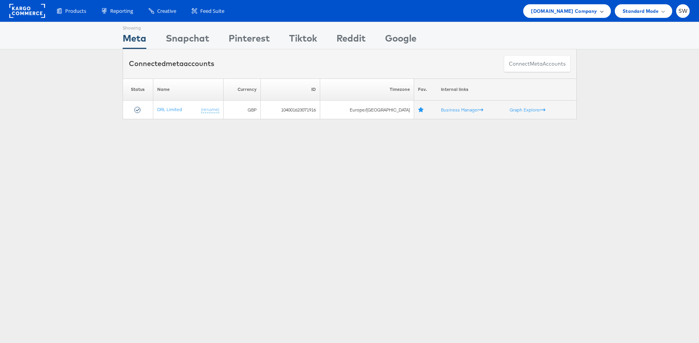
click at [581, 10] on span "[DOMAIN_NAME] Company" at bounding box center [564, 11] width 66 height 8
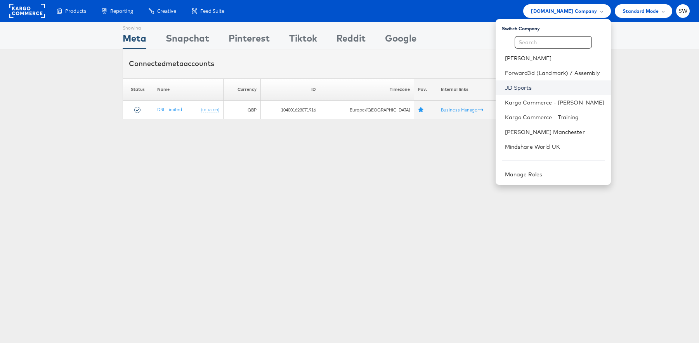
click at [520, 89] on link "JD Sports" at bounding box center [555, 88] width 100 height 8
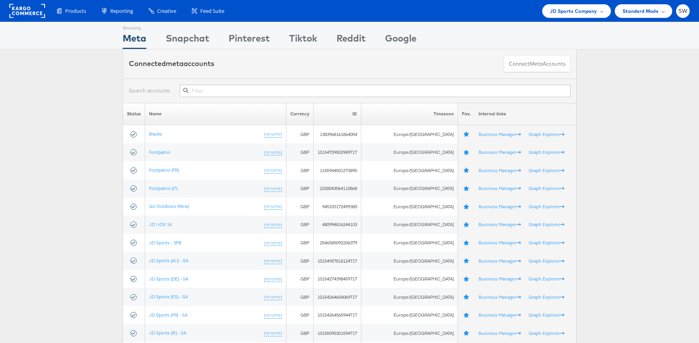
click at [214, 95] on input "text" at bounding box center [375, 91] width 391 height 12
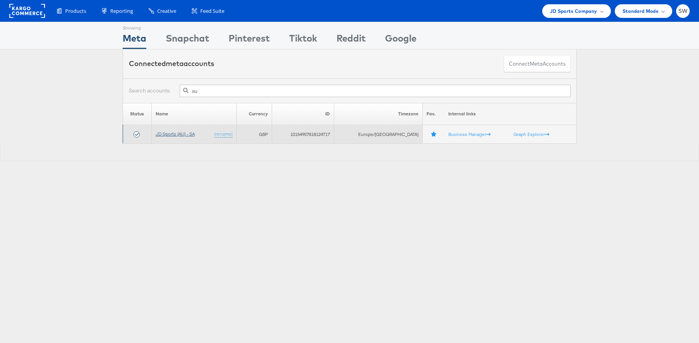
type input "au"
click at [177, 133] on link "JD Sports (AU) - SA" at bounding box center [175, 134] width 39 height 6
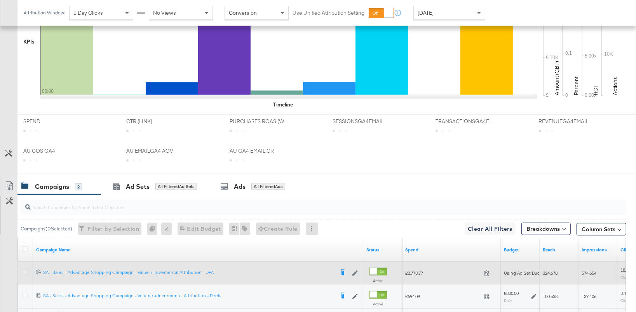
scroll to position [334, 0]
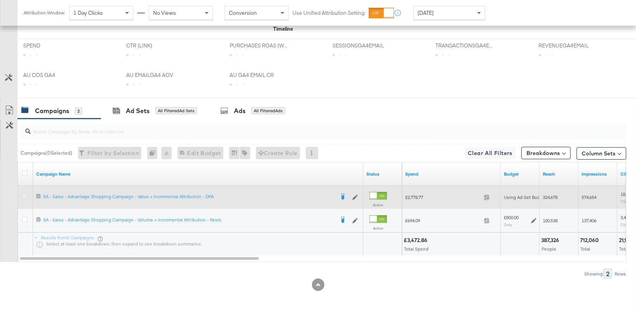
click at [25, 196] on icon at bounding box center [25, 196] width 6 height 6
click at [0, 0] on input "checkbox" at bounding box center [0, 0] width 0 height 0
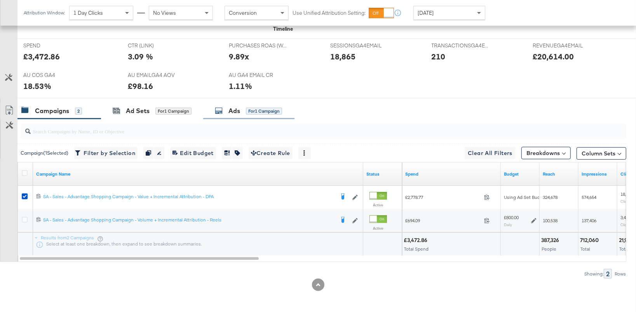
click at [235, 108] on div "Ads" at bounding box center [234, 110] width 12 height 9
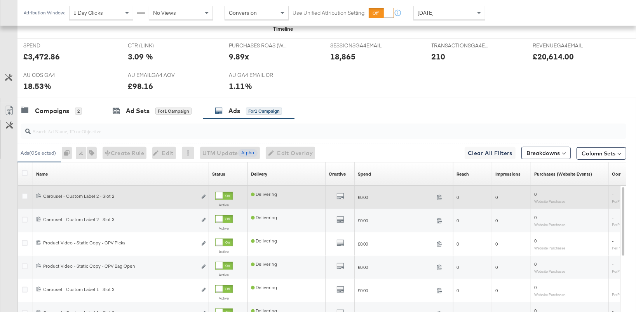
scroll to position [334, 0]
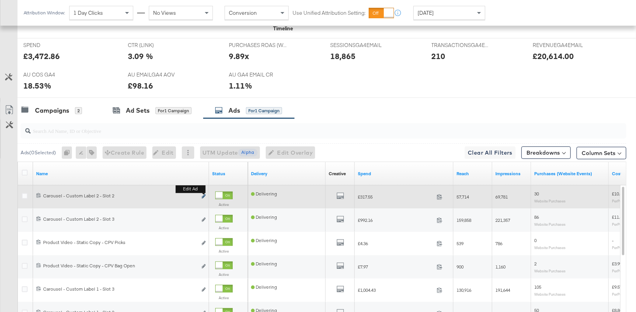
click at [204, 195] on icon "link" at bounding box center [203, 196] width 4 height 4
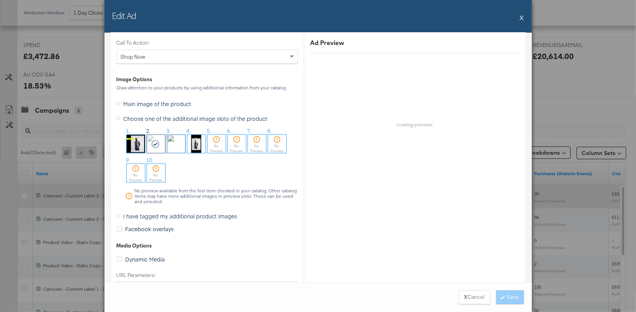
scroll to position [773, 0]
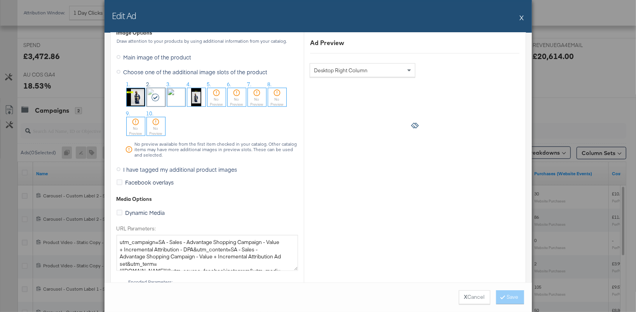
click at [133, 167] on span "I have tagged my additional product images" at bounding box center [180, 169] width 114 height 8
click at [0, 0] on input "I have tagged my additional product images" at bounding box center [0, 0] width 0 height 0
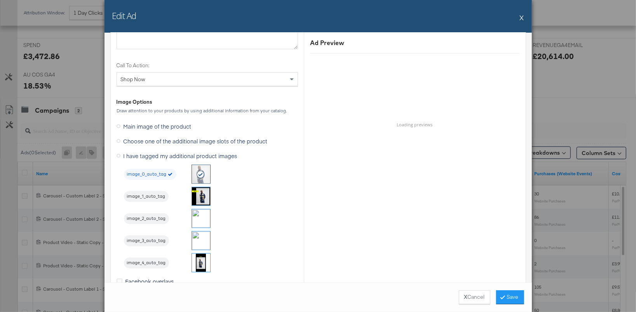
scroll to position [590, 0]
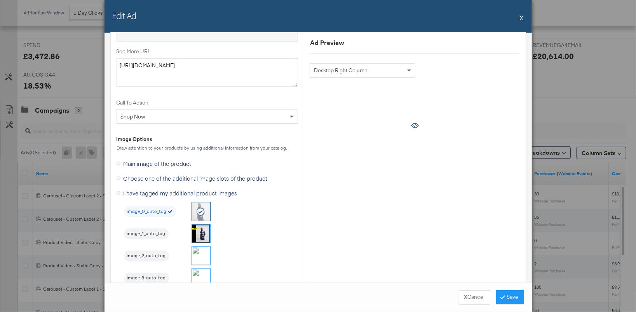
click at [197, 257] on img at bounding box center [201, 256] width 18 height 18
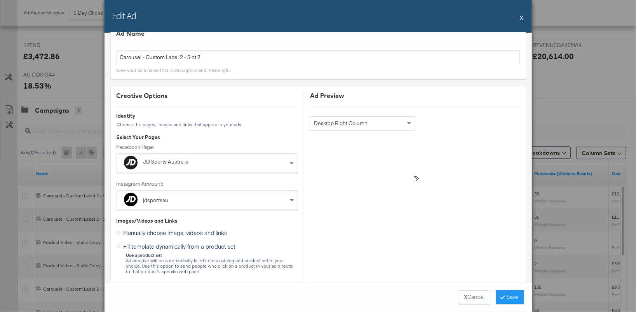
scroll to position [12, 0]
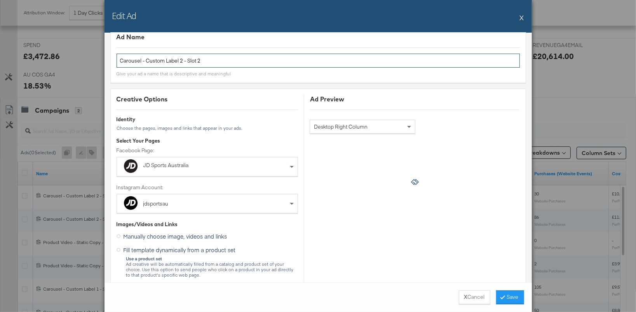
drag, startPoint x: 203, startPoint y: 61, endPoint x: 193, endPoint y: 61, distance: 9.7
click at [190, 61] on input "Carousel - Custom Label 2 - Slot 2" at bounding box center [317, 61] width 403 height 14
click at [215, 63] on input "Carousel - Custom Label 2 - Slot 2" at bounding box center [317, 61] width 403 height 14
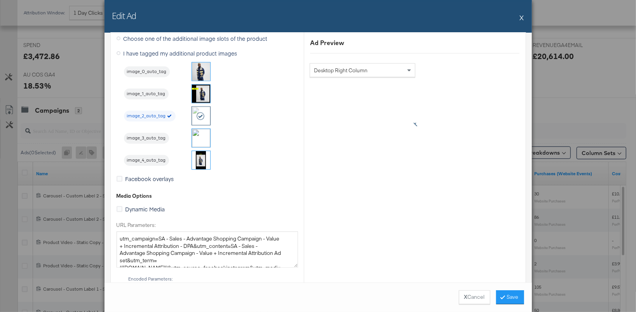
scroll to position [725, 0]
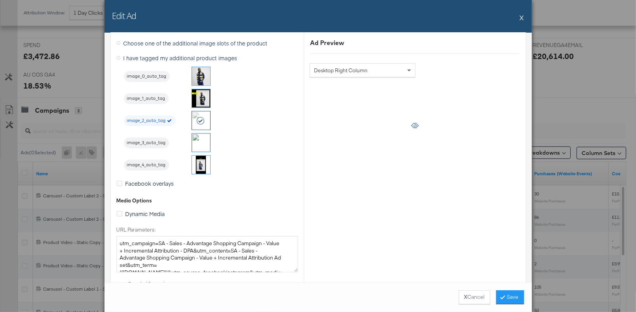
click at [523, 17] on button "X" at bounding box center [521, 18] width 4 height 16
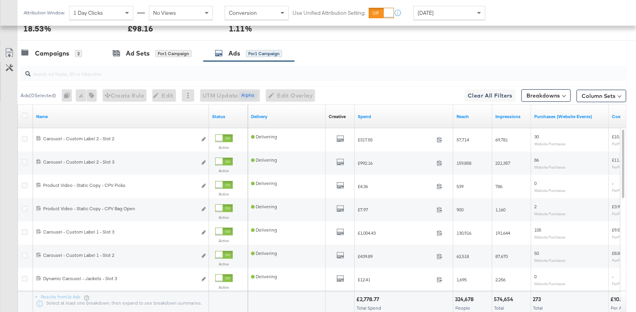
scroll to position [392, 0]
click at [81, 52] on div "2" at bounding box center [78, 52] width 7 height 7
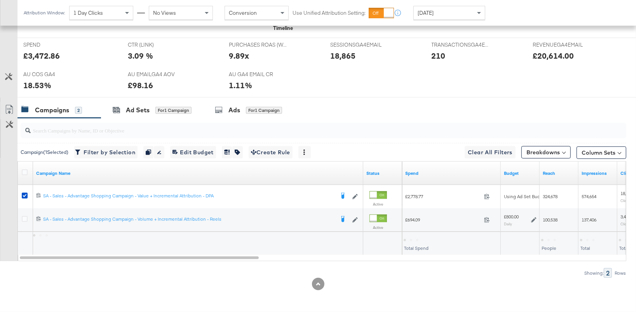
scroll to position [334, 0]
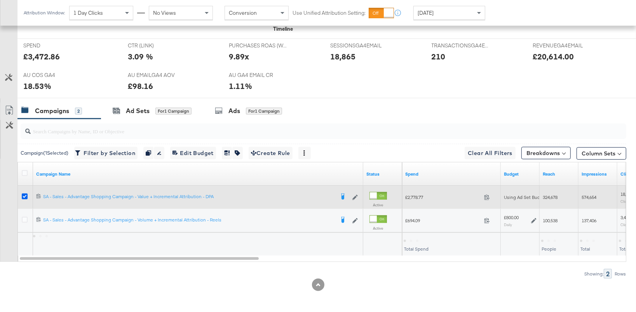
click at [24, 195] on icon at bounding box center [25, 196] width 6 height 6
click at [0, 0] on input "checkbox" at bounding box center [0, 0] width 0 height 0
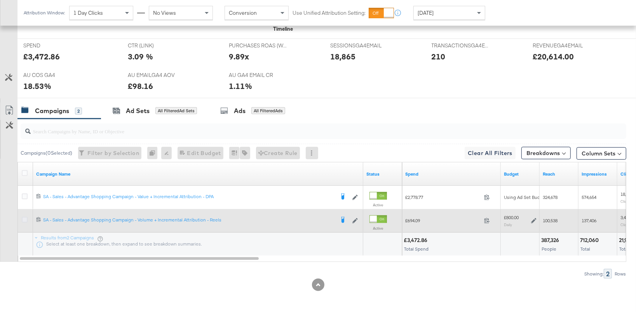
click at [24, 218] on icon at bounding box center [25, 220] width 6 height 6
click at [0, 0] on input "checkbox" at bounding box center [0, 0] width 0 height 0
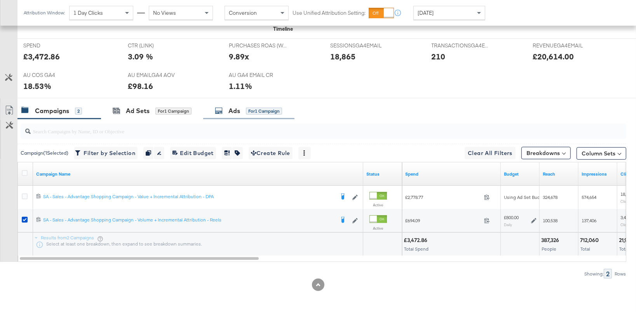
click at [237, 113] on div "Ads" at bounding box center [234, 110] width 12 height 9
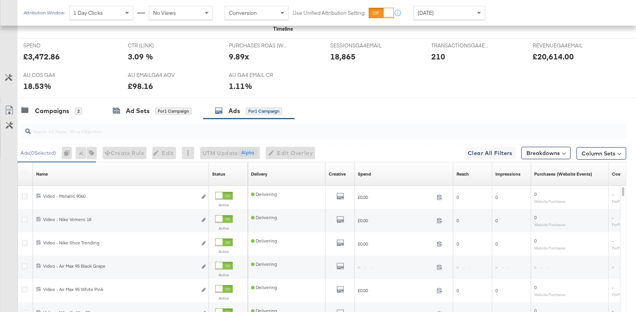
scroll to position [392, 0]
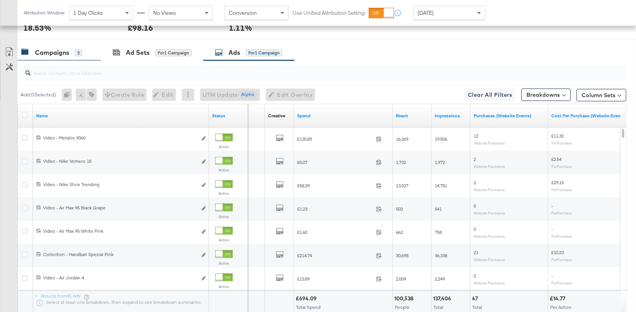
click at [72, 49] on div "Campaigns 2" at bounding box center [51, 52] width 61 height 9
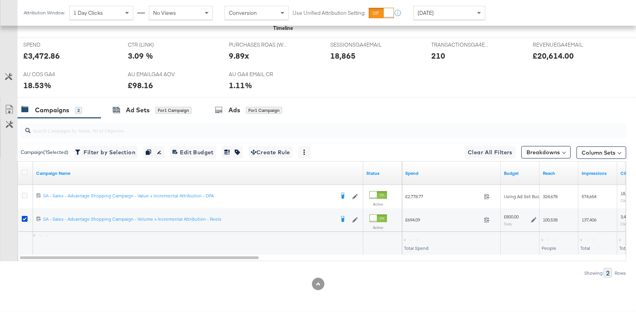
scroll to position [334, 0]
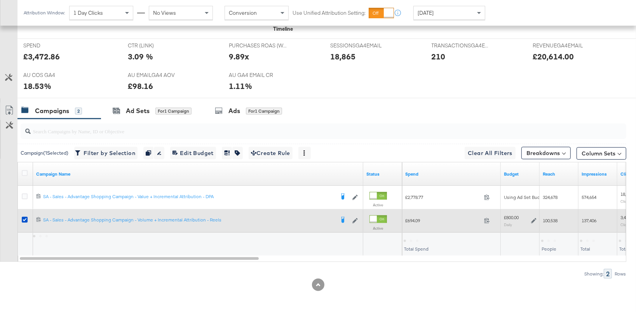
click at [27, 218] on div at bounding box center [26, 221] width 8 height 8
click at [26, 217] on icon at bounding box center [25, 220] width 6 height 6
click at [0, 0] on input "checkbox" at bounding box center [0, 0] width 0 height 0
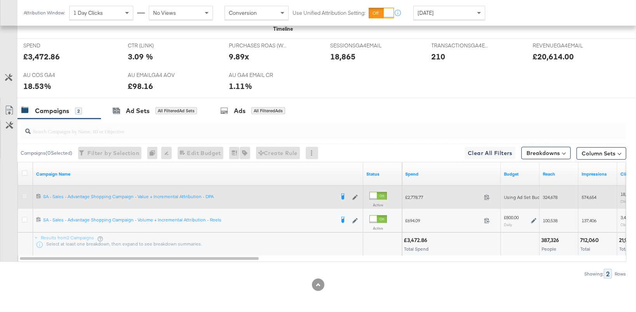
click at [25, 193] on icon at bounding box center [25, 196] width 6 height 6
click at [0, 0] on input "checkbox" at bounding box center [0, 0] width 0 height 0
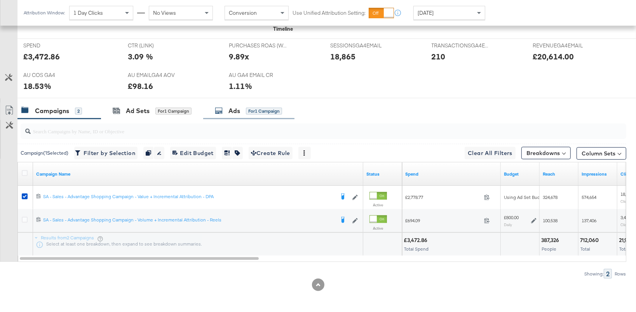
click at [243, 112] on div "Ads for 1 Campaign" at bounding box center [248, 110] width 67 height 9
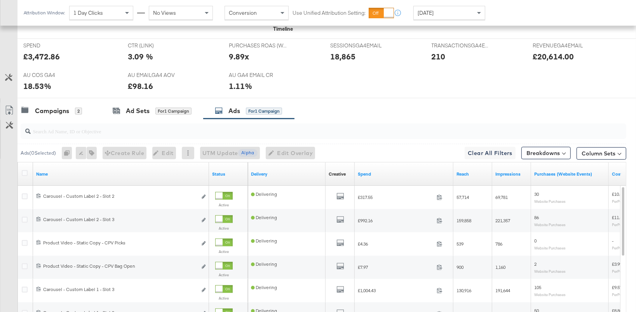
scroll to position [392, 0]
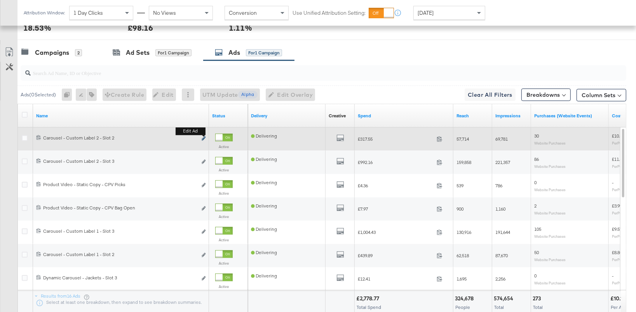
click at [204, 139] on icon "link" at bounding box center [203, 138] width 4 height 4
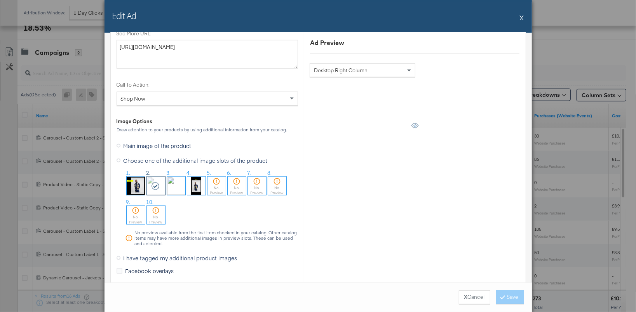
scroll to position [743, 0]
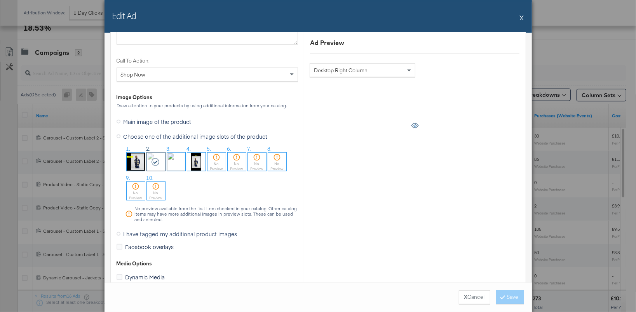
click at [119, 233] on icon at bounding box center [118, 234] width 4 height 4
click at [0, 0] on input "I have tagged my additional product images" at bounding box center [0, 0] width 0 height 0
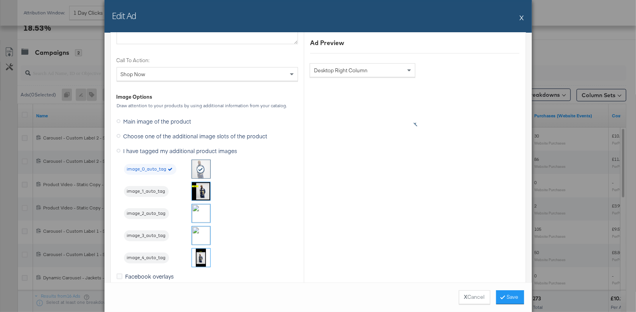
click at [201, 210] on img at bounding box center [201, 213] width 18 height 18
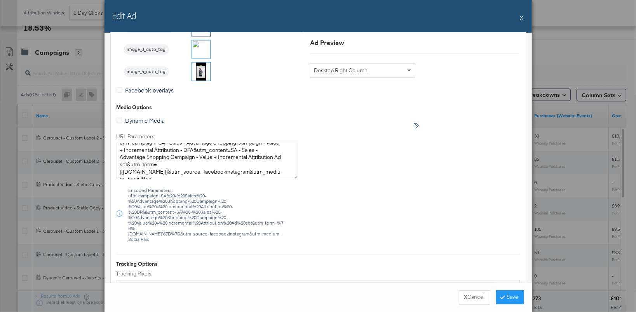
scroll to position [783, 0]
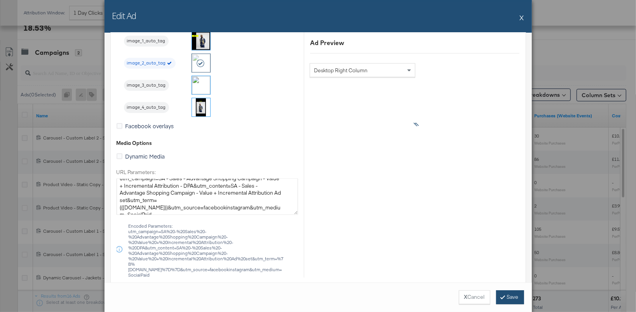
click at [513, 296] on button "Save" at bounding box center [510, 297] width 28 height 14
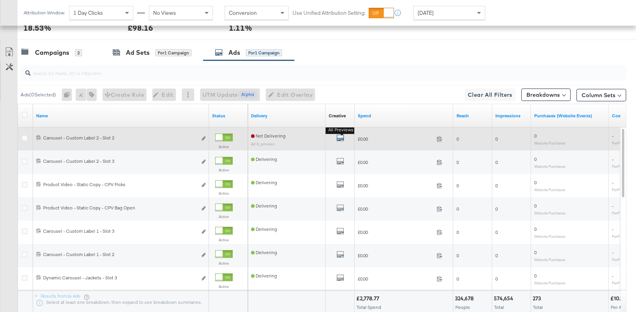
click at [337, 139] on icon "default" at bounding box center [340, 138] width 8 height 8
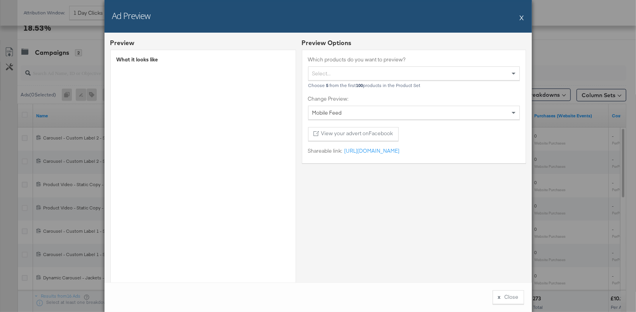
click at [521, 18] on button "X" at bounding box center [521, 18] width 4 height 16
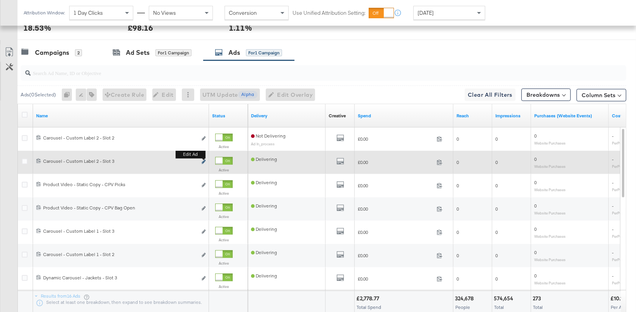
click at [202, 160] on icon "link" at bounding box center [203, 162] width 4 height 4
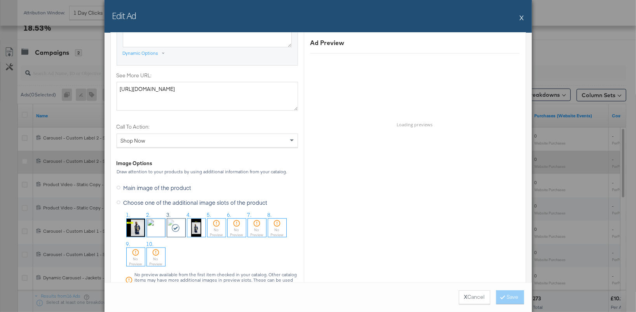
scroll to position [719, 0]
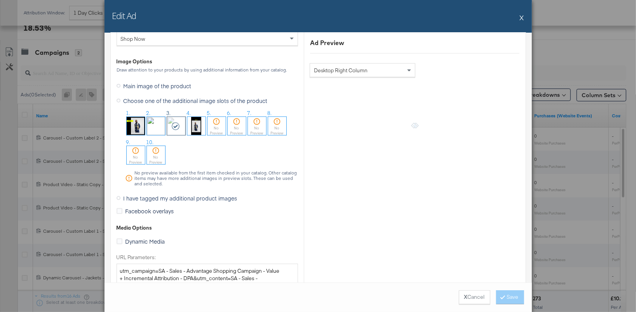
click at [119, 196] on icon at bounding box center [118, 198] width 4 height 4
click at [0, 0] on input "I have tagged my additional product images" at bounding box center [0, 0] width 0 height 0
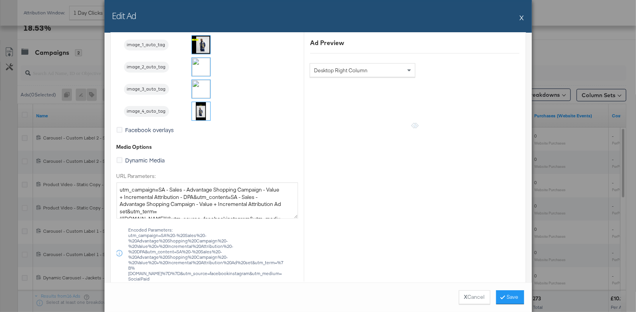
scroll to position [668, 0]
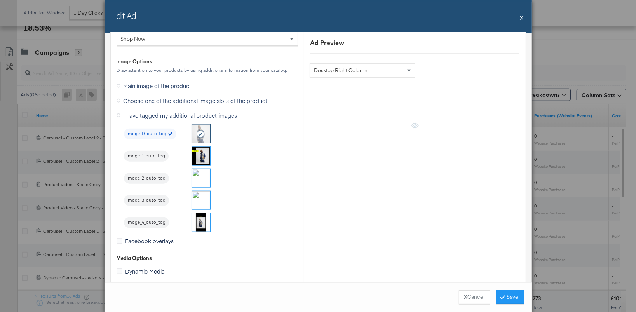
click at [202, 193] on img at bounding box center [201, 200] width 18 height 18
click at [518, 295] on button "Save" at bounding box center [510, 297] width 28 height 14
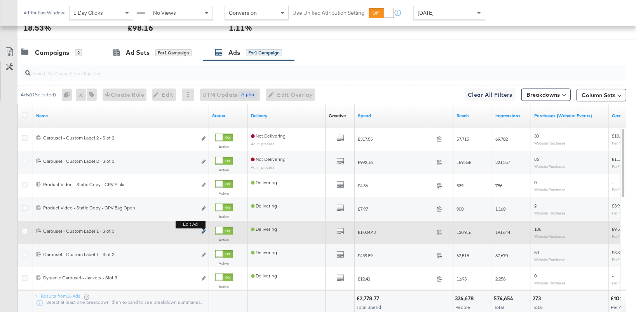
click at [203, 231] on icon "link" at bounding box center [203, 231] width 4 height 4
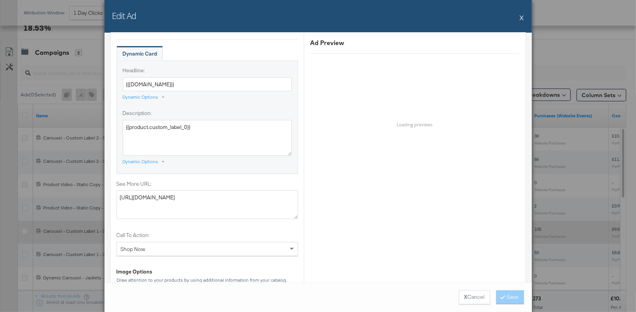
scroll to position [725, 0]
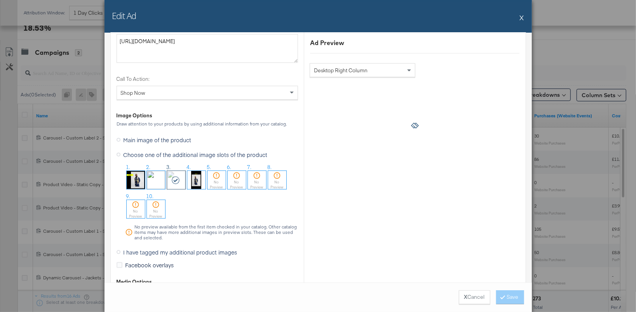
click at [118, 251] on icon at bounding box center [118, 252] width 4 height 4
click at [0, 0] on input "I have tagged my additional product images" at bounding box center [0, 0] width 0 height 0
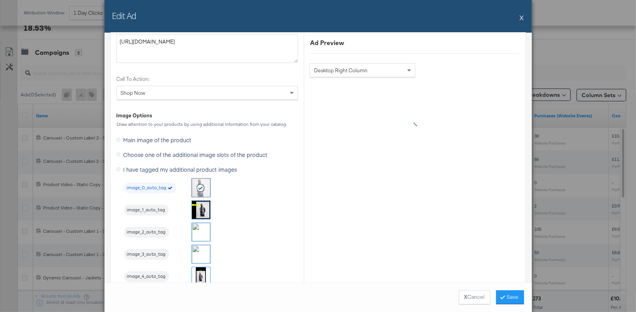
click at [196, 252] on img at bounding box center [201, 254] width 18 height 18
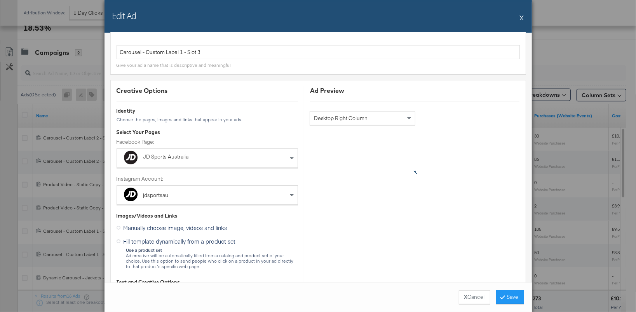
scroll to position [17, 0]
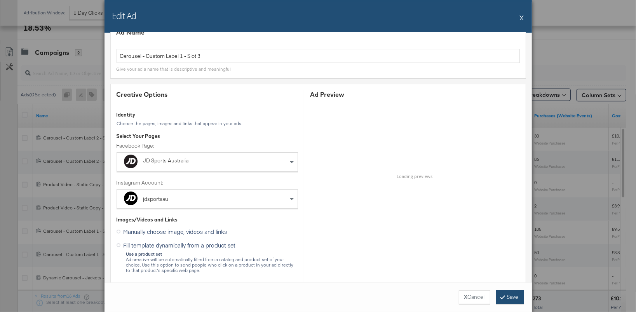
click at [512, 297] on button "Save" at bounding box center [510, 297] width 28 height 14
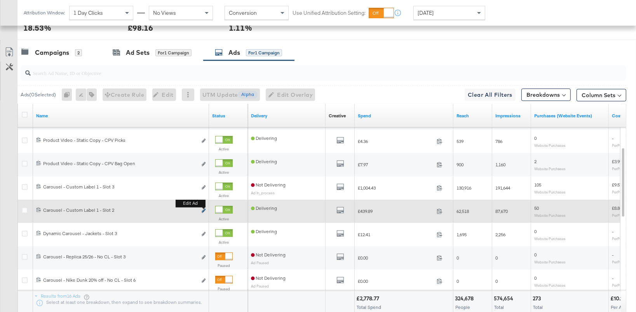
click at [205, 210] on icon "link" at bounding box center [203, 210] width 4 height 4
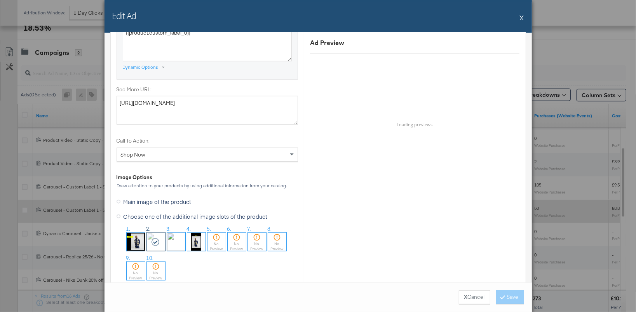
scroll to position [724, 0]
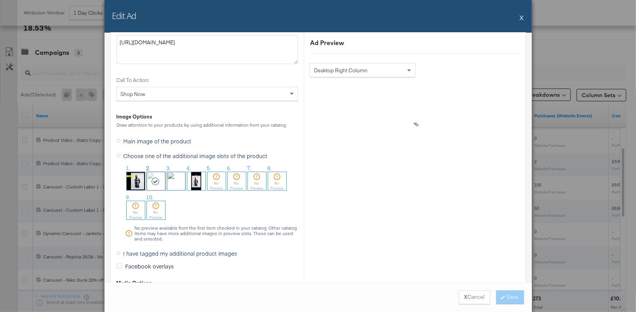
click at [119, 251] on icon at bounding box center [118, 253] width 4 height 4
click at [0, 0] on input "I have tagged my additional product images" at bounding box center [0, 0] width 0 height 0
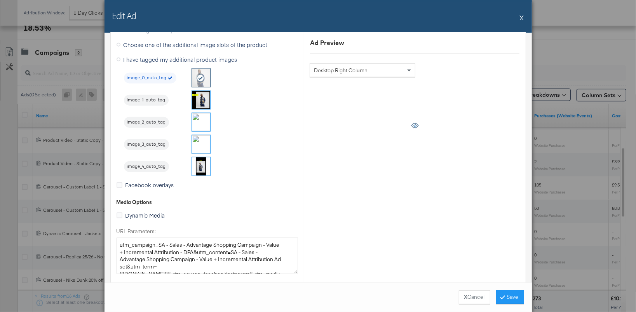
scroll to position [613, 0]
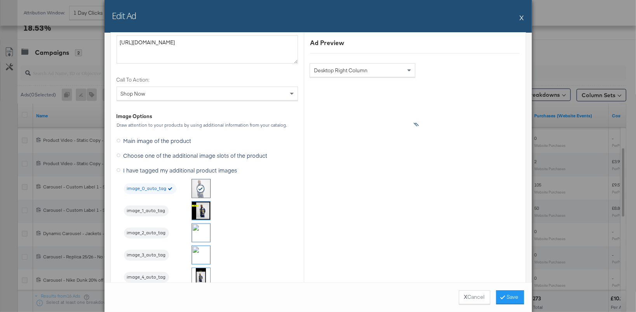
click at [200, 227] on img at bounding box center [201, 233] width 18 height 18
click at [505, 297] on button "Save" at bounding box center [510, 297] width 28 height 14
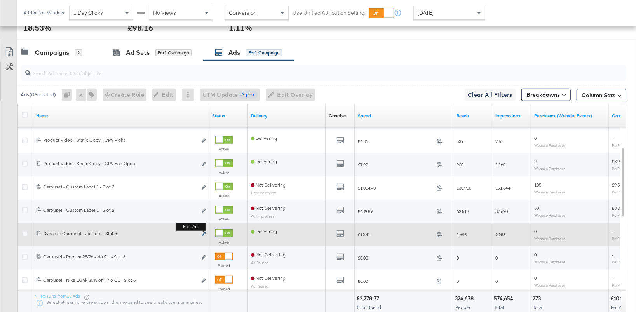
click at [205, 234] on icon "link" at bounding box center [203, 234] width 4 height 4
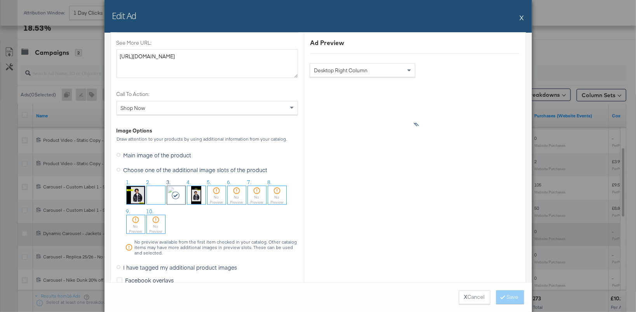
scroll to position [731, 0]
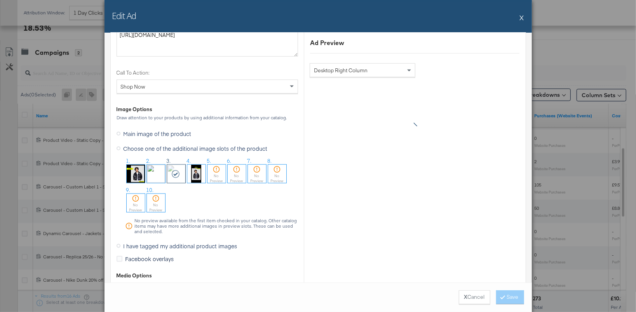
click at [118, 244] on icon at bounding box center [118, 246] width 4 height 4
click at [0, 0] on input "I have tagged my additional product images" at bounding box center [0, 0] width 0 height 0
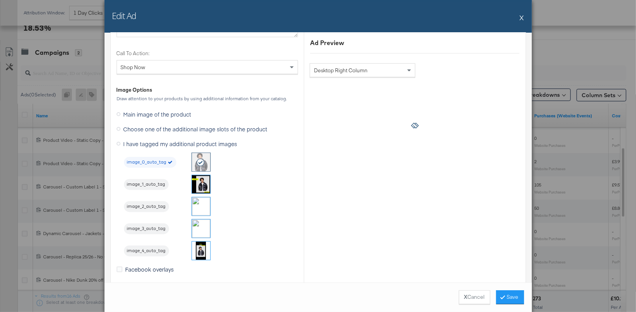
scroll to position [644, 0]
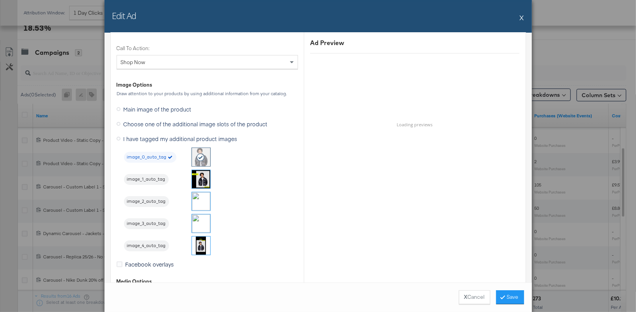
click at [203, 219] on img at bounding box center [201, 223] width 18 height 18
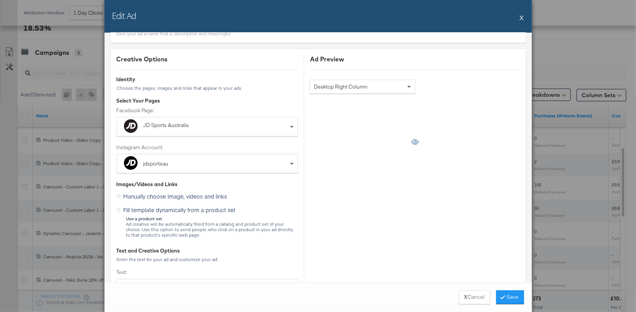
scroll to position [0, 0]
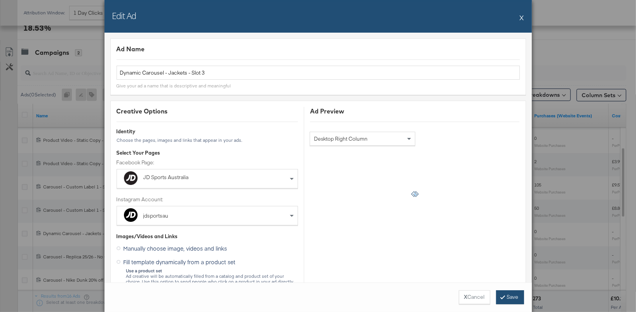
click at [500, 293] on button "Save" at bounding box center [510, 297] width 28 height 14
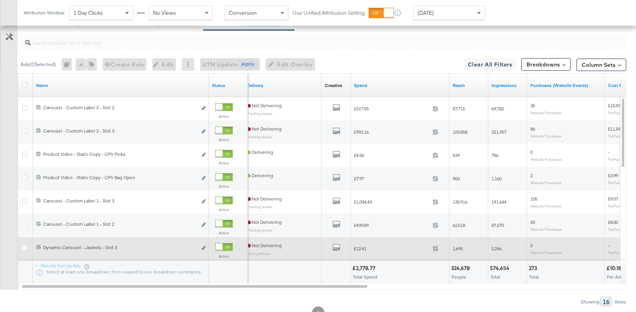
scroll to position [410, 0]
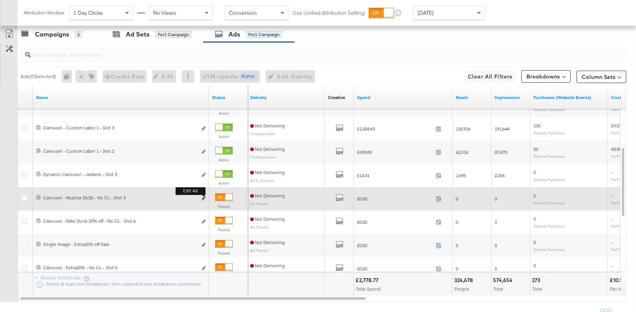
click at [204, 198] on icon "link" at bounding box center [203, 198] width 4 height 4
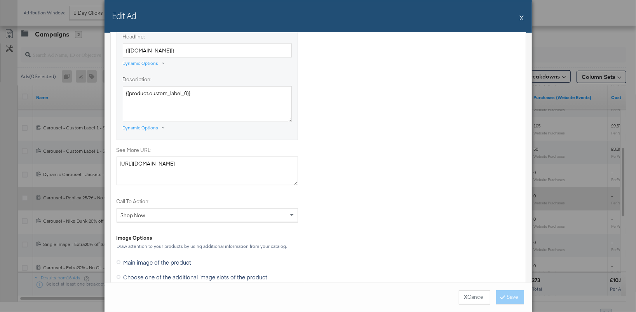
scroll to position [698, 0]
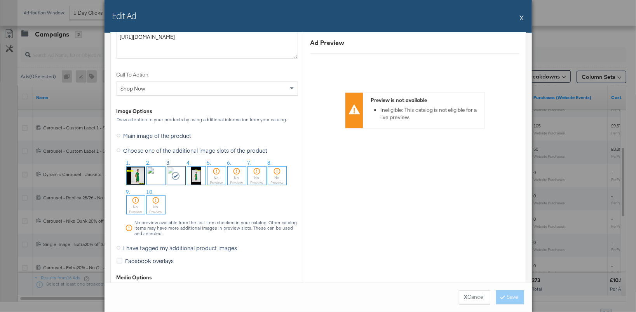
click at [120, 246] on icon at bounding box center [118, 248] width 4 height 4
click at [0, 0] on input "I have tagged my additional product images" at bounding box center [0, 0] width 0 height 0
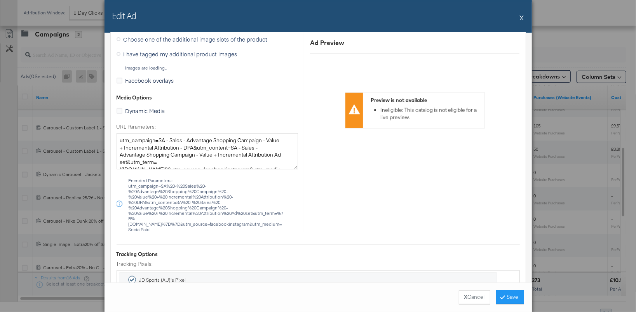
scroll to position [618, 0]
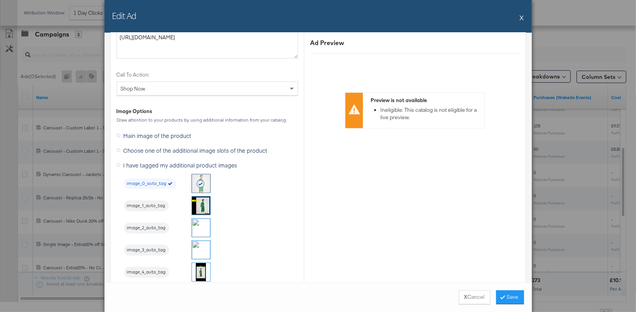
click at [203, 245] on img at bounding box center [201, 250] width 18 height 18
click at [501, 299] on icon at bounding box center [502, 296] width 2 height 5
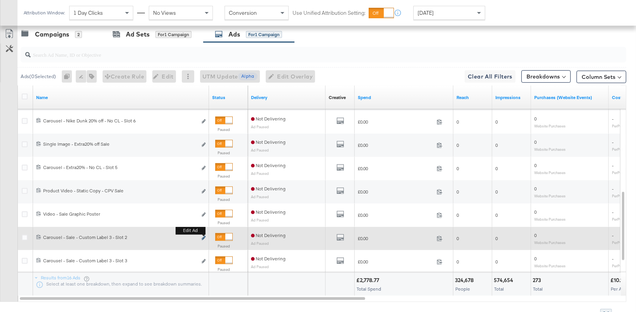
click at [202, 238] on icon "link" at bounding box center [203, 238] width 4 height 4
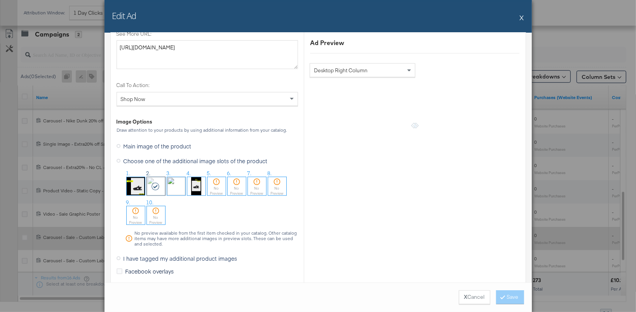
scroll to position [727, 0]
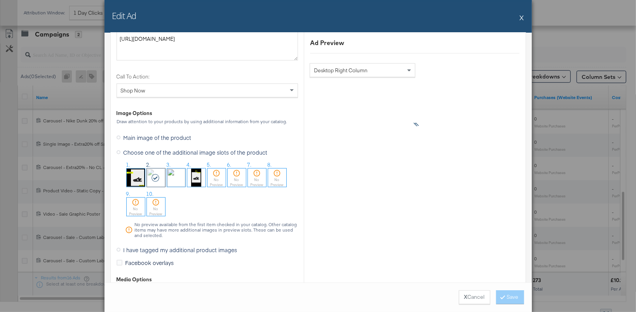
click at [159, 250] on span "I have tagged my additional product images" at bounding box center [180, 250] width 114 height 8
click at [0, 0] on input "I have tagged my additional product images" at bounding box center [0, 0] width 0 height 0
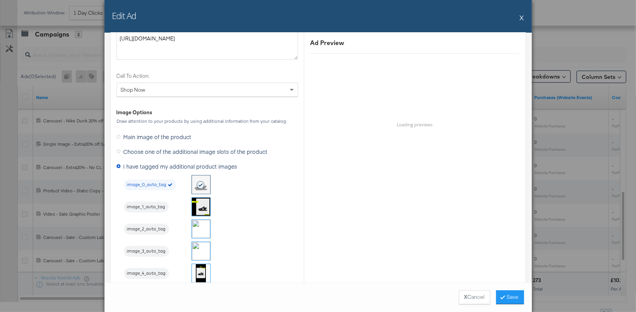
scroll to position [636, 0]
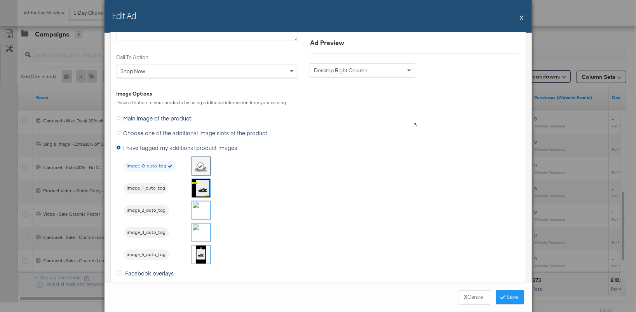
click at [200, 210] on img at bounding box center [201, 210] width 18 height 18
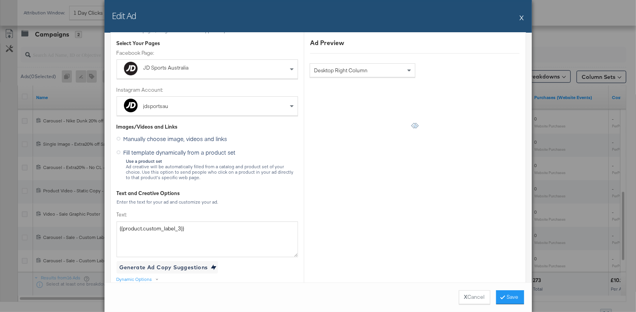
scroll to position [0, 0]
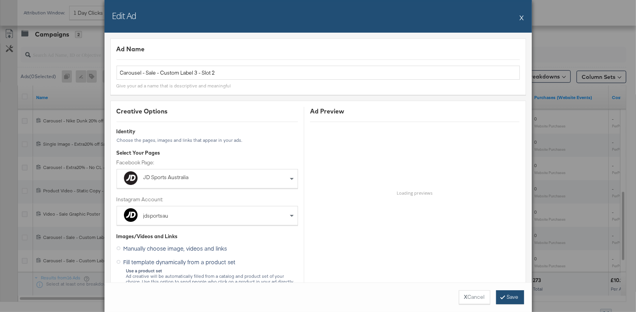
click at [508, 295] on button "Save" at bounding box center [510, 297] width 28 height 14
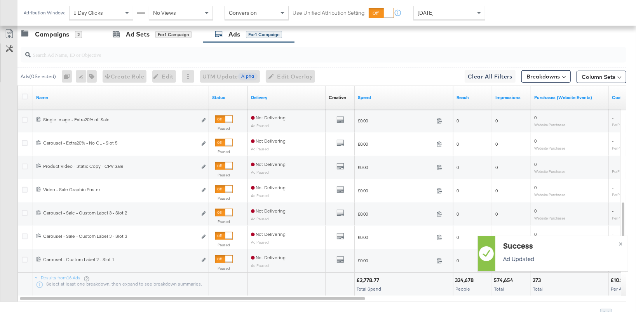
scroll to position [450, 0]
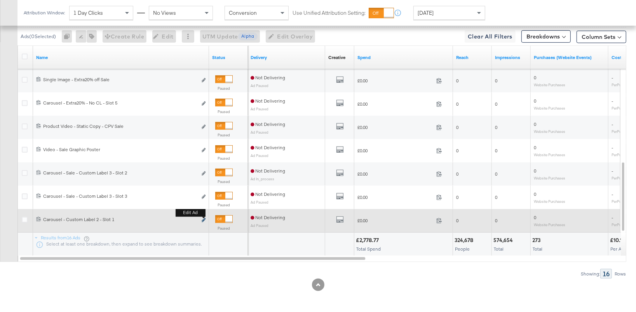
click at [204, 219] on icon "link" at bounding box center [203, 220] width 4 height 4
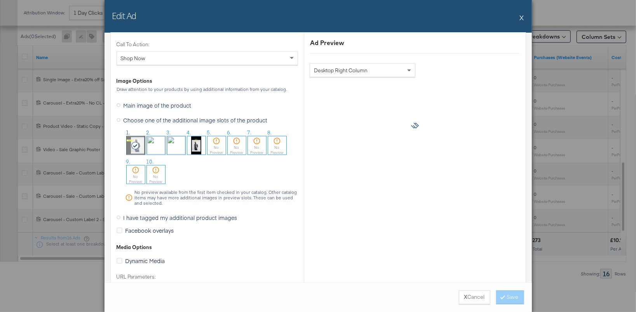
click at [125, 215] on span "I have tagged my additional product images" at bounding box center [180, 218] width 114 height 8
click at [0, 0] on input "I have tagged my additional product images" at bounding box center [0, 0] width 0 height 0
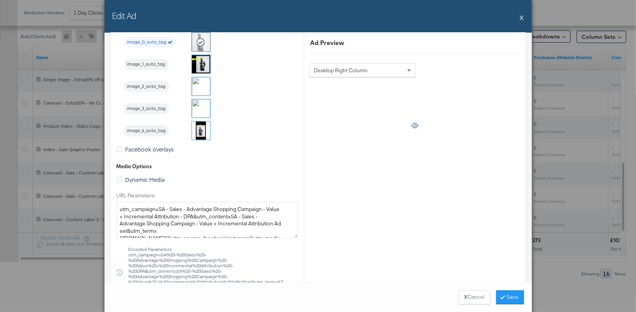
scroll to position [648, 0]
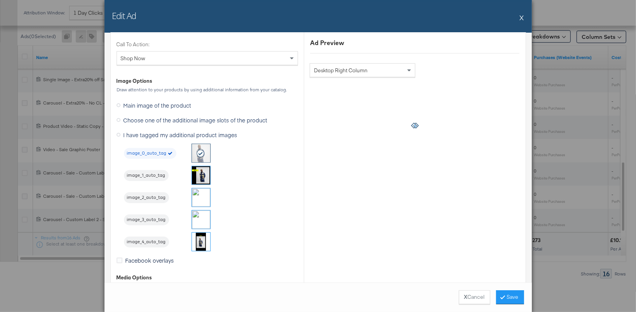
click at [199, 168] on img at bounding box center [201, 175] width 18 height 18
click at [504, 295] on button "Save" at bounding box center [510, 297] width 28 height 14
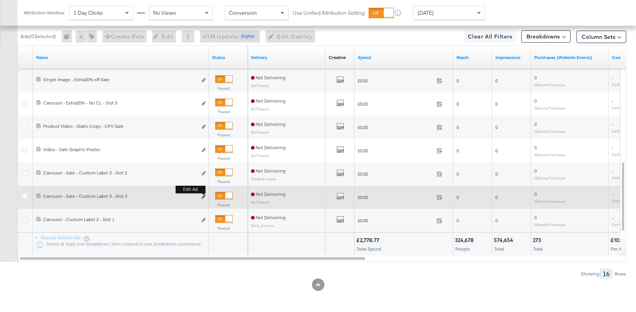
click at [205, 195] on icon "link" at bounding box center [203, 197] width 4 height 4
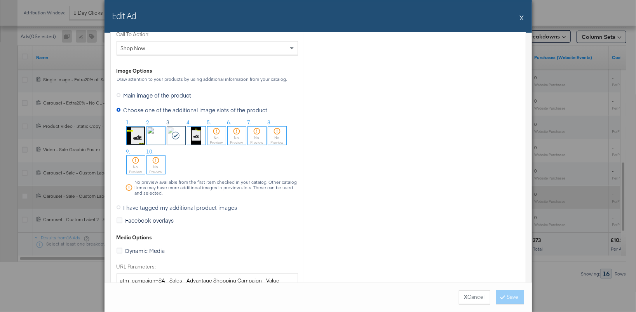
scroll to position [769, 0]
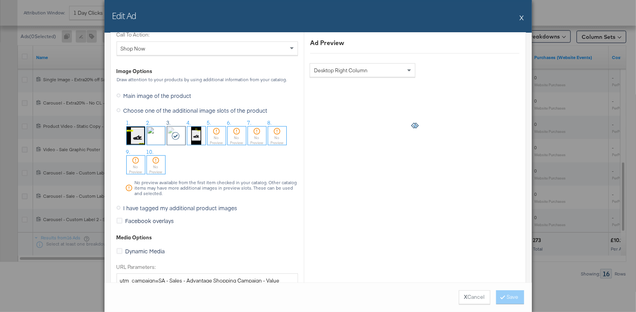
click at [119, 206] on icon at bounding box center [118, 208] width 4 height 4
click at [0, 0] on input "I have tagged my additional product images" at bounding box center [0, 0] width 0 height 0
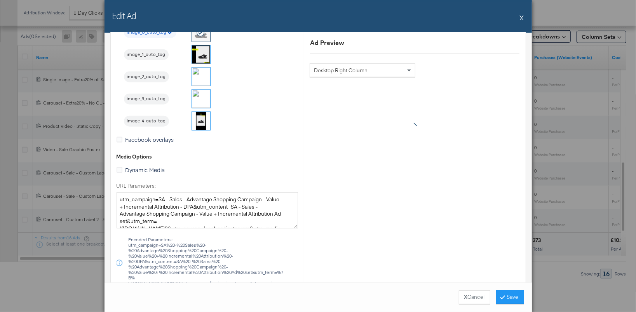
scroll to position [658, 0]
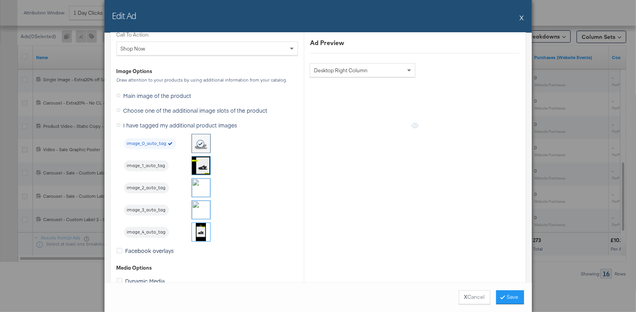
click at [200, 209] on img at bounding box center [201, 210] width 18 height 18
click at [511, 299] on button "Save" at bounding box center [510, 297] width 28 height 14
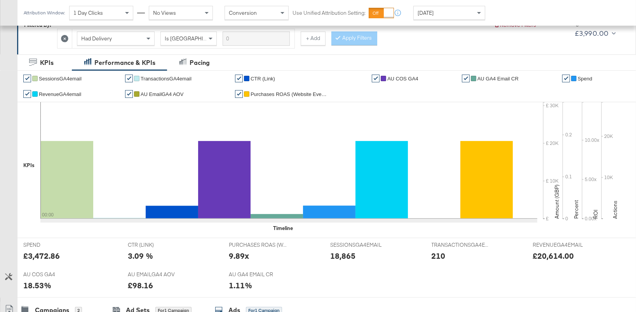
scroll to position [0, 0]
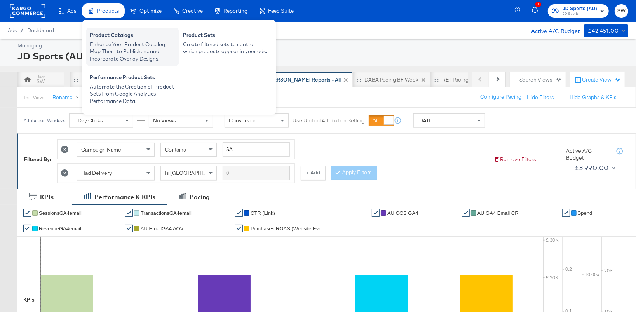
click at [109, 45] on div "Enhance Your Product Catalog, Map Them to Publishers, and Incorporate Overlay D…" at bounding box center [132, 52] width 85 height 22
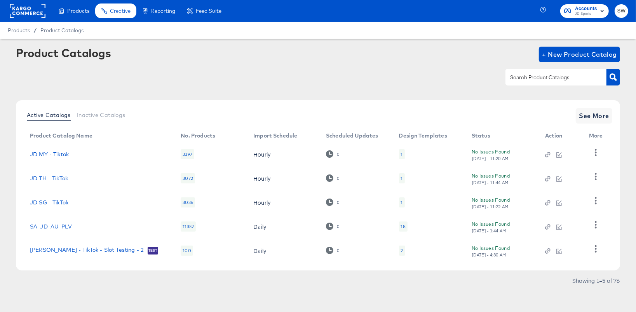
click at [531, 83] on div at bounding box center [555, 77] width 101 height 16
type input "au"
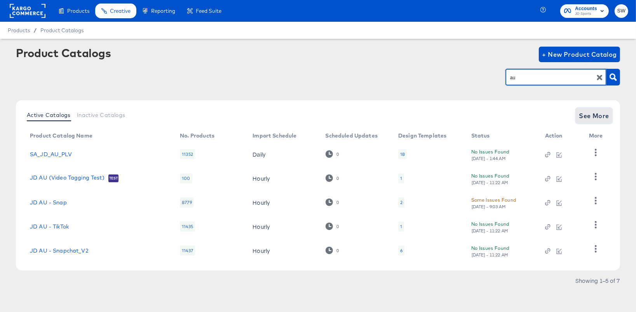
click at [596, 113] on span "See More" at bounding box center [593, 115] width 30 height 11
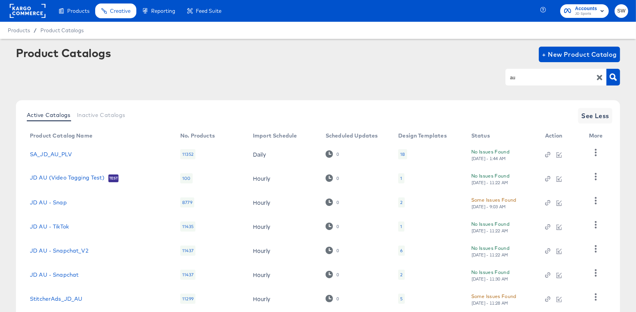
scroll to position [50, 0]
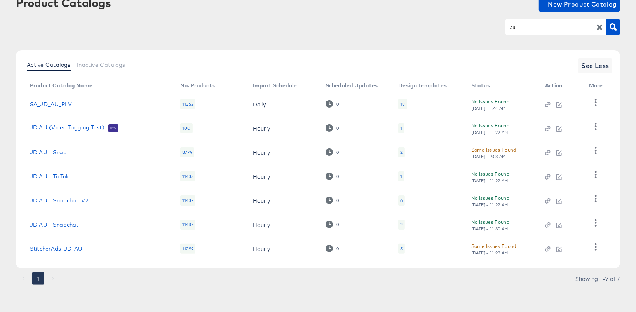
click at [71, 248] on link "StitcherAds_JD_AU" at bounding box center [56, 248] width 53 height 6
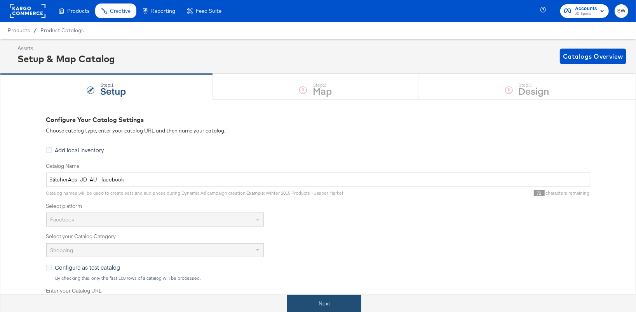
click at [325, 306] on button "Next" at bounding box center [324, 303] width 74 height 17
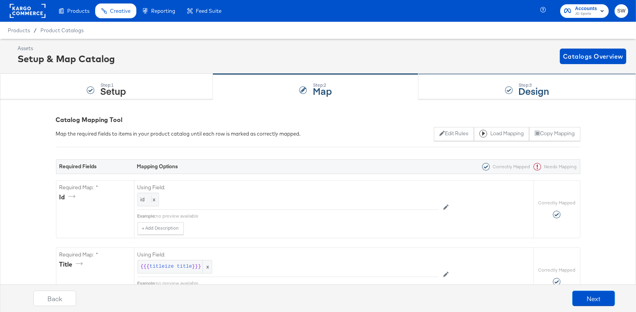
click at [479, 90] on div "Step: 3 Design" at bounding box center [526, 87] width 217 height 26
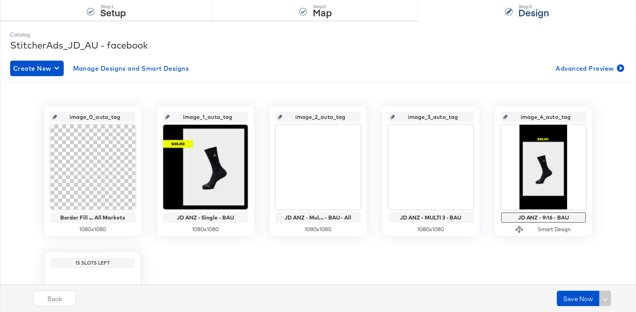
scroll to position [99, 0]
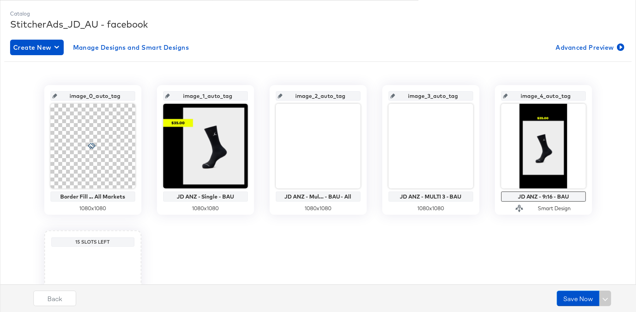
click at [170, 94] on icon at bounding box center [167, 96] width 5 height 5
click at [170, 97] on icon at bounding box center [167, 96] width 5 height 5
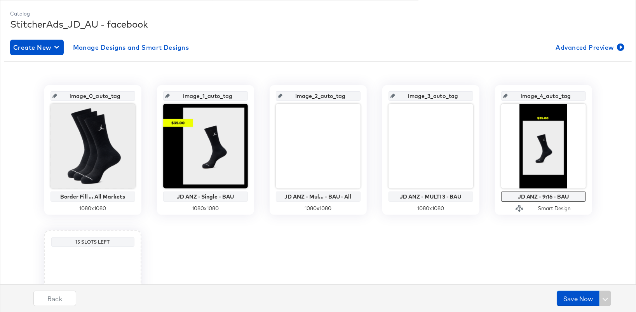
click at [170, 95] on icon at bounding box center [167, 96] width 5 height 5
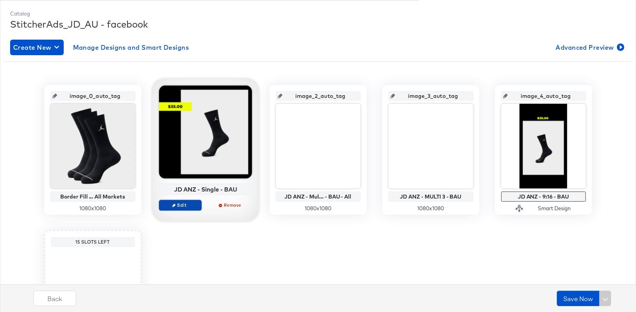
click at [191, 206] on span "Edit" at bounding box center [180, 205] width 36 height 6
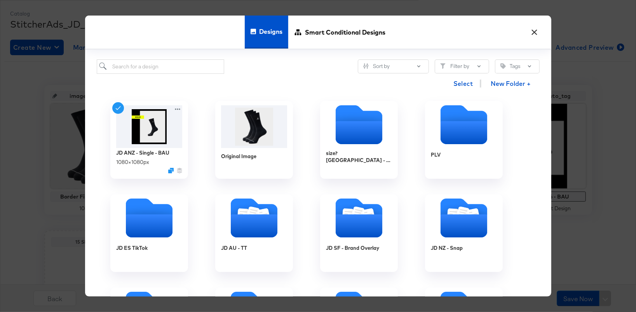
click at [534, 32] on button "×" at bounding box center [534, 30] width 14 height 14
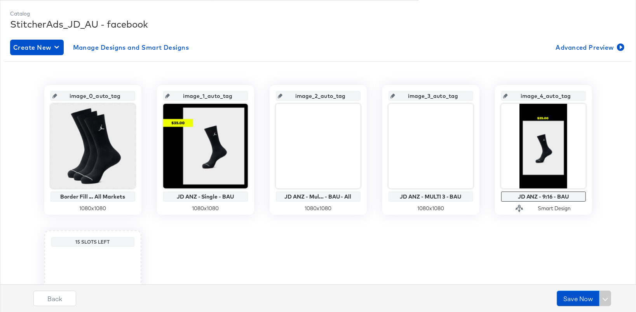
click at [170, 94] on icon at bounding box center [167, 96] width 5 height 5
click at [203, 96] on input "image_1_auto_tag" at bounding box center [208, 92] width 76 height 21
click at [210, 97] on input "image_1_auto_tag" at bounding box center [208, 92] width 76 height 21
click at [264, 64] on div "image_0_auto_tag Border Fill ... All Markets 1080 x 1080 image_1_auto_tag JD AN…" at bounding box center [317, 219] width 627 height 316
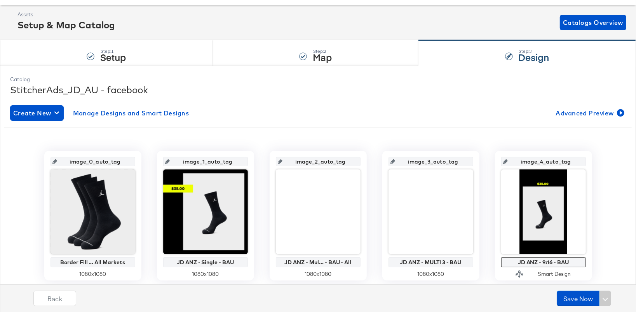
scroll to position [0, 0]
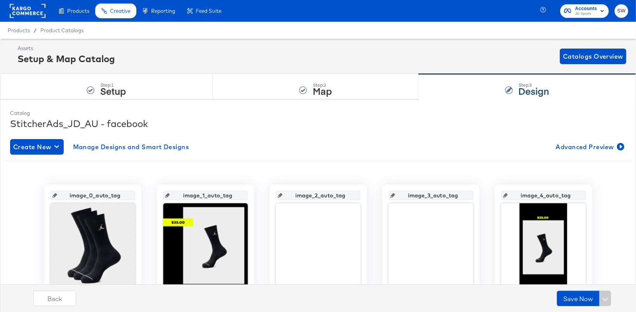
click at [33, 14] on rect at bounding box center [28, 11] width 36 height 14
click at [35, 9] on rect at bounding box center [28, 11] width 36 height 14
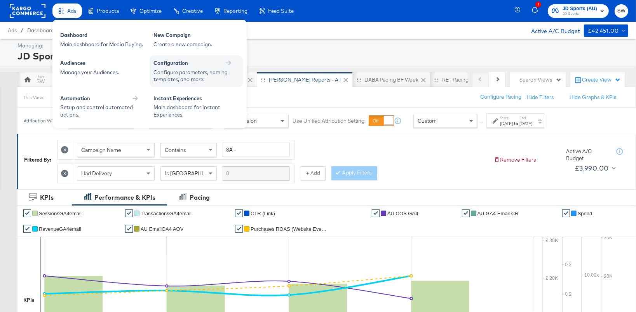
click at [170, 75] on div "Configure parameters, naming templates, and more." at bounding box center [192, 76] width 78 height 14
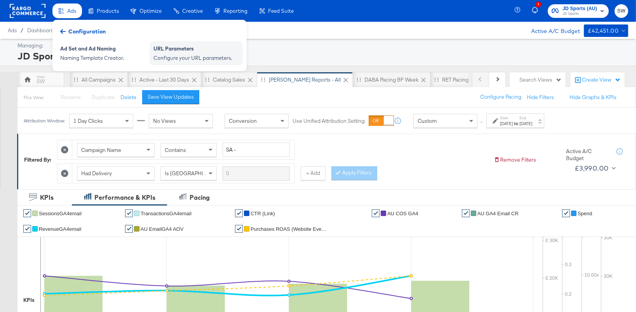
click at [156, 52] on div "URL Parameters" at bounding box center [195, 49] width 85 height 9
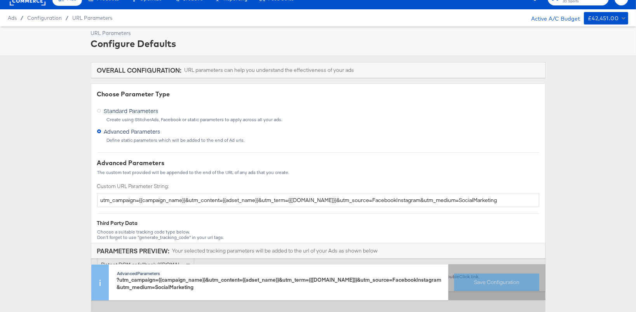
scroll to position [16, 0]
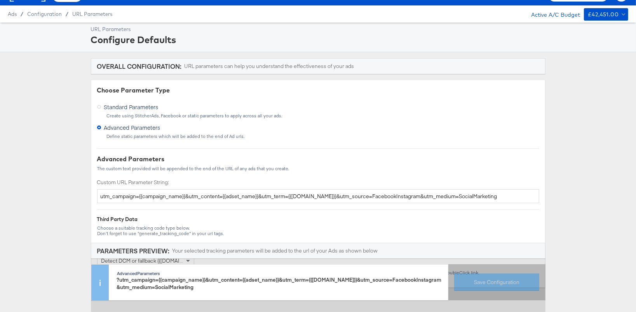
click at [210, 111] on div "Standard Parameters Create using StitcherAds, Facebook or static parameters to …" at bounding box center [318, 109] width 442 height 17
click at [99, 107] on icon at bounding box center [99, 107] width 4 height 4
click at [0, 0] on input "Standard Parameters" at bounding box center [0, 0] width 0 height 0
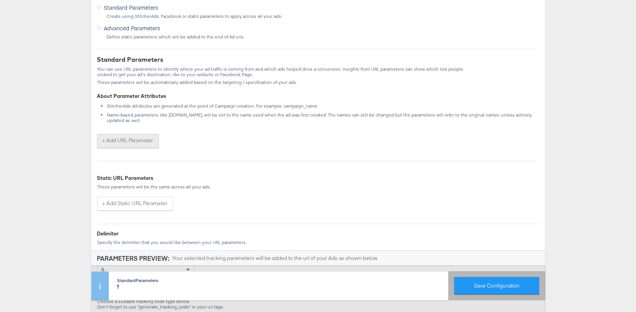
scroll to position [116, 0]
click at [132, 199] on button "+ Add Static URL Parameter" at bounding box center [135, 203] width 76 height 14
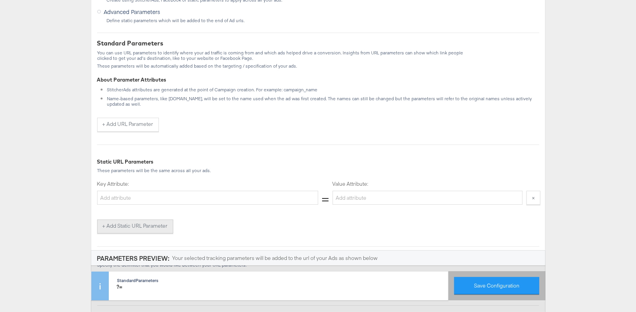
scroll to position [148, 0]
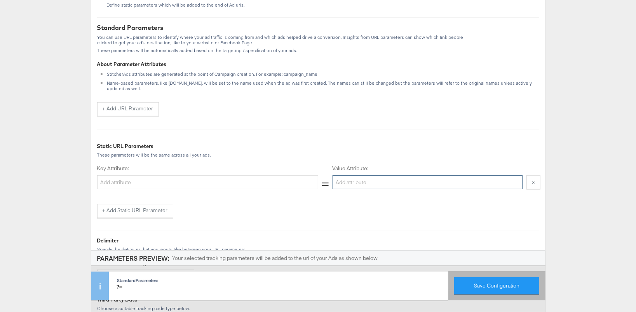
click at [373, 177] on input "Value Attribute:" at bounding box center [427, 182] width 190 height 14
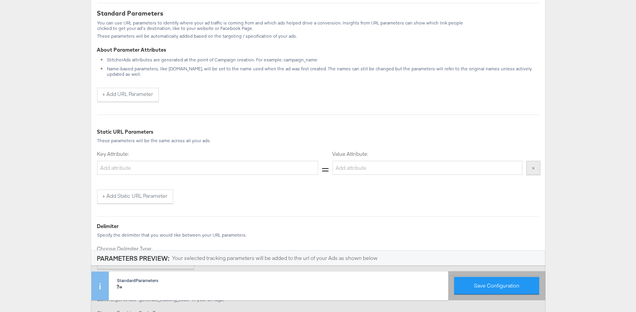
click at [538, 161] on button "×" at bounding box center [533, 168] width 14 height 14
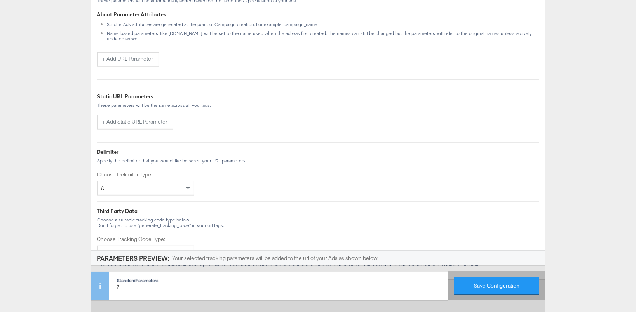
scroll to position [199, 0]
click at [135, 189] on div "Choose Parameter Type Standard Parameters Create using StitcherAds, Facebook or…" at bounding box center [318, 87] width 454 height 380
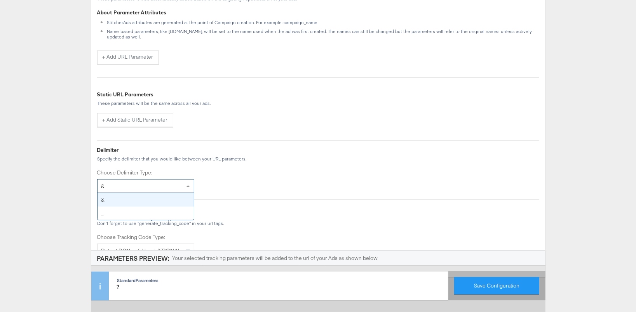
click at [135, 183] on div "&" at bounding box center [145, 185] width 96 height 13
click at [147, 182] on div "_" at bounding box center [145, 185] width 96 height 13
click at [257, 190] on div "Choose Parameter Type Standard Parameters Create using StitcherAds, Facebook or…" at bounding box center [318, 87] width 454 height 380
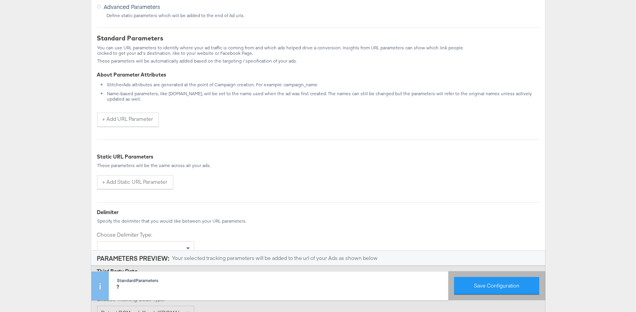
scroll to position [106, 0]
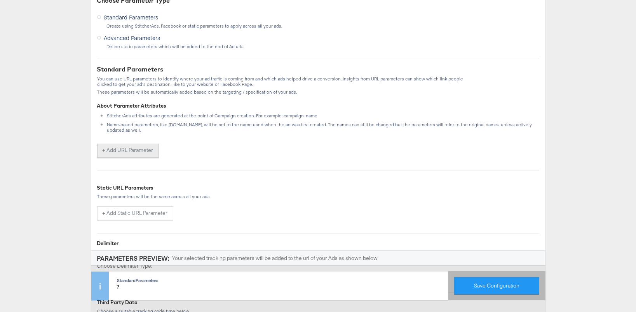
click at [126, 144] on button "+ Add URL Parameter" at bounding box center [128, 151] width 62 height 14
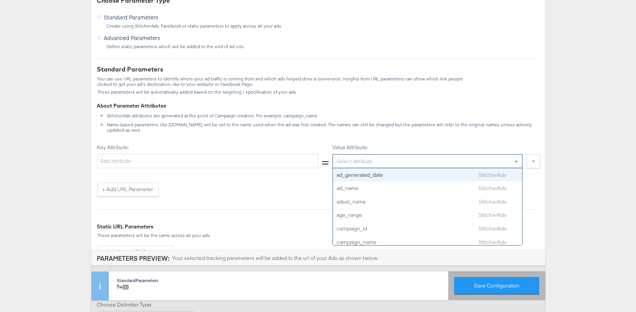
click at [354, 155] on div "Select attribute" at bounding box center [427, 161] width 189 height 13
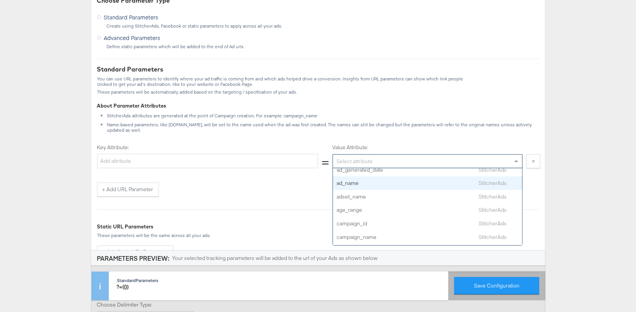
scroll to position [6, 0]
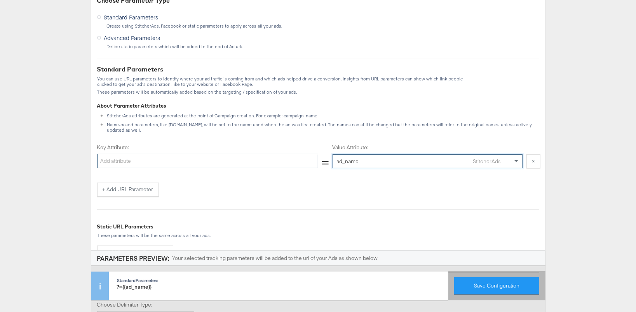
click at [234, 158] on input "Key Attribute:" at bounding box center [207, 161] width 221 height 14
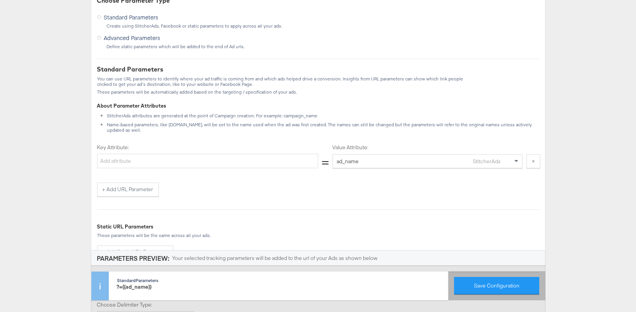
click at [241, 176] on div "Key Attribute: = Value Attribute: ad_name StitcherAds ×" at bounding box center [318, 163] width 442 height 39
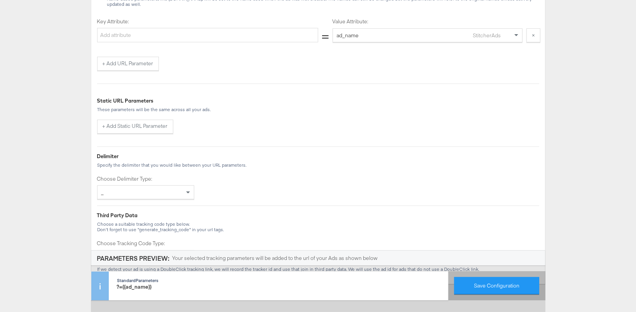
scroll to position [268, 0]
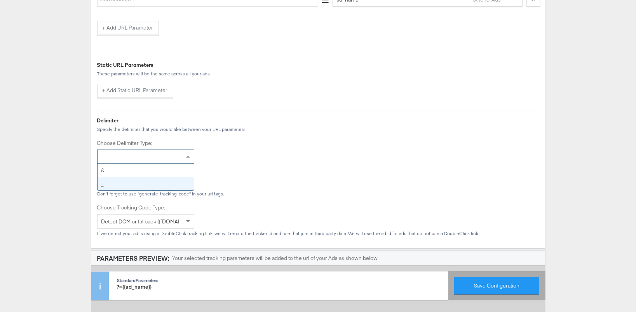
click at [161, 150] on div "_" at bounding box center [145, 156] width 96 height 13
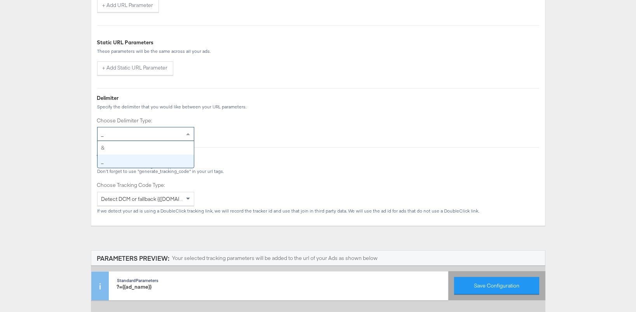
scroll to position [309, 0]
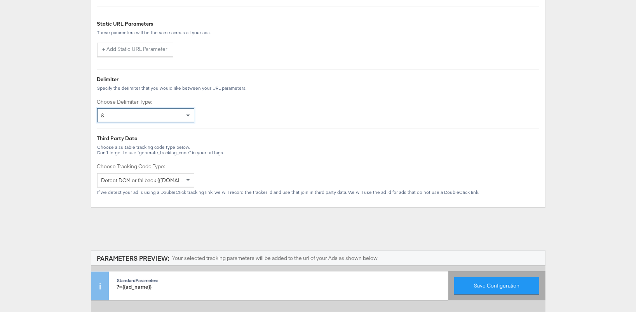
click at [152, 109] on div "&" at bounding box center [145, 115] width 96 height 13
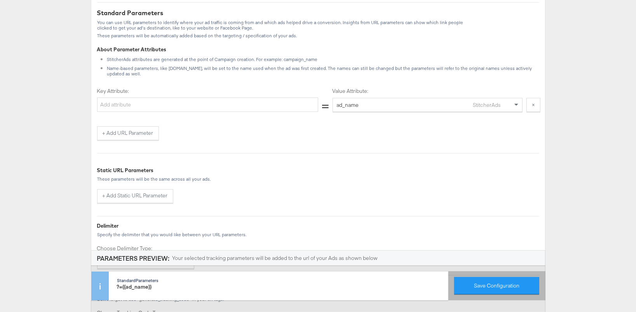
scroll to position [158, 0]
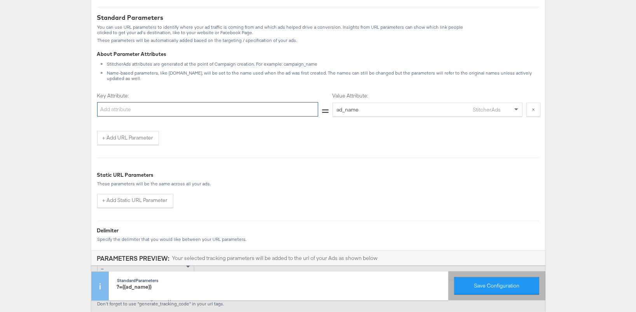
click at [236, 107] on input "Key Attribute:" at bounding box center [207, 109] width 221 height 14
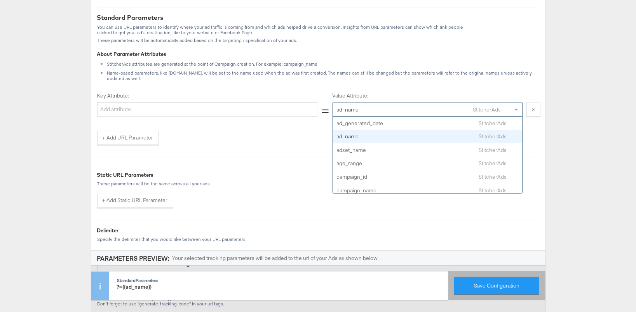
click at [359, 105] on div "ad_name" at bounding box center [405, 109] width 136 height 13
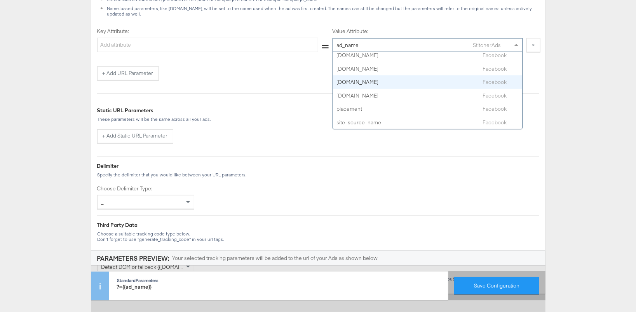
scroll to position [245, 0]
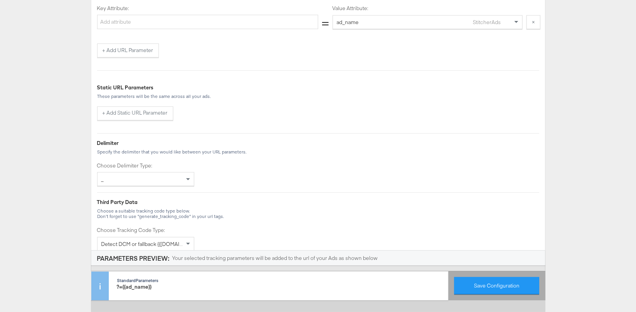
click at [354, 139] on div "Delimiter" at bounding box center [318, 142] width 442 height 7
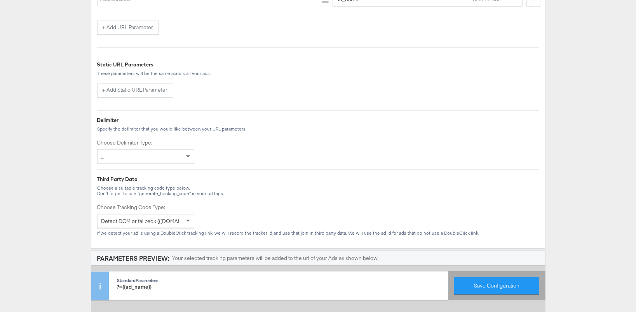
scroll to position [186, 0]
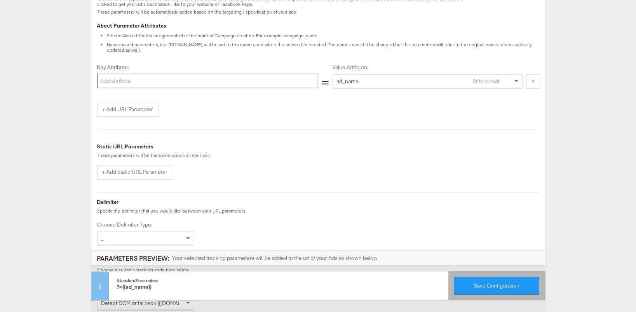
click at [261, 75] on input "Key Attribute:" at bounding box center [207, 81] width 221 height 14
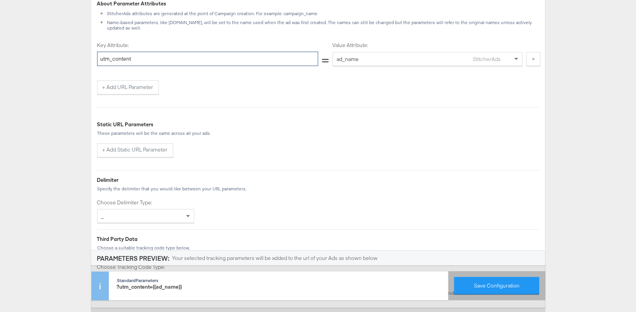
scroll to position [218, 0]
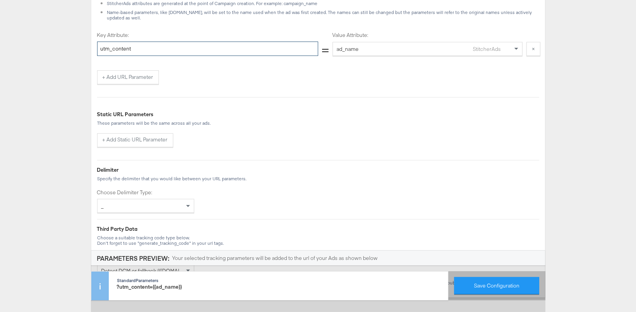
type input "utm_content"
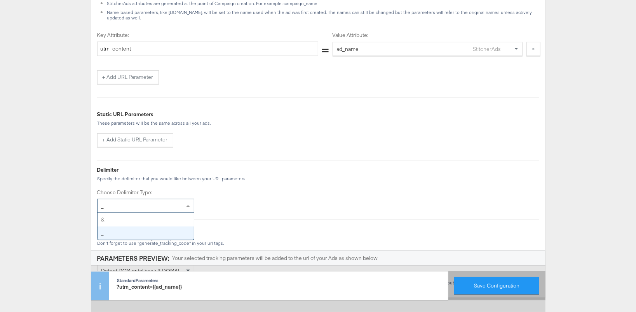
click at [149, 200] on div "_" at bounding box center [145, 205] width 96 height 13
click at [157, 201] on div "&" at bounding box center [145, 205] width 96 height 13
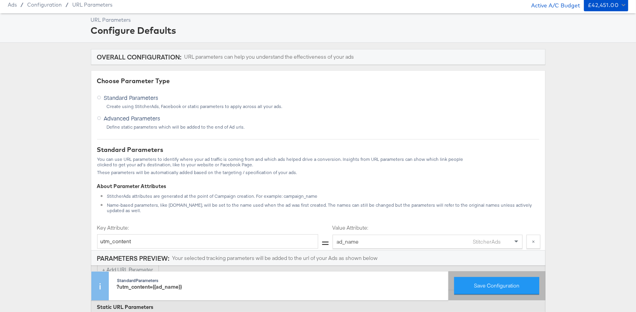
scroll to position [0, 0]
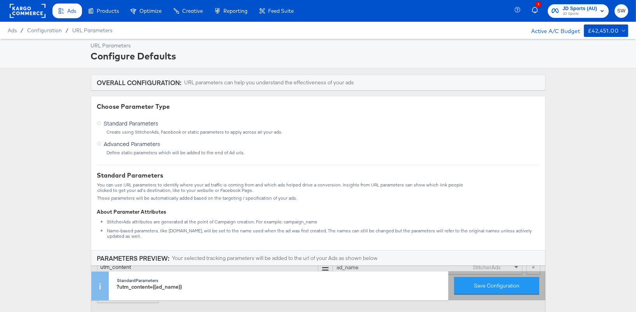
click at [113, 148] on div "Advanced Parameters Define static parameters which will be added to the end of …" at bounding box center [318, 146] width 442 height 17
click at [112, 144] on span "Advanced Parameters" at bounding box center [132, 144] width 56 height 8
click at [0, 0] on input "Advanced Parameters" at bounding box center [0, 0] width 0 height 0
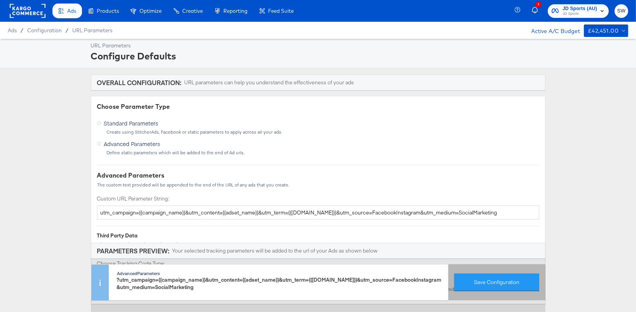
click at [181, 125] on div "Standard Parameters Create using StitcherAds, Facebook or static parameters to …" at bounding box center [318, 125] width 442 height 17
click at [133, 120] on span "Standard Parameters" at bounding box center [131, 123] width 54 height 8
click at [0, 0] on input "Standard Parameters" at bounding box center [0, 0] width 0 height 0
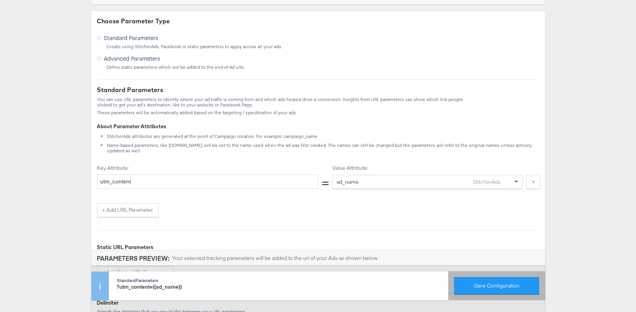
scroll to position [96, 0]
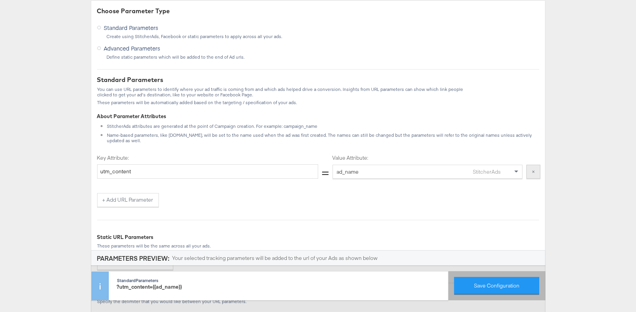
click at [535, 167] on button "×" at bounding box center [533, 172] width 14 height 14
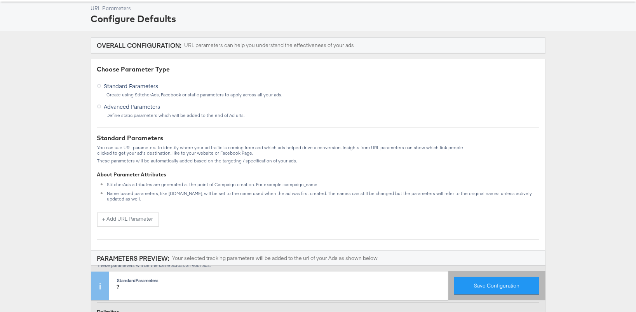
scroll to position [0, 0]
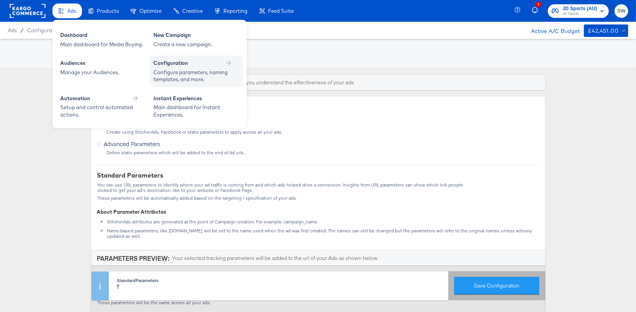
click at [171, 73] on div "Configure parameters, naming templates, and more." at bounding box center [192, 76] width 78 height 14
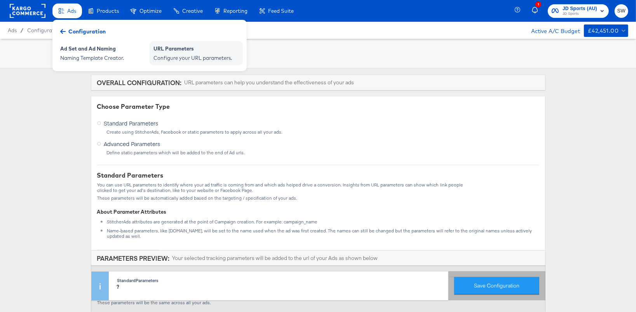
click at [169, 53] on div "URL Parameters" at bounding box center [195, 49] width 85 height 9
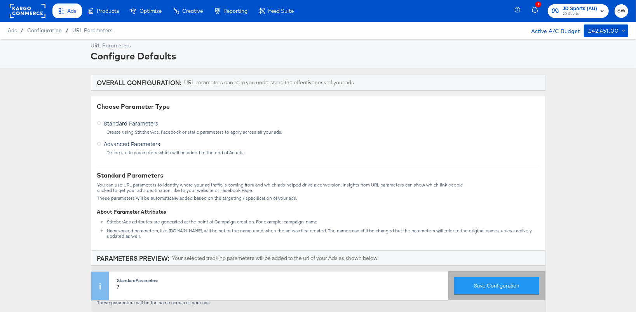
click at [41, 31] on span "Configuration" at bounding box center [44, 30] width 35 height 6
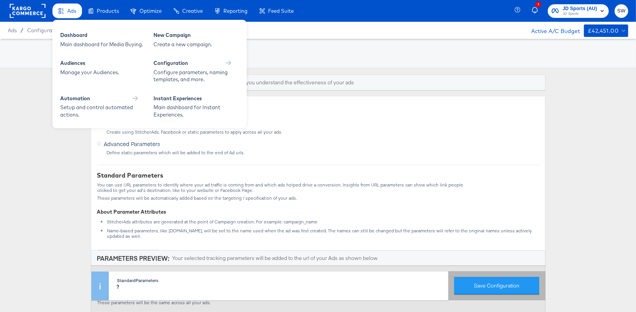
click at [73, 11] on span "Ads" at bounding box center [71, 11] width 9 height 6
click at [166, 72] on div "Configure parameters, naming templates, and more." at bounding box center [192, 76] width 78 height 14
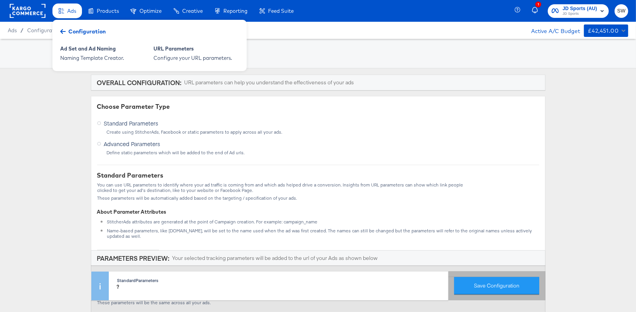
click at [90, 28] on span "Configuration" at bounding box center [86, 32] width 37 height 8
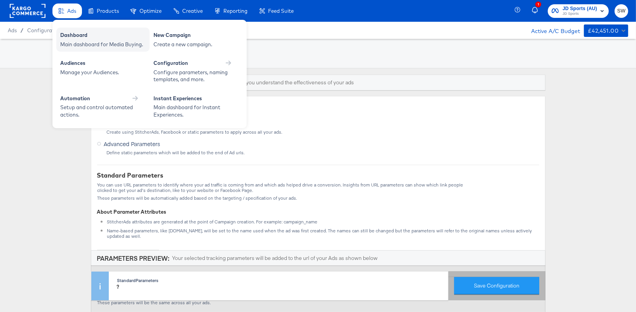
click at [71, 45] on div "Main dashboard for Media Buying." at bounding box center [102, 44] width 85 height 7
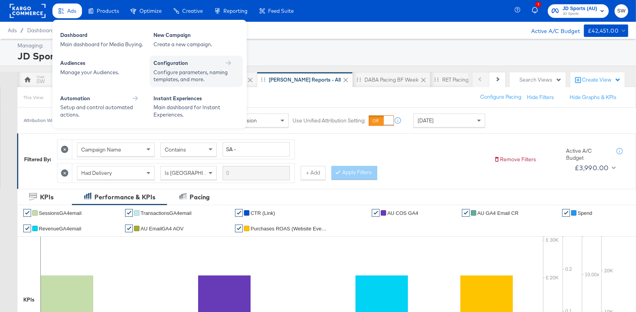
click at [163, 72] on div "Configure parameters, naming templates, and more." at bounding box center [192, 76] width 78 height 14
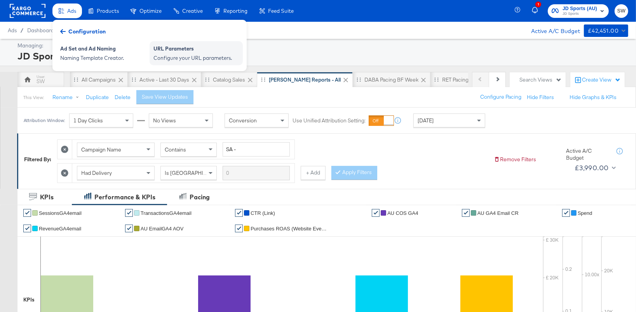
click at [175, 63] on div "URL Parameters Configure your URL parameters." at bounding box center [195, 53] width 93 height 24
click at [204, 55] on div "Configure your URL parameters." at bounding box center [195, 57] width 85 height 7
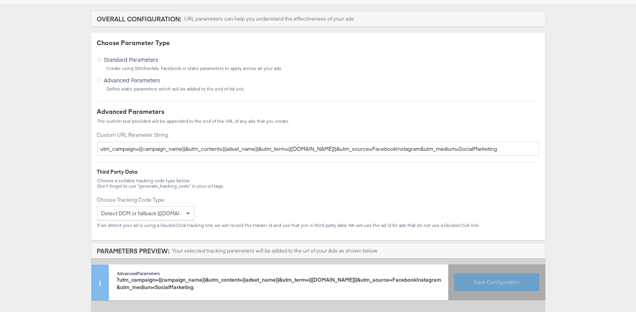
scroll to position [132, 0]
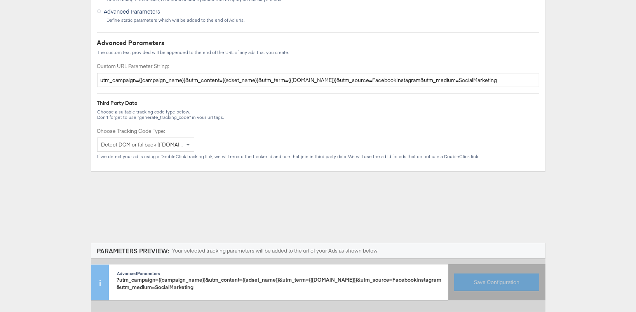
click at [150, 145] on span "Detect DCM or fallback {{[DOMAIN_NAME]}}" at bounding box center [153, 144] width 104 height 7
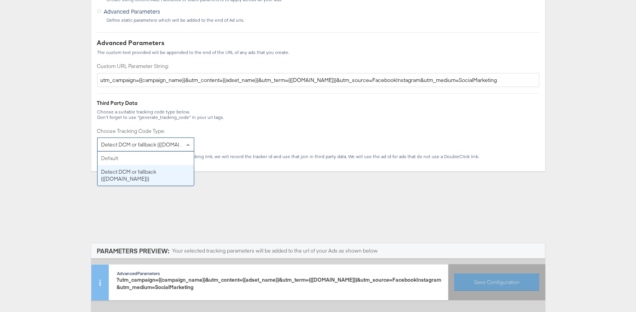
click at [219, 135] on div "Third Party Data Choose a suitable tracking code type below. Don't forget to us…" at bounding box center [318, 129] width 442 height 60
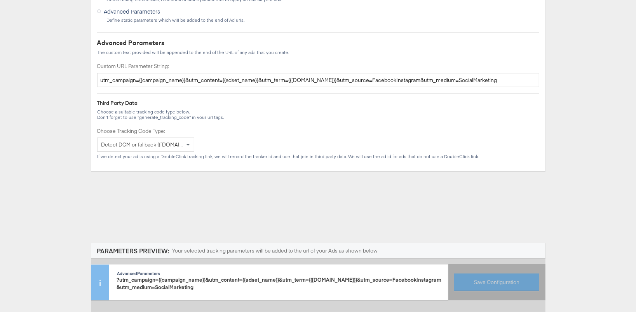
click at [182, 135] on div "Choose Tracking Code Type: Detect DCM or fallback {{[DOMAIN_NAME]}}" at bounding box center [145, 139] width 97 height 24
click at [182, 140] on div "Detect DCM or fallback {{[DOMAIN_NAME]}}" at bounding box center [145, 144] width 96 height 13
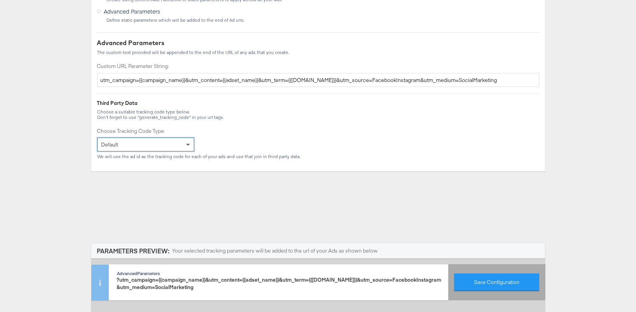
click at [184, 142] on span at bounding box center [189, 144] width 10 height 13
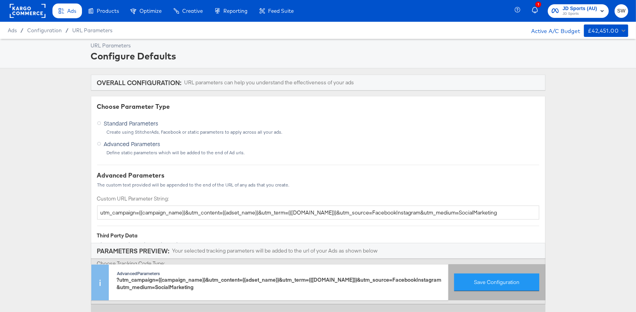
click at [101, 122] on icon at bounding box center [99, 123] width 4 height 4
click at [0, 0] on input "Standard Parameters" at bounding box center [0, 0] width 0 height 0
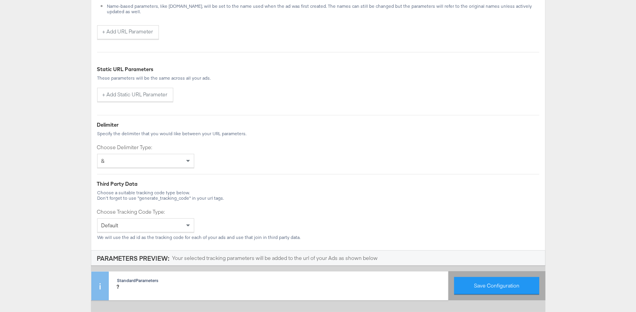
scroll to position [229, 0]
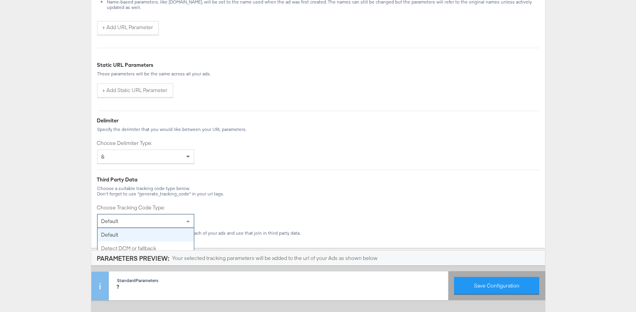
click at [151, 217] on div "Default" at bounding box center [145, 220] width 96 height 13
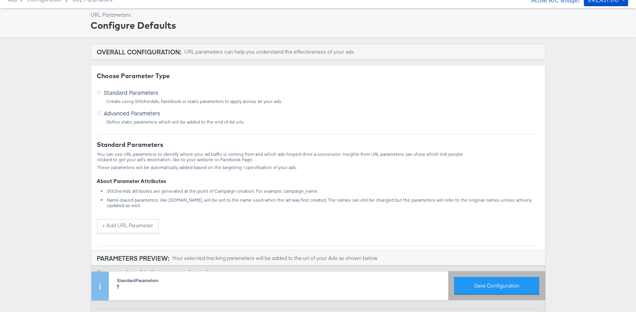
scroll to position [0, 0]
